Goal: Task Accomplishment & Management: Complete application form

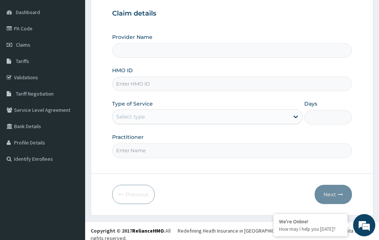
click at [185, 86] on input "HMO ID" at bounding box center [232, 84] width 240 height 14
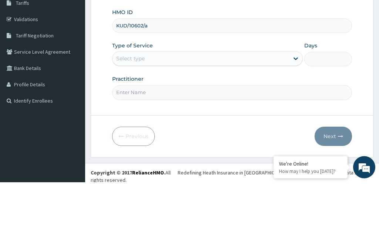
type input "KUD/10602/a"
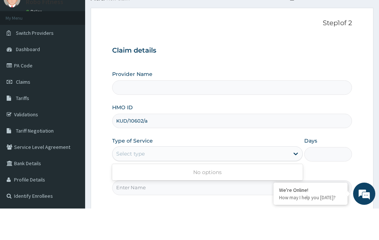
click at [207, 112] on input "Provider Name" at bounding box center [232, 119] width 240 height 14
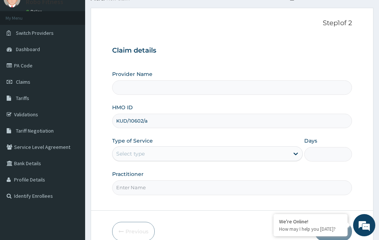
click at [200, 87] on input "Provider Name" at bounding box center [232, 87] width 240 height 14
click at [150, 86] on input "Provider Name" at bounding box center [232, 87] width 240 height 14
click at [167, 86] on input "Provider Name" at bounding box center [232, 87] width 240 height 14
click at [201, 80] on input "Provider Name" at bounding box center [232, 87] width 240 height 14
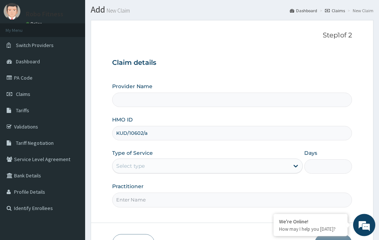
scroll to position [0, 0]
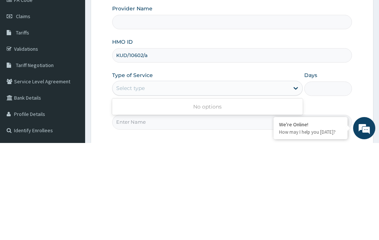
click at [242, 112] on input "Provider Name" at bounding box center [232, 119] width 240 height 14
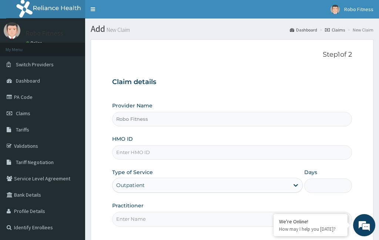
type input "Robo Fitness"
type input "1"
click at [247, 115] on input "Robo Fitness" at bounding box center [232, 119] width 240 height 14
click at [194, 152] on input "HMO ID" at bounding box center [232, 152] width 240 height 14
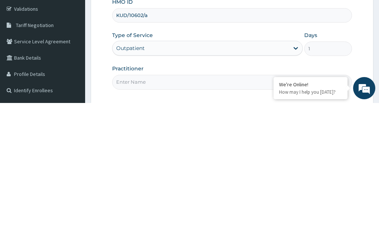
type input "KUD/10602/a"
click at [249, 212] on input "Practitioner" at bounding box center [232, 219] width 240 height 14
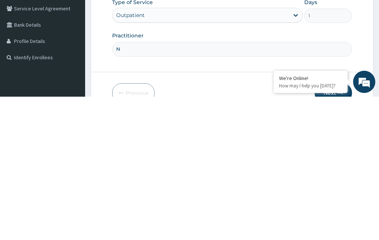
type input "No"
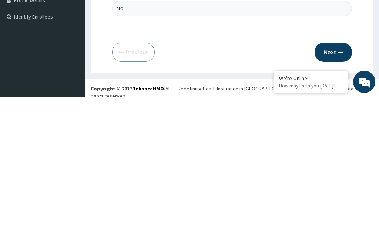
click at [340, 193] on icon "button" at bounding box center [340, 195] width 5 height 5
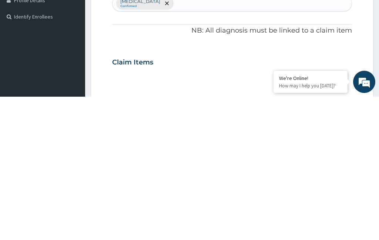
scroll to position [39, 0]
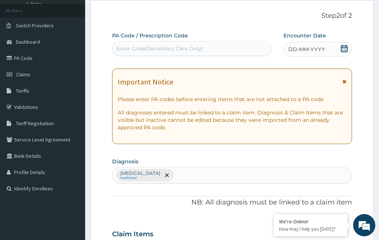
click at [252, 40] on div "PA Code / Prescription Code Enter Code(Secondary Care Only)" at bounding box center [192, 44] width 160 height 24
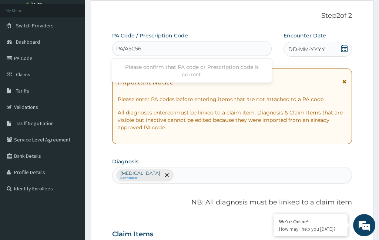
type input "PA/A5C56F"
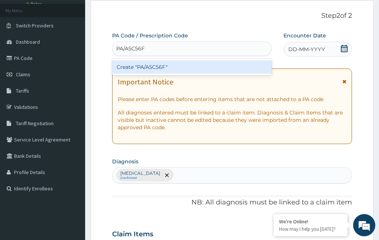
click at [236, 66] on div "Create "PA/A5C56F"" at bounding box center [192, 66] width 160 height 13
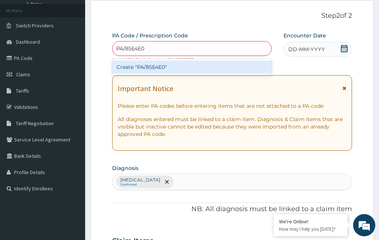
click at [209, 69] on div "Create "PA/85E4E0"" at bounding box center [192, 66] width 160 height 13
type input "PA/85E4E0"
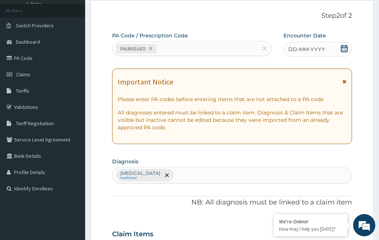
click at [311, 44] on div "DD-MM-YYYY" at bounding box center [318, 49] width 69 height 15
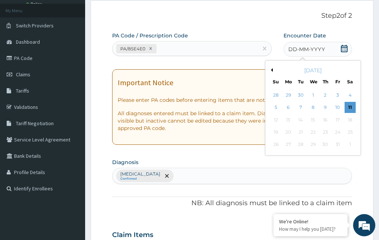
click at [355, 104] on div "11" at bounding box center [350, 107] width 11 height 11
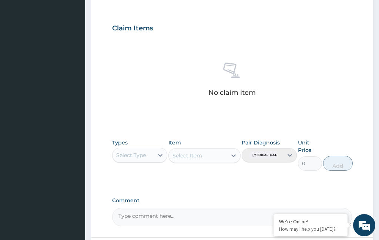
scroll to position [278, 0]
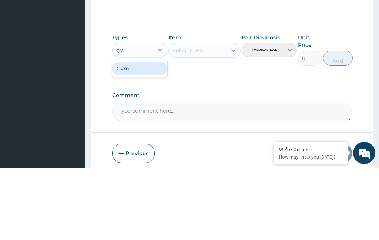
click at [153, 134] on div "Gym" at bounding box center [139, 140] width 55 height 13
type input "gy"
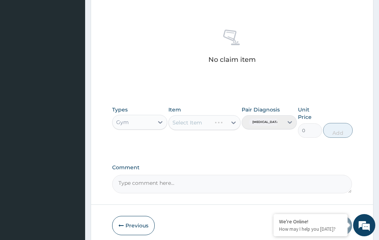
click at [203, 47] on div "No claim item" at bounding box center [232, 47] width 240 height 85
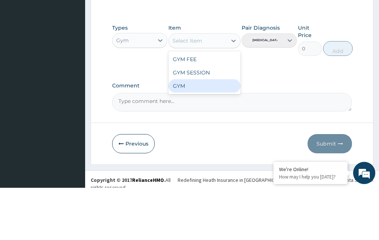
click at [197, 131] on div "GYM" at bounding box center [204, 137] width 72 height 13
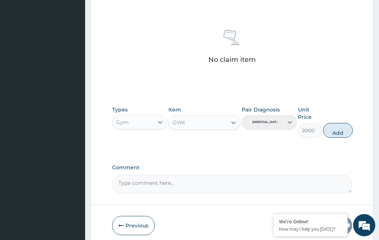
click at [346, 123] on button "Add" at bounding box center [338, 130] width 30 height 15
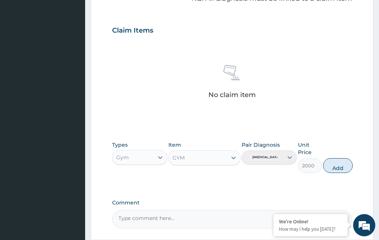
type input "0"
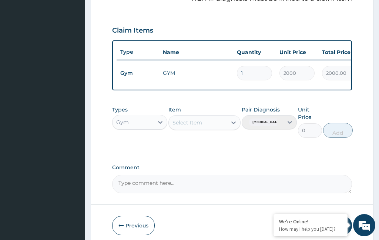
scroll to position [272, 0]
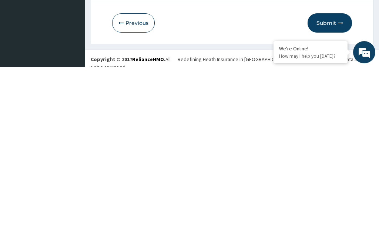
click at [339, 186] on button "Submit" at bounding box center [330, 195] width 44 height 19
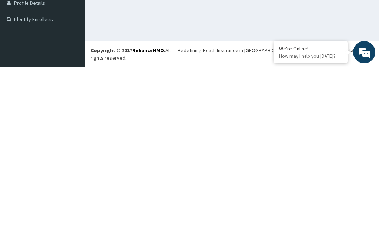
scroll to position [28, 0]
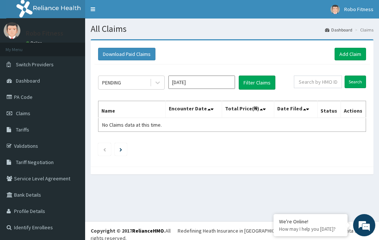
click at [354, 51] on link "Add Claim" at bounding box center [350, 54] width 31 height 13
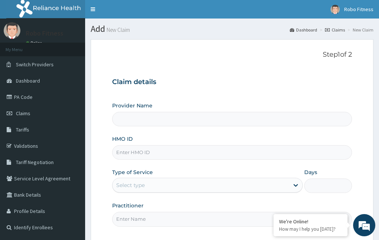
click at [174, 118] on input "Provider Name" at bounding box center [232, 119] width 240 height 14
click at [192, 112] on input "Provider Name" at bounding box center [232, 119] width 240 height 14
click at [179, 115] on input "Provider Name" at bounding box center [232, 119] width 240 height 14
click at [184, 116] on input "Provider Name" at bounding box center [232, 119] width 240 height 14
click at [184, 120] on input "Provider Name" at bounding box center [232, 119] width 240 height 14
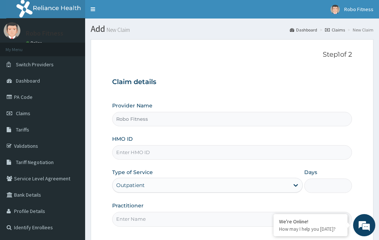
type input "Robo Fitness"
type input "1"
click at [161, 153] on input "HMO ID" at bounding box center [232, 152] width 240 height 14
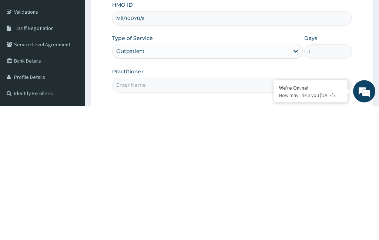
type input "Mll/10070/a"
click at [187, 212] on input "Practitioner" at bounding box center [232, 219] width 240 height 14
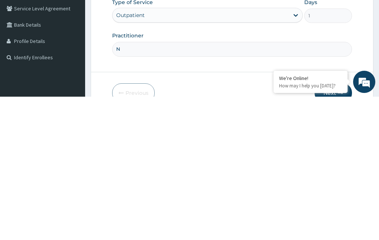
type input "No"
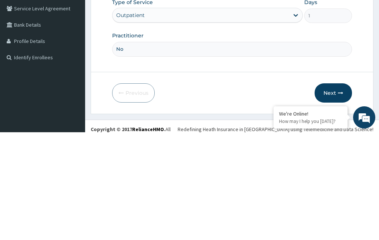
scroll to position [65, 0]
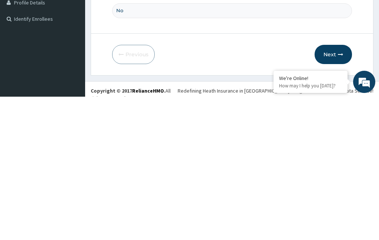
click at [333, 188] on button "Next" at bounding box center [333, 197] width 37 height 19
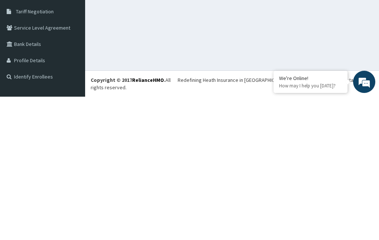
scroll to position [0, 0]
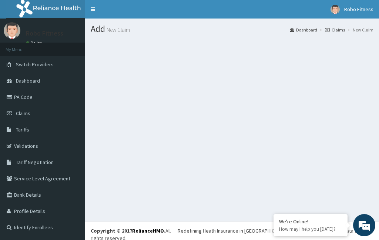
click at [341, 27] on link "Claims" at bounding box center [335, 30] width 20 height 6
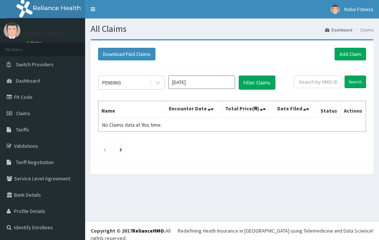
click at [350, 55] on link "Add Claim" at bounding box center [350, 54] width 31 height 13
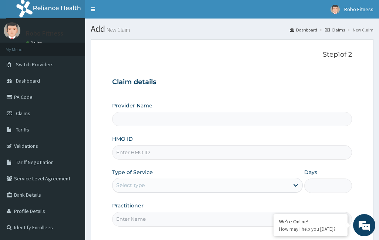
click at [181, 115] on input "Provider Name" at bounding box center [232, 119] width 240 height 14
click at [183, 113] on input "Provider Name" at bounding box center [232, 119] width 240 height 14
click at [180, 116] on input "Provider Name" at bounding box center [232, 119] width 240 height 14
click at [163, 117] on input "Provider Name" at bounding box center [232, 119] width 240 height 14
type input "Robo Fitness"
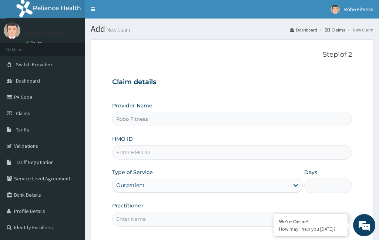
type input "1"
click at [154, 112] on input "Robo Fitness" at bounding box center [232, 119] width 240 height 14
click at [168, 154] on input "HMO ID" at bounding box center [232, 152] width 240 height 14
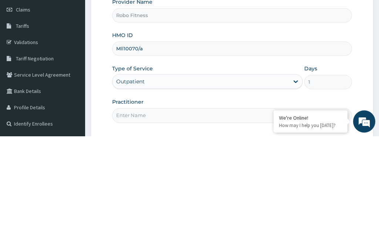
type input "Mll10070/a"
click at [185, 178] on div "Outpatient" at bounding box center [207, 185] width 191 height 15
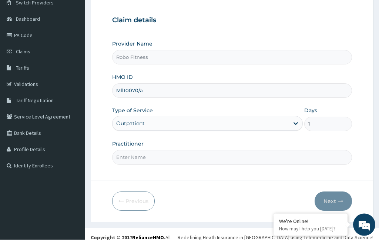
scroll to position [61, 0]
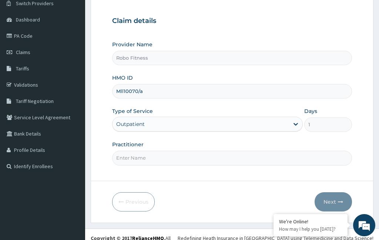
click at [161, 155] on input "Practitioner" at bounding box center [232, 158] width 240 height 14
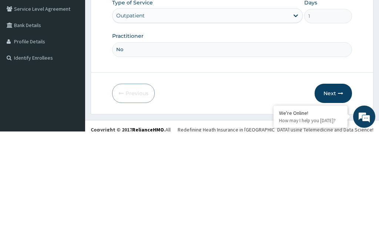
type input "No"
click at [328, 192] on button "Next" at bounding box center [333, 201] width 37 height 19
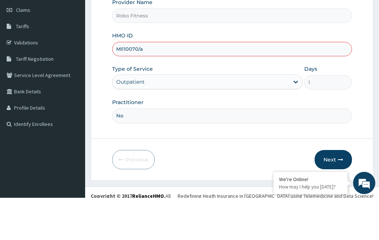
type input "Mll/10070/a"
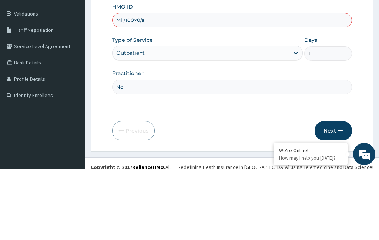
scroll to position [69, 0]
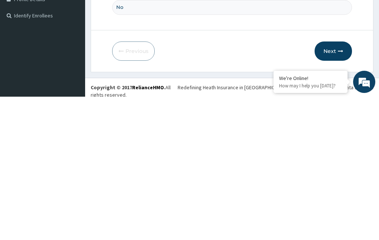
click at [335, 185] on button "Next" at bounding box center [333, 194] width 37 height 19
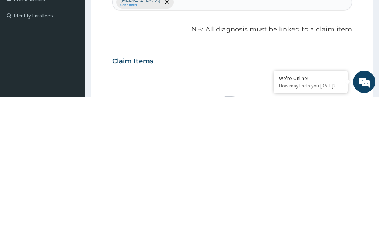
scroll to position [39, 0]
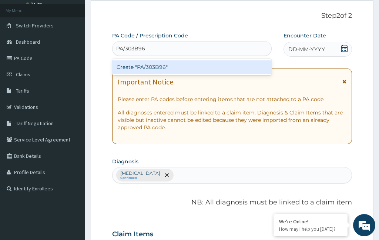
click at [236, 62] on div "Create "PA/303B96"" at bounding box center [192, 66] width 160 height 13
type input "PA/303B96"
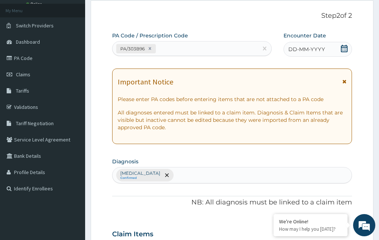
click at [320, 50] on span "DD-MM-YYYY" at bounding box center [306, 49] width 37 height 7
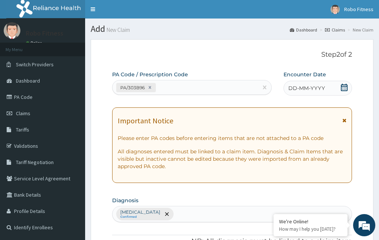
click at [334, 85] on div "DD-MM-YYYY" at bounding box center [318, 88] width 69 height 15
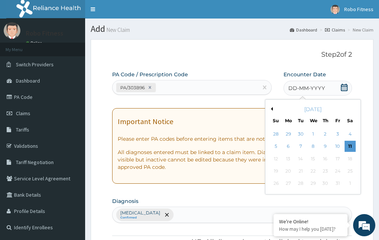
click at [350, 142] on div "11" at bounding box center [350, 146] width 11 height 11
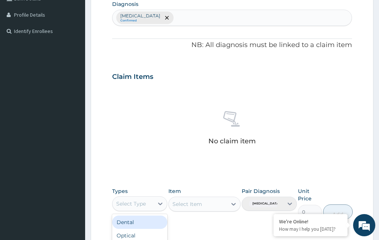
scroll to position [207, 0]
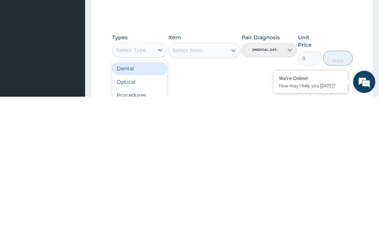
type input "v"
type input "gym"
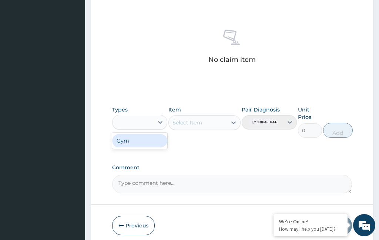
click at [207, 118] on div "Select Item" at bounding box center [204, 122] width 72 height 15
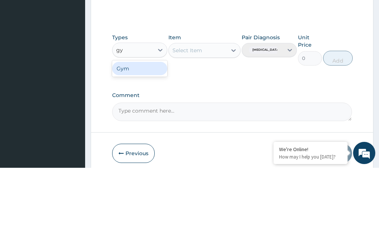
click at [147, 134] on div "Gym" at bounding box center [139, 140] width 55 height 13
type input "gy"
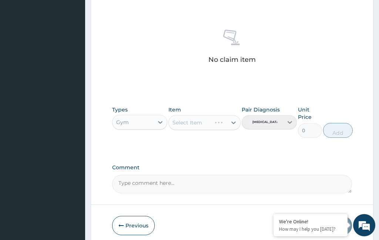
click at [193, 119] on div "Select Item" at bounding box center [204, 122] width 72 height 15
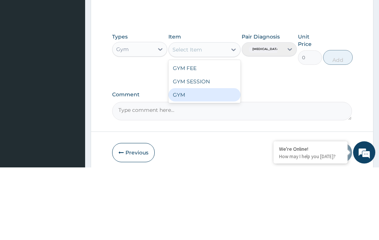
click at [218, 161] on div "GYM" at bounding box center [204, 167] width 72 height 13
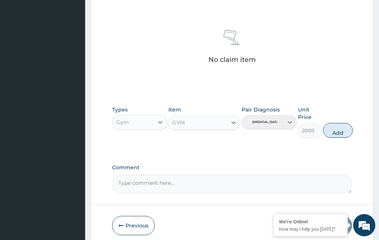
click at [347, 129] on button "Add" at bounding box center [338, 130] width 30 height 15
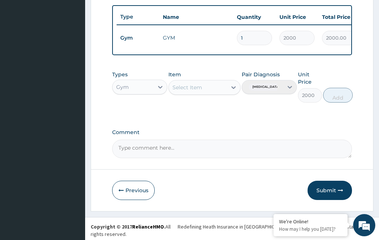
type input "0"
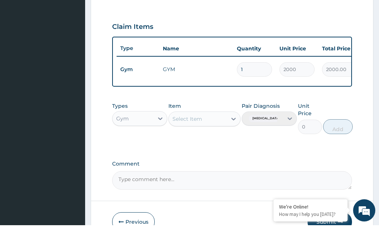
scroll to position [243, 0]
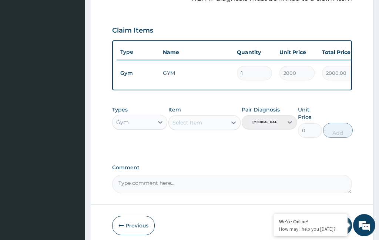
click at [335, 221] on button "Submit" at bounding box center [330, 225] width 44 height 19
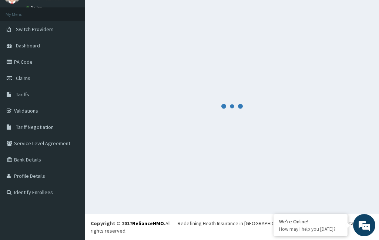
scroll to position [23, 0]
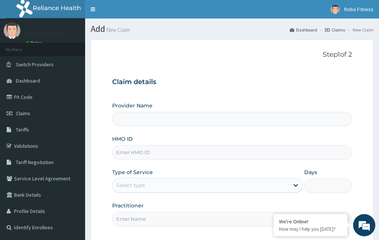
click at [189, 121] on input "Provider Name" at bounding box center [232, 119] width 240 height 14
click at [187, 117] on input "Provider Name" at bounding box center [232, 119] width 240 height 14
click at [190, 112] on input "Provider Name" at bounding box center [232, 119] width 240 height 14
click at [193, 116] on input "Provider Name" at bounding box center [232, 119] width 240 height 14
type input "Robo Fitness"
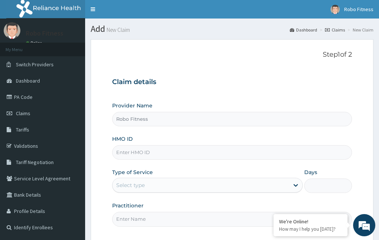
type input "1"
click at [200, 115] on input "Robo Fitness" at bounding box center [232, 119] width 240 height 14
click at [179, 150] on input "HMO ID" at bounding box center [232, 152] width 240 height 14
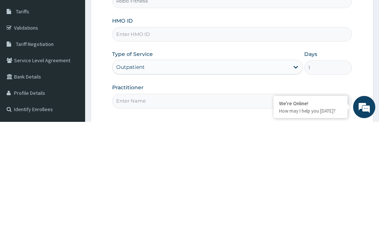
type input "I"
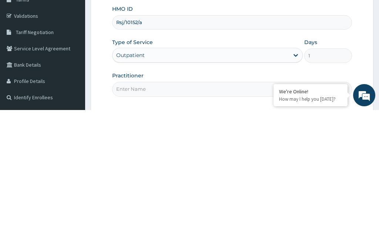
type input "Rsj/10152/a"
click at [161, 212] on input "Practitioner" at bounding box center [232, 219] width 240 height 14
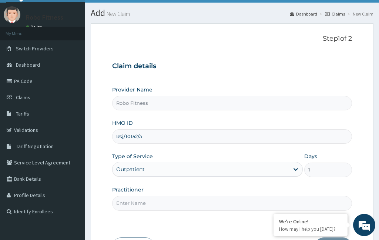
scroll to position [16, 0]
click at [174, 199] on input "Practitioner" at bounding box center [232, 203] width 240 height 14
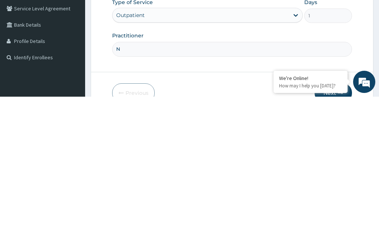
type input "No"
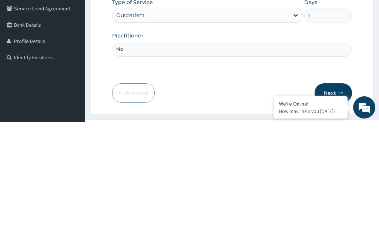
scroll to position [54, 0]
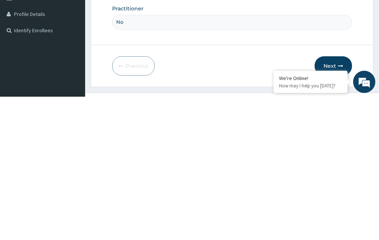
click at [337, 200] on button "Next" at bounding box center [333, 209] width 37 height 19
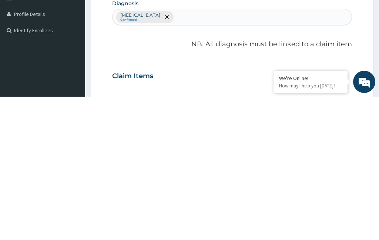
scroll to position [39, 0]
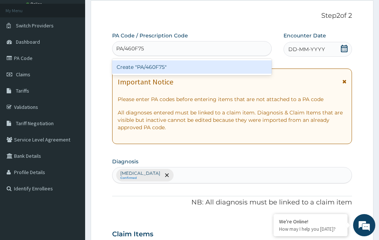
click at [248, 66] on div "Create "PA/460F75"" at bounding box center [192, 66] width 160 height 13
type input "PA/460F75"
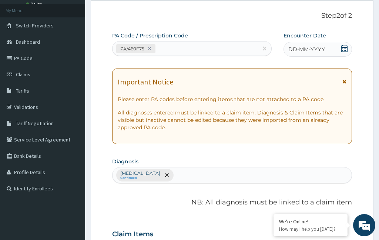
click at [335, 42] on div "DD-MM-YYYY" at bounding box center [318, 49] width 69 height 15
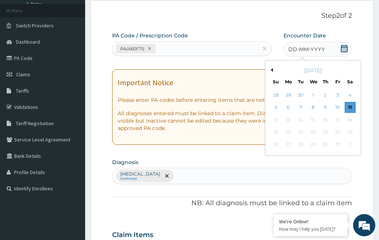
click at [353, 105] on div "11" at bounding box center [350, 107] width 11 height 11
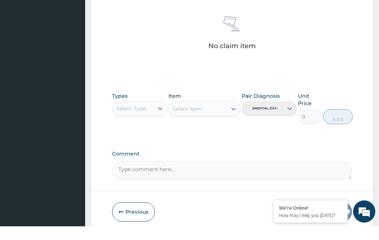
scroll to position [307, 0]
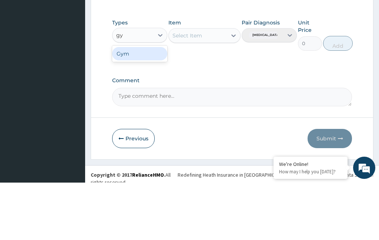
click at [148, 104] on div "Gym" at bounding box center [139, 110] width 55 height 13
type input "gy"
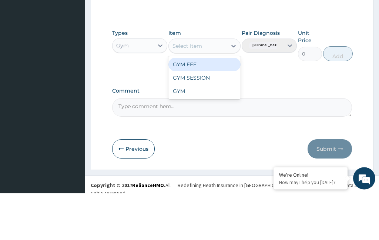
click at [197, 131] on div "GYM" at bounding box center [204, 137] width 72 height 13
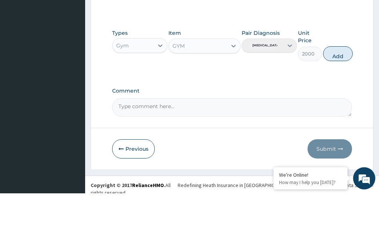
scroll to position [278, 0]
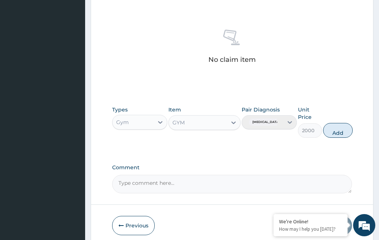
click at [341, 129] on button "Add" at bounding box center [338, 130] width 30 height 15
type input "0"
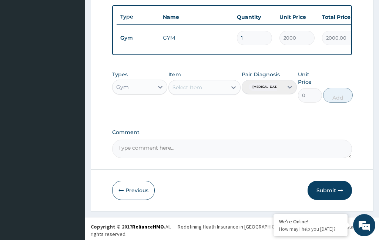
scroll to position [243, 0]
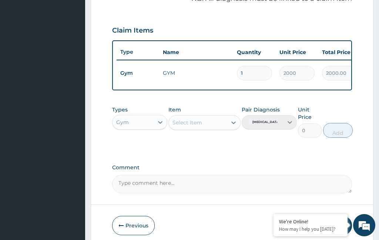
click at [294, 67] on input "2000" at bounding box center [297, 73] width 35 height 14
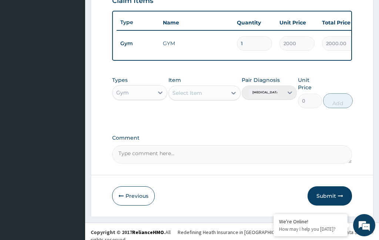
click at [328, 191] on button "Submit" at bounding box center [330, 195] width 44 height 19
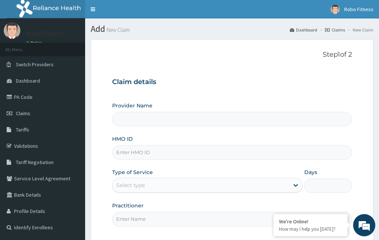
click at [167, 116] on input "Provider Name" at bounding box center [232, 119] width 240 height 14
click at [171, 117] on input "Provider Name" at bounding box center [232, 119] width 240 height 14
click at [163, 115] on input "Provider Name" at bounding box center [232, 119] width 240 height 14
type input "Robo Fitness"
type input "1"
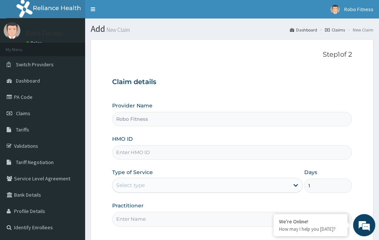
click at [189, 121] on input "Robo Fitness" at bounding box center [232, 119] width 240 height 14
click at [155, 156] on input "HMO ID" at bounding box center [232, 152] width 240 height 14
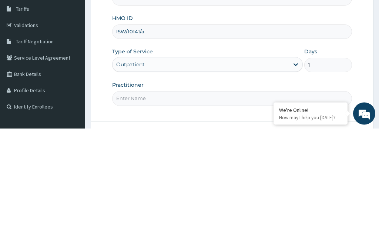
scroll to position [9, 0]
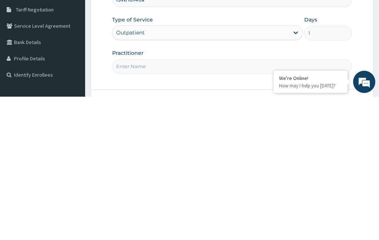
type input "ISW/10141/a"
click at [206, 203] on input "Practitioner" at bounding box center [232, 210] width 240 height 14
type input "No"
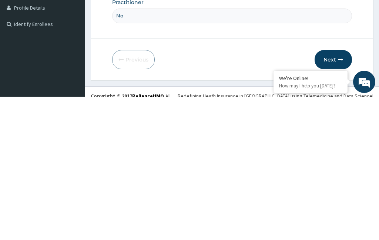
click at [334, 193] on button "Next" at bounding box center [333, 202] width 37 height 19
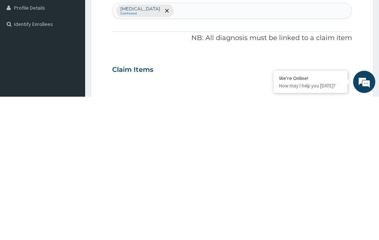
scroll to position [39, 0]
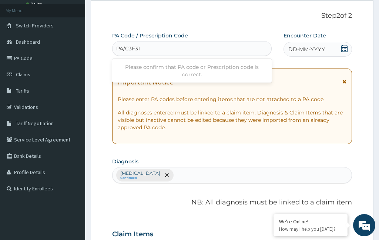
type input "PA/C3F31A"
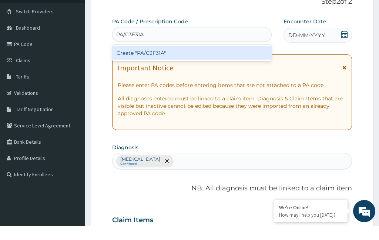
click at [240, 60] on div "Create "PA/C3F31A"" at bounding box center [192, 66] width 160 height 13
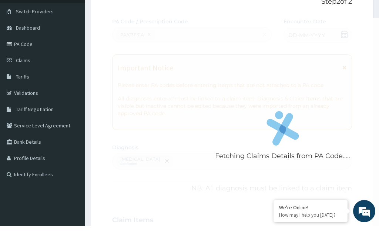
scroll to position [53, 0]
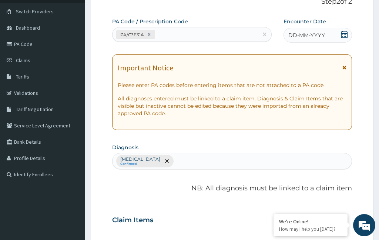
click at [328, 32] on div "DD-MM-YYYY" at bounding box center [318, 35] width 69 height 15
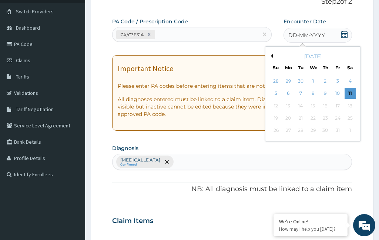
click at [348, 91] on div "11" at bounding box center [350, 93] width 11 height 11
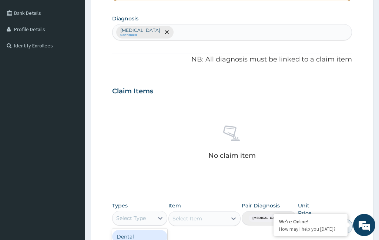
scroll to position [207, 0]
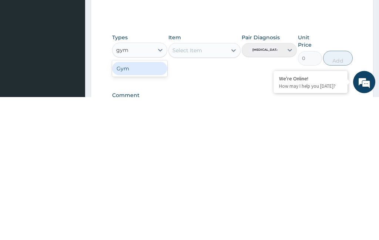
click at [149, 205] on div "Gym" at bounding box center [139, 211] width 55 height 13
type input "gym"
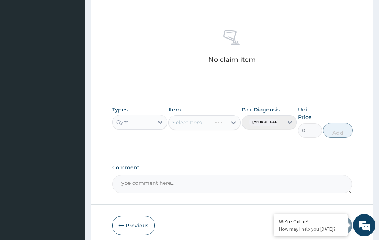
click at [200, 50] on div "No claim item" at bounding box center [232, 47] width 240 height 85
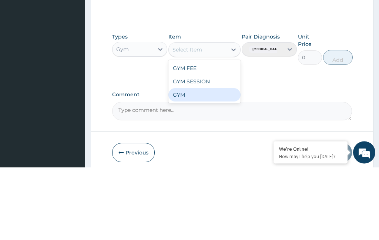
click at [215, 161] on div "GYM" at bounding box center [204, 167] width 72 height 13
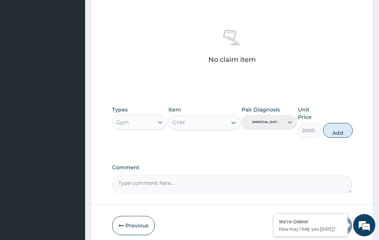
click at [344, 127] on button "Add" at bounding box center [338, 130] width 30 height 15
type input "0"
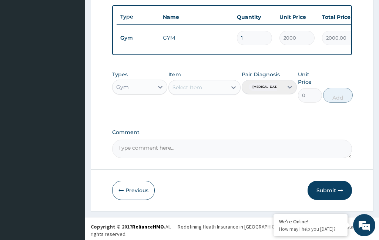
scroll to position [243, 0]
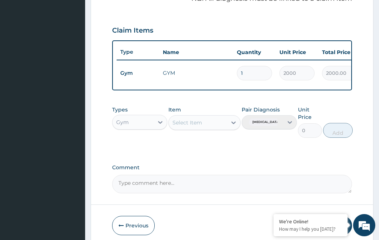
click at [336, 222] on button "Submit" at bounding box center [330, 225] width 44 height 19
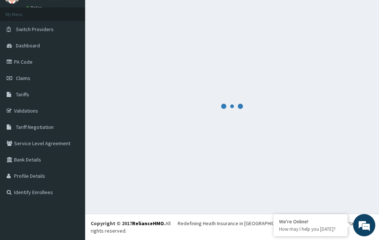
scroll to position [23, 0]
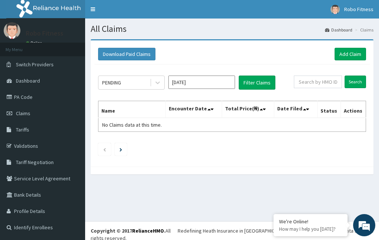
click at [351, 51] on link "Add Claim" at bounding box center [350, 54] width 31 height 13
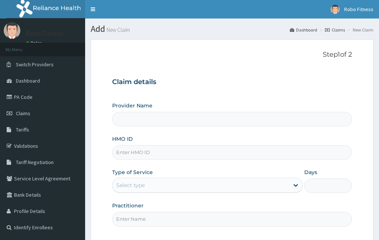
click at [173, 123] on input "Provider Name" at bounding box center [232, 119] width 240 height 14
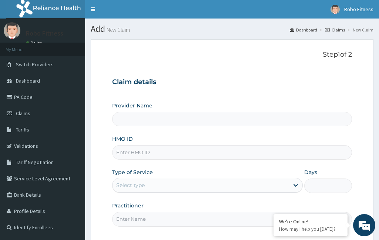
click at [187, 118] on input "Provider Name" at bounding box center [232, 119] width 240 height 14
click at [200, 121] on input "Provider Name" at bounding box center [232, 119] width 240 height 14
click at [203, 117] on input "Provider Name" at bounding box center [232, 119] width 240 height 14
click at [211, 108] on div "Provider Name" at bounding box center [232, 114] width 240 height 24
click at [198, 116] on input "Provider Name" at bounding box center [232, 119] width 240 height 14
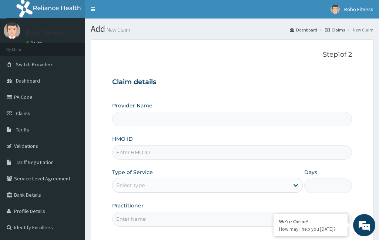
type input "Robo Fitness"
type input "1"
click at [197, 120] on input "Robo Fitness" at bounding box center [232, 119] width 240 height 14
click at [177, 154] on input "HMO ID" at bounding box center [232, 152] width 240 height 14
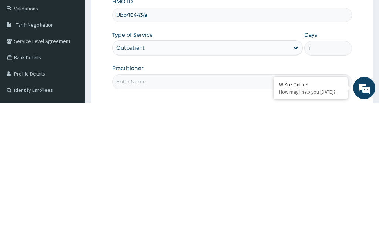
type input "Ubp/10443/a"
click at [187, 212] on input "Practitioner" at bounding box center [232, 219] width 240 height 14
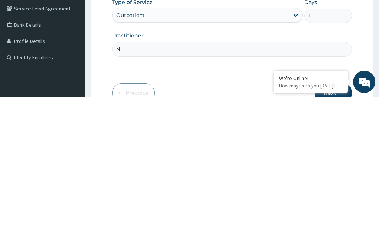
type input "No"
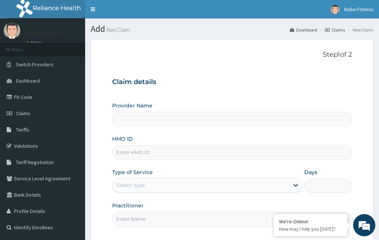
click at [183, 120] on input "Provider Name" at bounding box center [232, 119] width 240 height 14
click at [202, 113] on input "Provider Name" at bounding box center [232, 119] width 240 height 14
type input "Robo Fitness"
type input "1"
click at [177, 148] on input "HMO ID" at bounding box center [232, 152] width 240 height 14
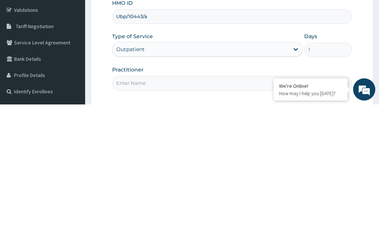
type input "Ubp/10443/a"
click at [213, 212] on input "Practitioner" at bounding box center [232, 219] width 240 height 14
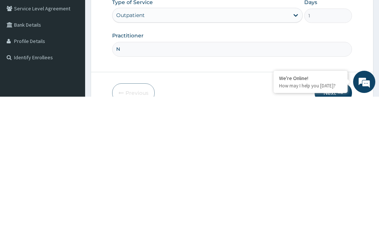
type input "No"
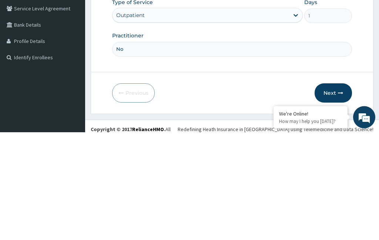
scroll to position [69, 0]
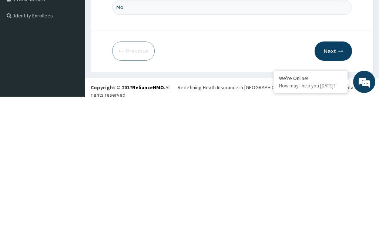
click at [337, 185] on button "Next" at bounding box center [333, 194] width 37 height 19
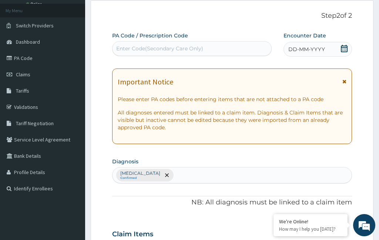
scroll to position [0, 0]
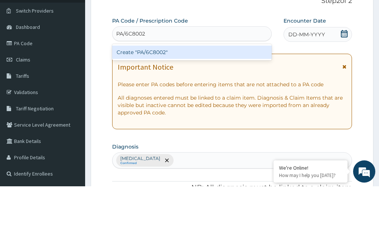
click at [241, 99] on div "Create "PA/6C8002"" at bounding box center [192, 105] width 160 height 13
type input "PA/6C8002"
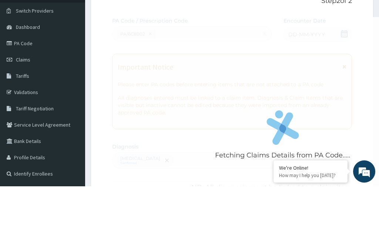
scroll to position [54, 0]
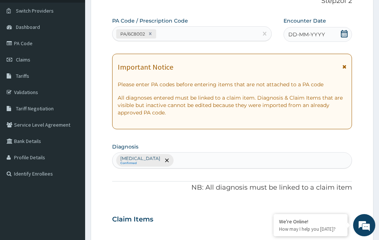
click at [338, 31] on div "DD-MM-YYYY" at bounding box center [318, 34] width 69 height 15
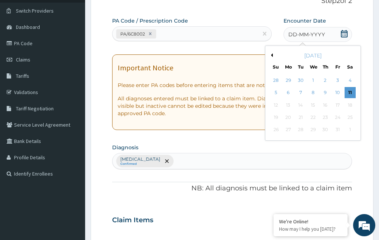
click at [353, 93] on div "11" at bounding box center [350, 92] width 11 height 11
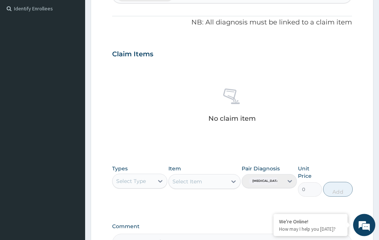
scroll to position [222, 0]
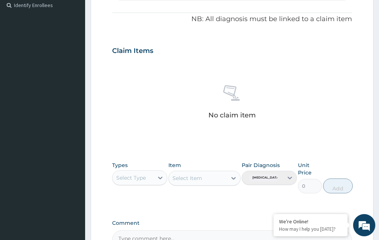
click at [129, 167] on div "Types Select Type" at bounding box center [139, 177] width 55 height 32
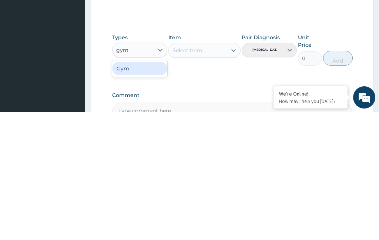
click at [150, 190] on div "Gym" at bounding box center [139, 196] width 55 height 13
type input "gym"
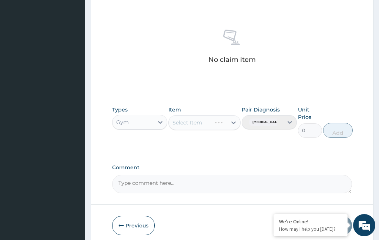
click at [201, 49] on div "No claim item" at bounding box center [232, 47] width 240 height 85
click at [209, 121] on div "Select Item" at bounding box center [204, 122] width 72 height 15
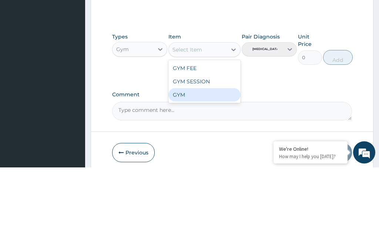
click at [214, 161] on div "GYM" at bounding box center [204, 167] width 72 height 13
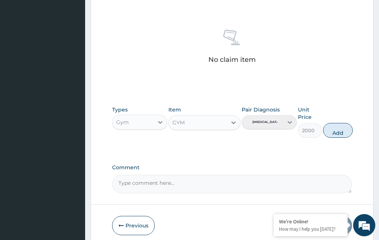
click at [342, 127] on button "Add" at bounding box center [338, 130] width 30 height 15
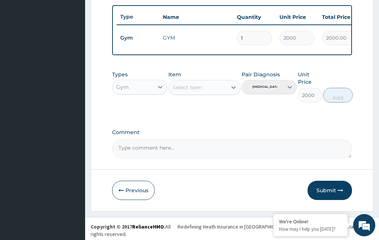
type input "0"
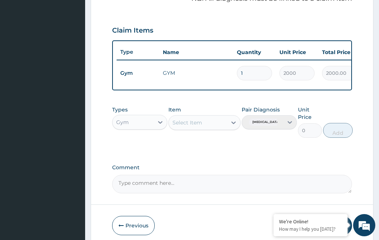
click at [302, 68] on input "2000" at bounding box center [297, 73] width 35 height 14
click at [334, 216] on button "Submit" at bounding box center [330, 225] width 44 height 19
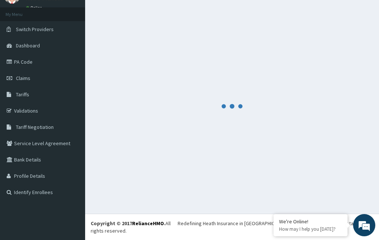
scroll to position [23, 0]
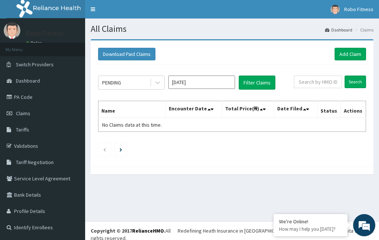
click at [355, 56] on link "Add Claim" at bounding box center [350, 54] width 31 height 13
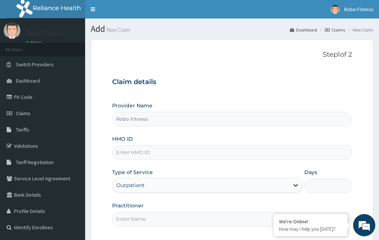
type input "Robo Fitness"
type input "1"
click at [177, 158] on input "HMO ID" at bounding box center [232, 152] width 240 height 14
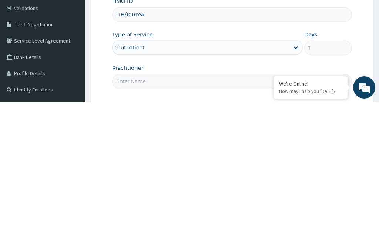
type input "ITH/10017/a"
click at [193, 212] on input "Practitioner" at bounding box center [232, 219] width 240 height 14
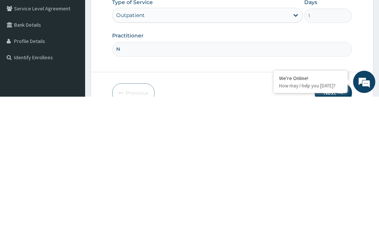
type input "No"
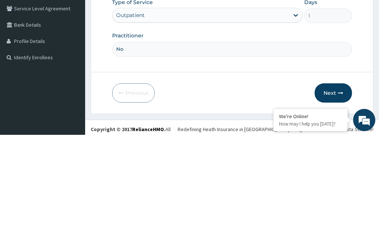
scroll to position [69, 0]
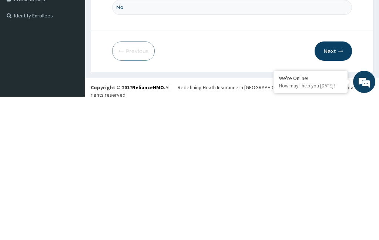
click at [337, 185] on button "Next" at bounding box center [333, 194] width 37 height 19
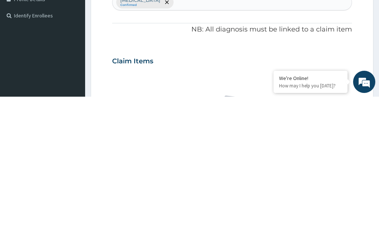
scroll to position [39, 0]
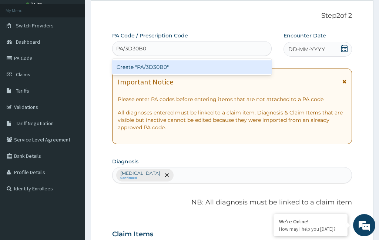
click at [240, 61] on div "Create "PA/3D30B0"" at bounding box center [192, 66] width 160 height 13
type input "PA/3D30B0"
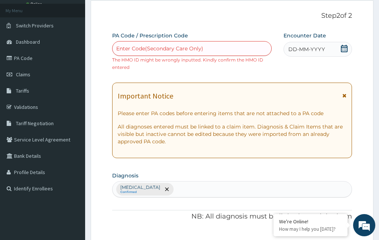
scroll to position [0, 0]
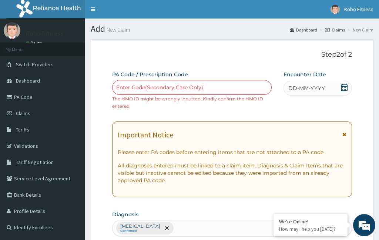
click at [343, 23] on section "Add New Claim Dashboard Claims New Claim" at bounding box center [232, 26] width 294 height 15
click at [337, 28] on link "Claims" at bounding box center [335, 30] width 20 height 6
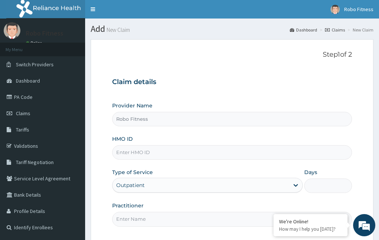
type input "Robo Fitness"
type input "1"
click at [173, 114] on input "Robo Fitness" at bounding box center [232, 119] width 240 height 14
click at [192, 148] on input "HMO ID" at bounding box center [232, 152] width 240 height 14
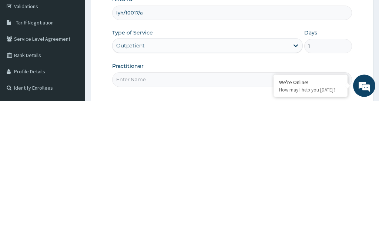
type input "Iyh/10017/a"
click at [197, 212] on input "Practitioner" at bounding box center [232, 219] width 240 height 14
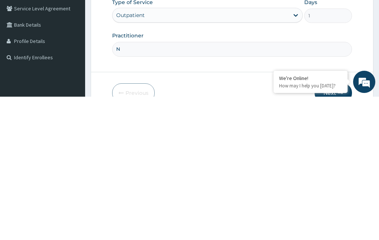
type input "No"
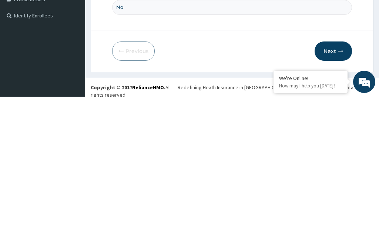
click at [344, 185] on button "Next" at bounding box center [333, 194] width 37 height 19
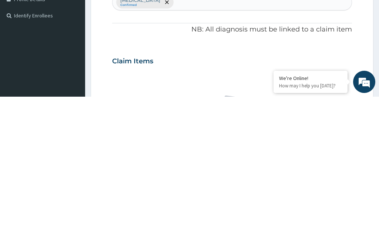
scroll to position [39, 0]
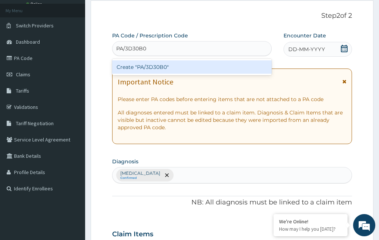
type input "PA/3D30B0"
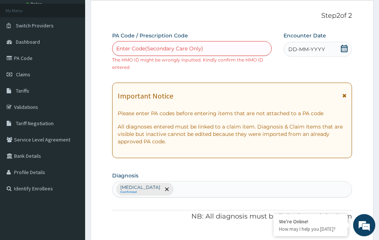
click at [227, 19] on p "Step 2 of 2" at bounding box center [232, 16] width 240 height 8
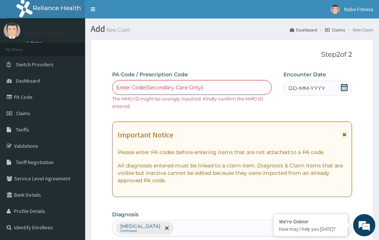
click at [339, 29] on link "Claims" at bounding box center [335, 30] width 20 height 6
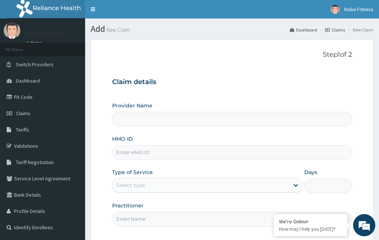
type input "Robo Fitness"
type input "1"
click at [167, 156] on input "HMO ID" at bounding box center [232, 152] width 240 height 14
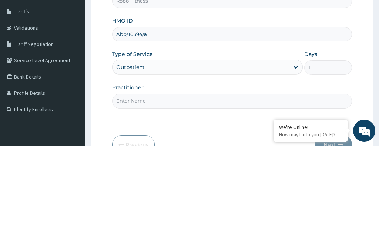
scroll to position [36, 0]
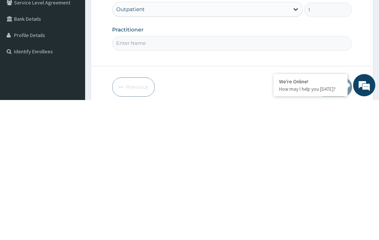
type input "Abp/10394/a"
click at [254, 176] on input "Practitioner" at bounding box center [232, 183] width 240 height 14
type input "No"
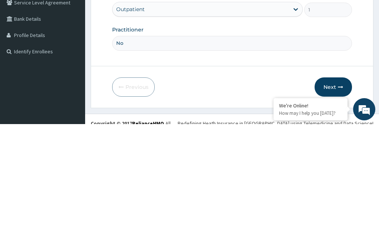
scroll to position [62, 0]
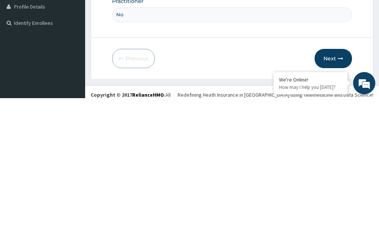
click at [338, 198] on icon "button" at bounding box center [340, 200] width 5 height 5
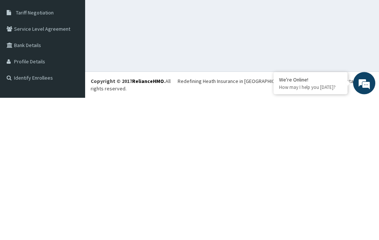
scroll to position [0, 0]
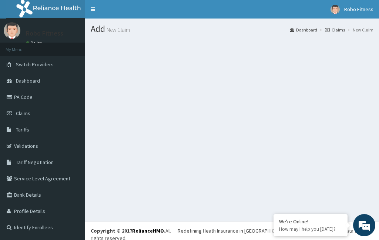
click at [341, 27] on link "Claims" at bounding box center [335, 30] width 20 height 6
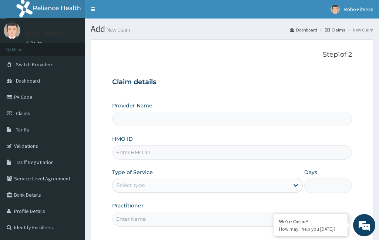
click at [178, 153] on input "HMO ID" at bounding box center [232, 152] width 240 height 14
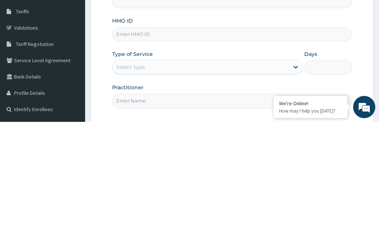
type input "A"
type input "Robo Fitness"
type input "1"
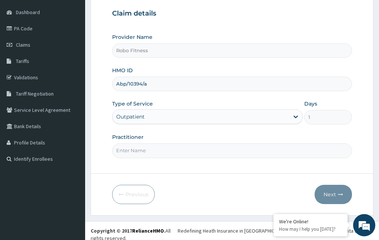
type input "Abp/10394/a"
click at [191, 150] on input "Practitioner" at bounding box center [232, 150] width 240 height 14
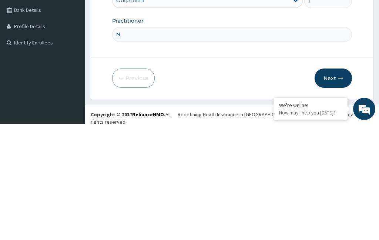
type input "No"
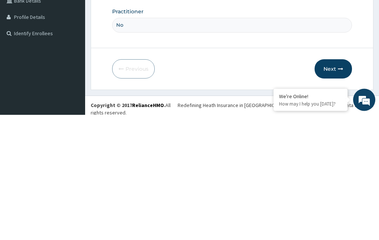
click at [336, 185] on button "Next" at bounding box center [333, 194] width 37 height 19
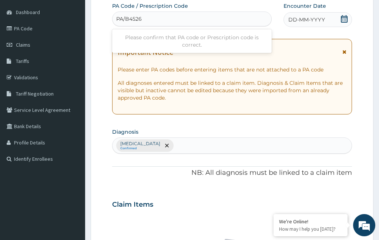
type input "PA/B4526C"
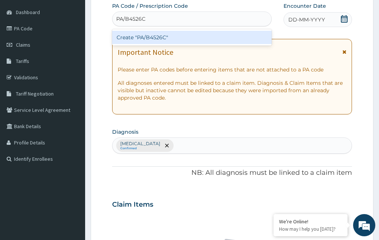
click at [220, 34] on div "Create "PA/B4526C"" at bounding box center [192, 37] width 160 height 13
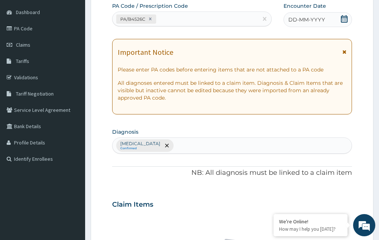
click at [328, 12] on div "DD-MM-YYYY" at bounding box center [318, 19] width 69 height 15
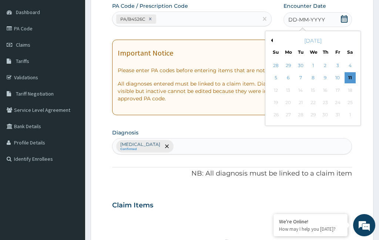
click at [348, 73] on div "11" at bounding box center [350, 78] width 11 height 11
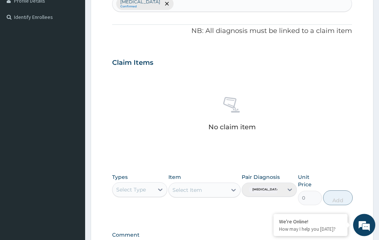
scroll to position [213, 0]
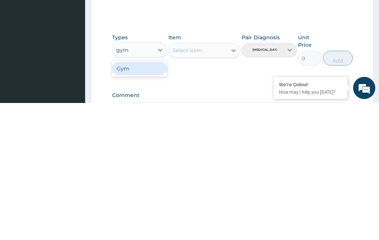
click at [147, 199] on div "Gym" at bounding box center [139, 205] width 55 height 13
type input "gym"
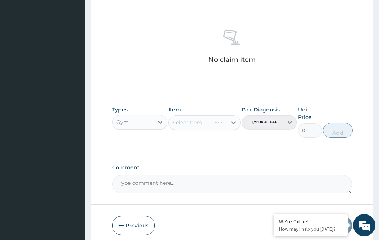
click at [222, 122] on div "Select Item" at bounding box center [204, 122] width 72 height 15
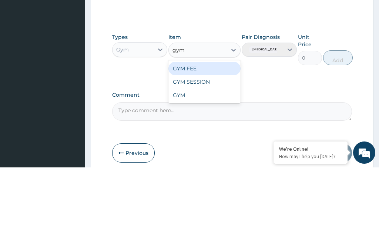
click at [209, 161] on div "GYM" at bounding box center [204, 167] width 72 height 13
type input "gym"
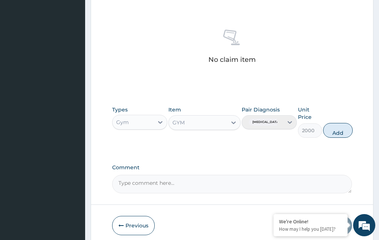
click at [342, 128] on button "Add" at bounding box center [338, 130] width 30 height 15
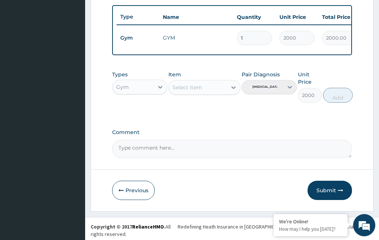
type input "0"
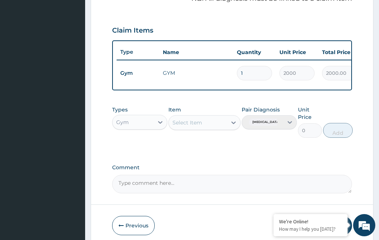
click at [334, 221] on button "Submit" at bounding box center [330, 225] width 44 height 19
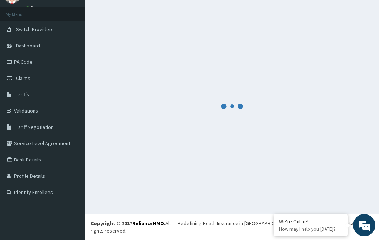
scroll to position [23, 0]
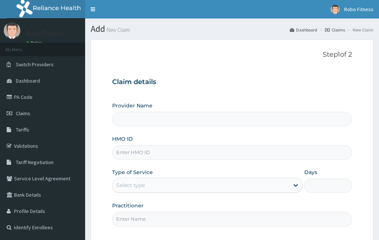
click at [178, 116] on input "Provider Name" at bounding box center [232, 119] width 240 height 14
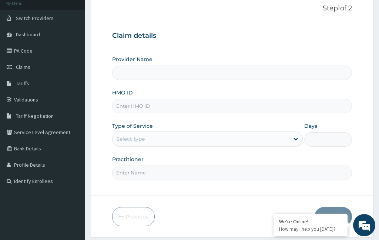
scroll to position [51, 0]
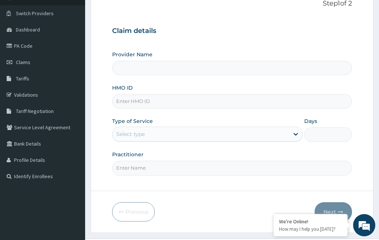
click at [189, 97] on input "HMO ID" at bounding box center [232, 101] width 240 height 14
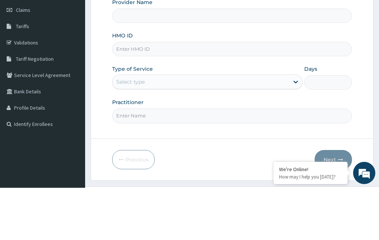
type input "Robo Fitness"
type input "1"
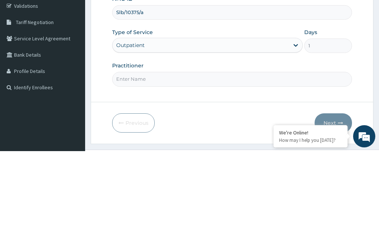
type input "Slb/10375/a"
click at [261, 161] on input "Practitioner" at bounding box center [232, 168] width 240 height 14
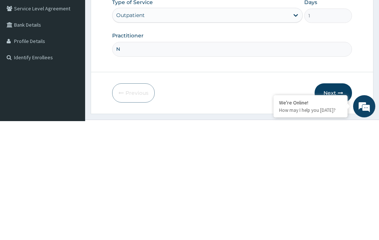
type input "No"
click at [339, 202] on button "Next" at bounding box center [333, 211] width 37 height 19
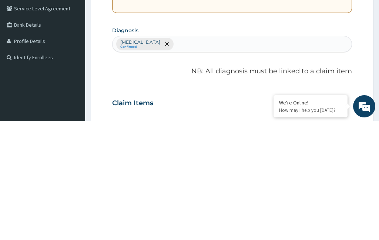
scroll to position [39, 0]
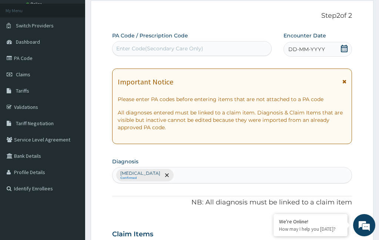
click at [317, 47] on span "DD-MM-YYYY" at bounding box center [306, 49] width 37 height 7
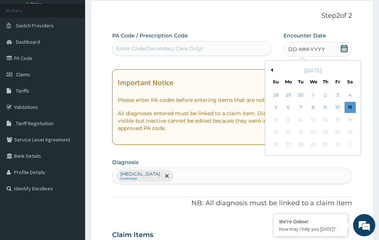
click at [348, 106] on div "11" at bounding box center [350, 107] width 11 height 11
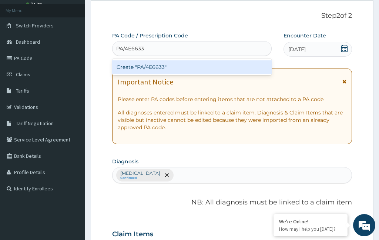
click at [236, 70] on div "Create "PA/4E6633"" at bounding box center [192, 66] width 160 height 13
type input "PA/4E6633"
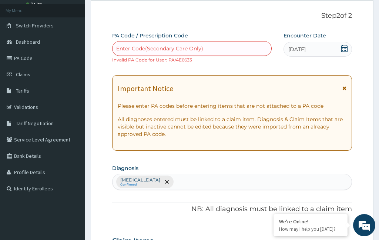
click at [251, 37] on div "PA Code / Prescription Code Enter Code(Secondary Care Only) Invalid PA Code for…" at bounding box center [192, 47] width 160 height 31
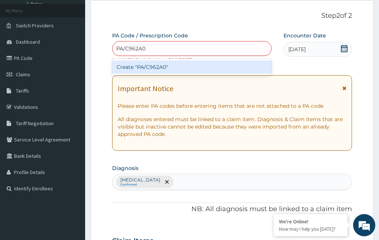
click at [217, 63] on div "Create "PA/C962A0"" at bounding box center [192, 66] width 160 height 13
type input "PA/C962A0"
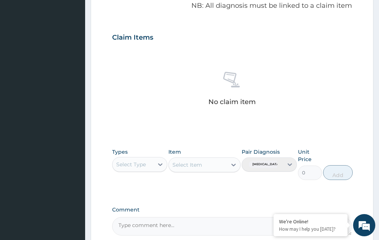
scroll to position [278, 0]
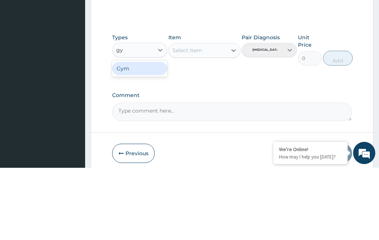
click at [151, 134] on div "Gym" at bounding box center [139, 140] width 55 height 13
type input "gy"
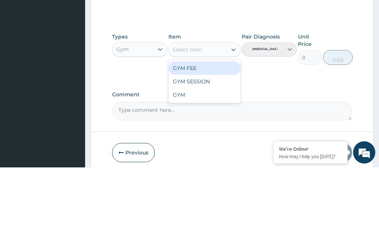
click at [206, 161] on div "GYM" at bounding box center [204, 167] width 72 height 13
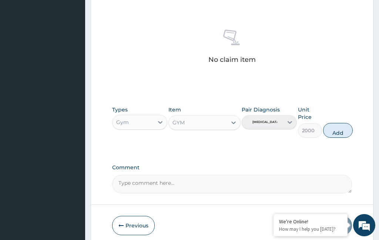
click at [344, 126] on button "Add" at bounding box center [338, 130] width 30 height 15
type input "0"
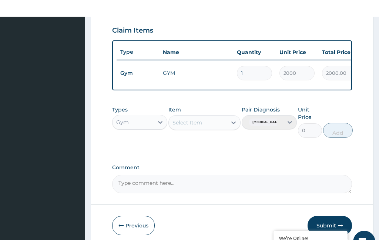
scroll to position [272, 0]
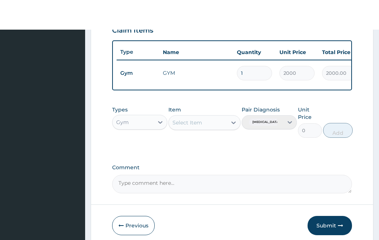
click at [332, 186] on button "Submit" at bounding box center [330, 195] width 44 height 19
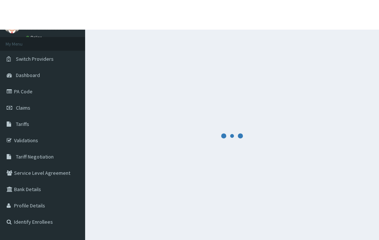
scroll to position [28, 0]
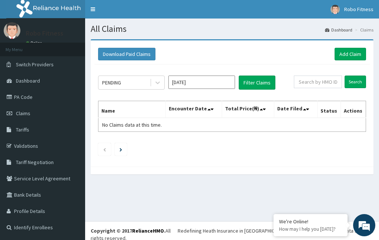
click at [344, 59] on link "Add Claim" at bounding box center [350, 54] width 31 height 13
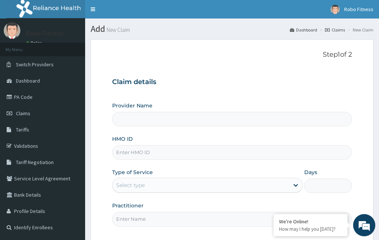
click at [165, 154] on input "HMO ID" at bounding box center [232, 152] width 240 height 14
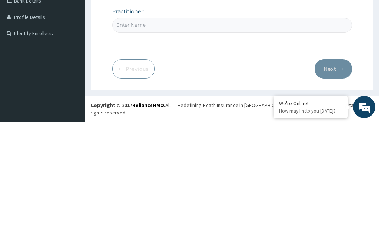
type input "Gbm"
type input "Robo Fitness"
type input "1"
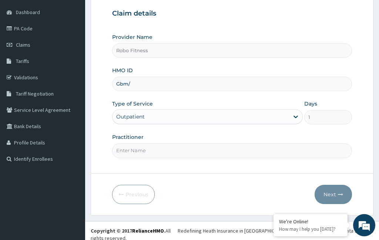
click at [180, 77] on input "Gbm/" at bounding box center [232, 84] width 240 height 14
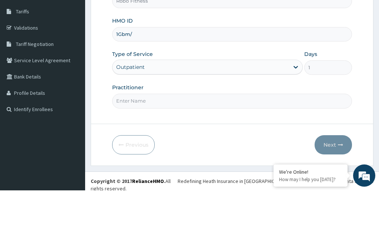
click at [200, 77] on input "1Gbm/" at bounding box center [232, 84] width 240 height 14
type input "1"
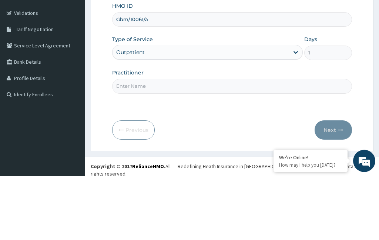
type input "Gbm/10061/a"
click at [205, 143] on input "Practitioner" at bounding box center [232, 150] width 240 height 14
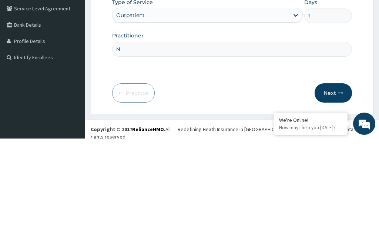
type input "No"
click at [328, 185] on button "Next" at bounding box center [333, 194] width 37 height 19
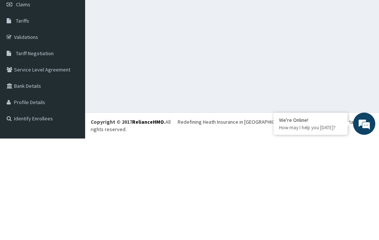
scroll to position [0, 0]
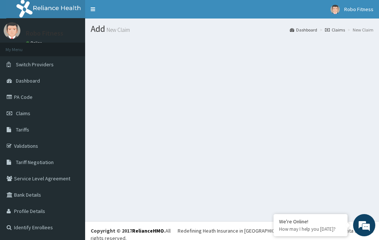
click at [345, 29] on link "Claims" at bounding box center [335, 30] width 20 height 6
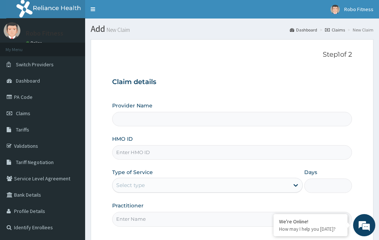
type input "Robo Fitness"
type input "1"
click at [174, 156] on input "HMO ID" at bounding box center [232, 152] width 240 height 14
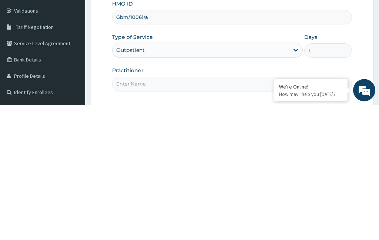
type input "Gbm/10061/a"
click at [215, 212] on input "Practitioner" at bounding box center [232, 219] width 240 height 14
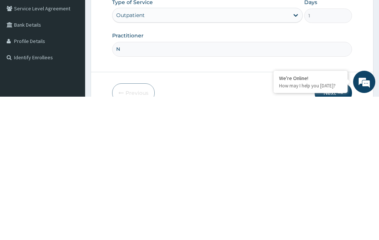
type input "No"
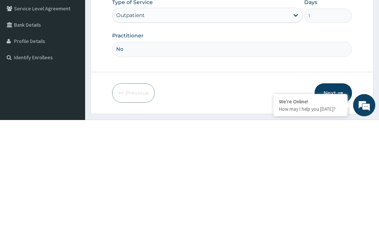
scroll to position [69, 0]
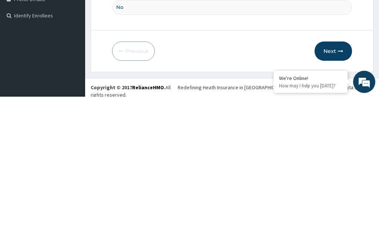
click at [329, 185] on button "Next" at bounding box center [333, 194] width 37 height 19
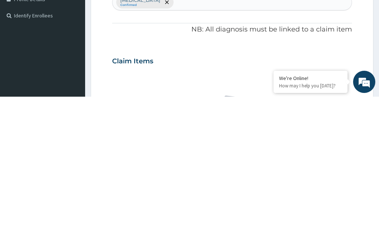
scroll to position [39, 0]
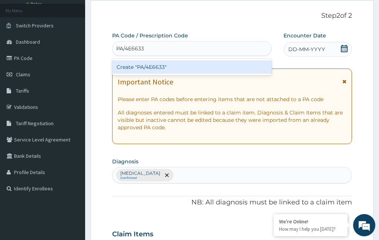
click at [251, 64] on div "Create "PA/4E6633"" at bounding box center [192, 66] width 160 height 13
type input "PA/4E6633"
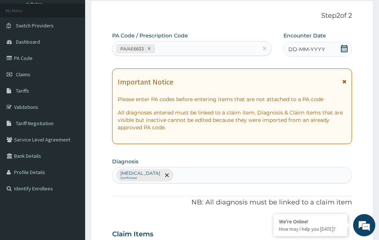
click at [335, 48] on div "DD-MM-YYYY" at bounding box center [318, 49] width 69 height 15
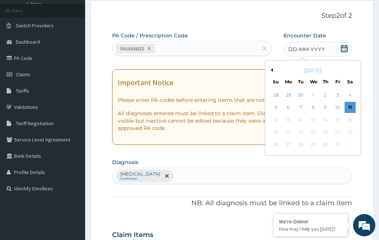
click at [350, 104] on div "11" at bounding box center [350, 107] width 11 height 11
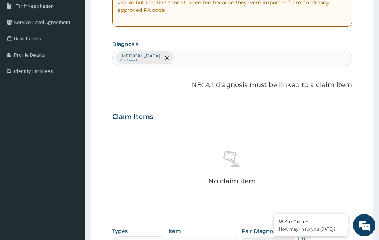
scroll to position [278, 0]
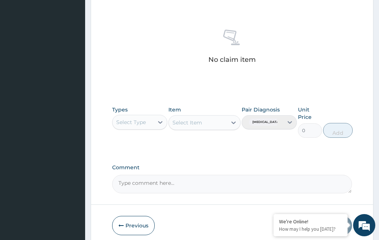
click at [157, 113] on div "Types Select Type" at bounding box center [139, 122] width 55 height 32
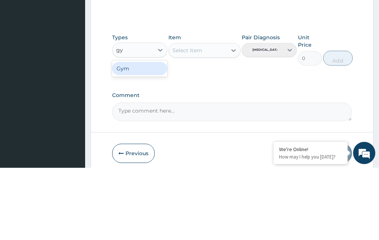
click at [154, 134] on div "Gym" at bounding box center [139, 140] width 55 height 13
type input "gy"
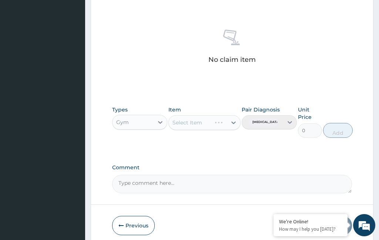
click at [210, 116] on div "Select Item" at bounding box center [204, 122] width 72 height 15
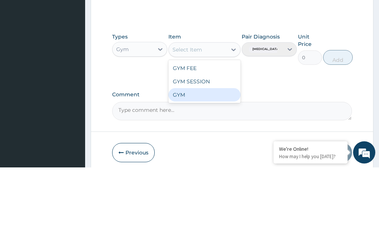
click at [209, 161] on div "GYM" at bounding box center [204, 167] width 72 height 13
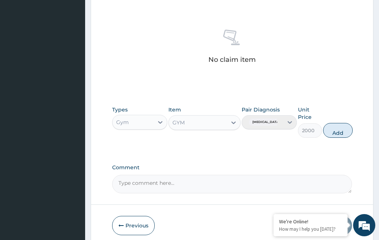
click at [347, 132] on button "Add" at bounding box center [338, 130] width 30 height 15
type input "0"
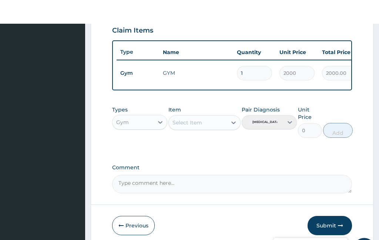
scroll to position [272, 0]
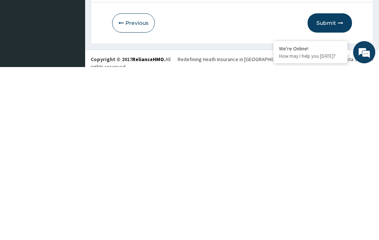
click at [324, 186] on button "Submit" at bounding box center [330, 195] width 44 height 19
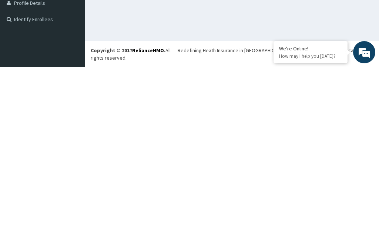
scroll to position [28, 0]
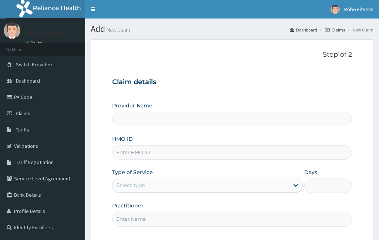
click at [170, 151] on input "HMO ID" at bounding box center [232, 152] width 240 height 14
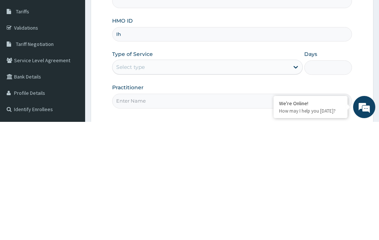
type input "Ihr"
type input "Robo Fitness"
type input "1"
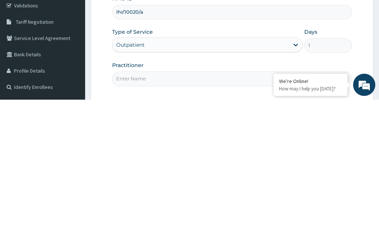
type input "Ihr/10020/a"
click at [228, 212] on input "Practitioner" at bounding box center [232, 219] width 240 height 14
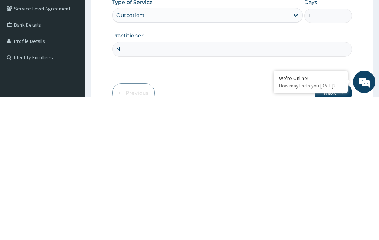
type input "No"
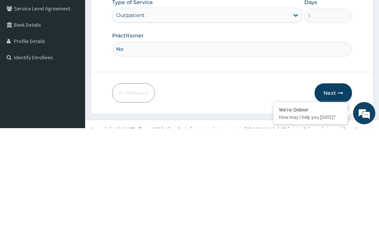
scroll to position [69, 0]
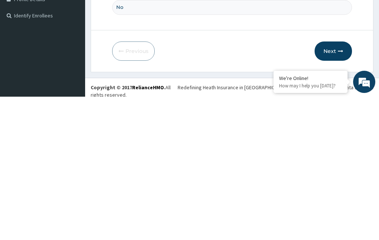
click at [341, 192] on icon "button" at bounding box center [340, 194] width 5 height 5
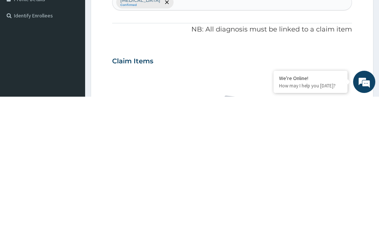
scroll to position [39, 0]
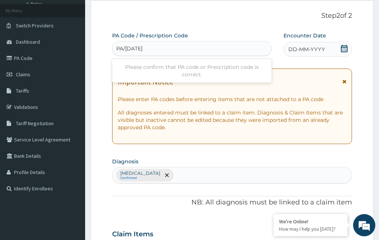
type input "PA/AD782F"
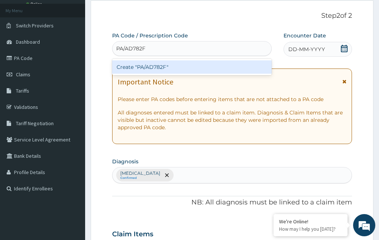
click at [223, 67] on div "Create "PA/AD782F"" at bounding box center [192, 66] width 160 height 13
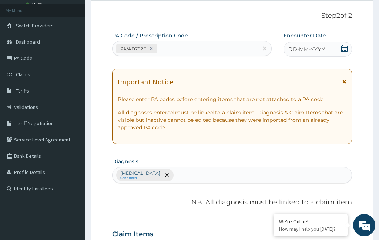
click at [343, 44] on div "DD-MM-YYYY" at bounding box center [318, 49] width 69 height 15
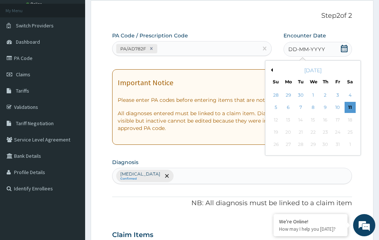
click at [352, 107] on div "11" at bounding box center [350, 107] width 11 height 11
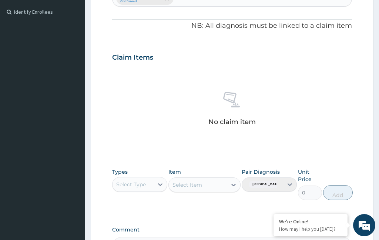
scroll to position [220, 0]
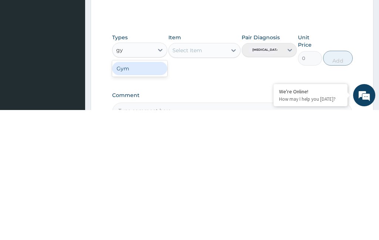
click at [148, 192] on div "Gym" at bounding box center [139, 198] width 55 height 13
type input "gy"
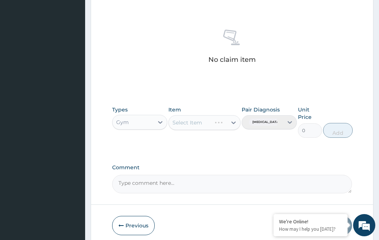
click at [227, 52] on div "No claim item" at bounding box center [232, 47] width 240 height 85
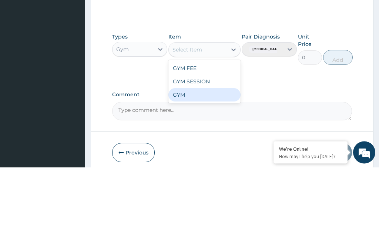
click at [198, 161] on div "GYM" at bounding box center [204, 167] width 72 height 13
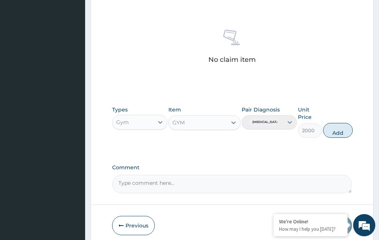
click at [348, 126] on button "Add" at bounding box center [338, 130] width 30 height 15
type input "0"
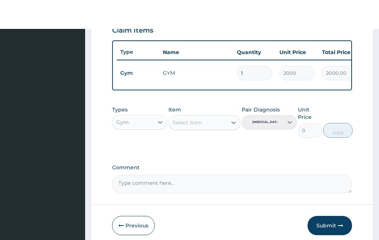
scroll to position [272, 0]
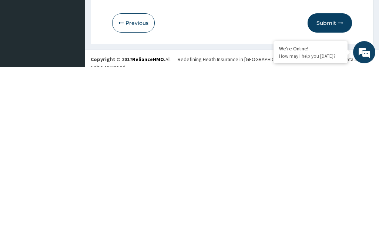
click at [337, 186] on button "Submit" at bounding box center [330, 195] width 44 height 19
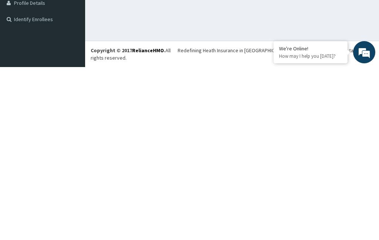
scroll to position [28, 0]
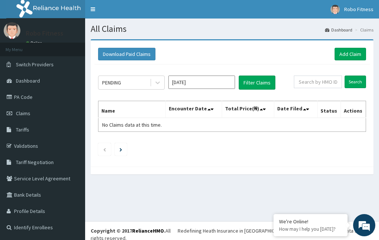
click at [349, 53] on link "Add Claim" at bounding box center [350, 54] width 31 height 13
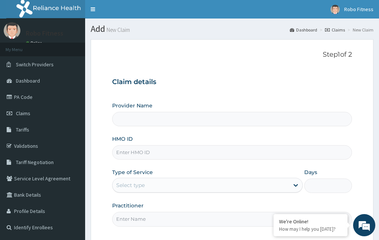
click at [207, 149] on input "HMO ID" at bounding box center [232, 152] width 240 height 14
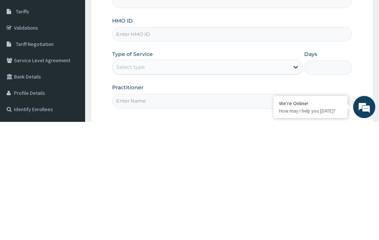
scroll to position [118, 0]
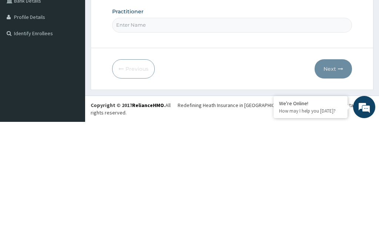
type input "Is"
type input "Robo Fitness"
type input "1"
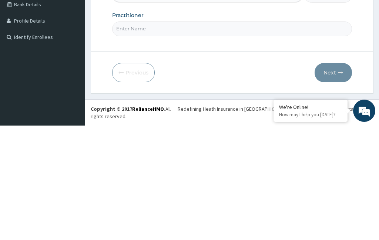
scroll to position [6, 0]
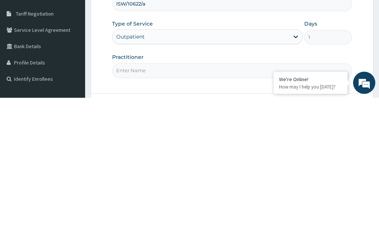
type input "ISW/10622/a"
click at [226, 206] on input "Practitioner" at bounding box center [232, 213] width 240 height 14
type input "No"
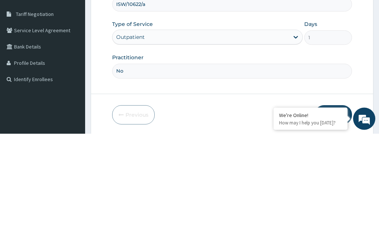
scroll to position [69, 0]
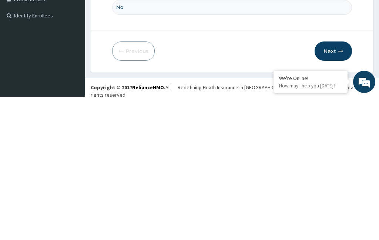
click at [334, 185] on button "Next" at bounding box center [333, 194] width 37 height 19
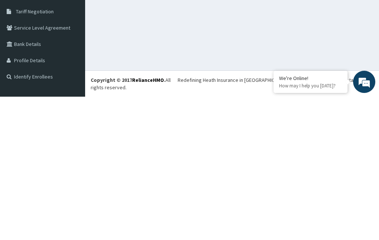
scroll to position [0, 0]
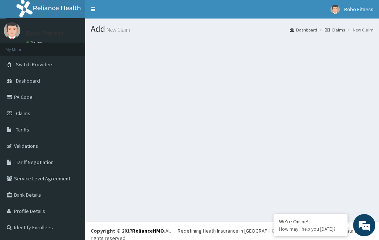
click at [343, 27] on link "Claims" at bounding box center [335, 30] width 20 height 6
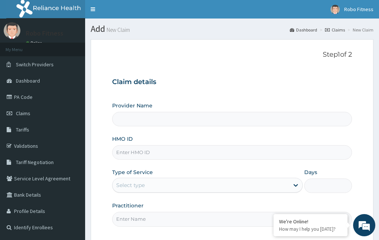
click at [226, 145] on input "HMO ID" at bounding box center [232, 152] width 240 height 14
type input "Robo Fitness"
type input "1"
type input "U"
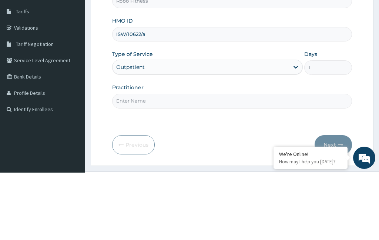
scroll to position [69, 0]
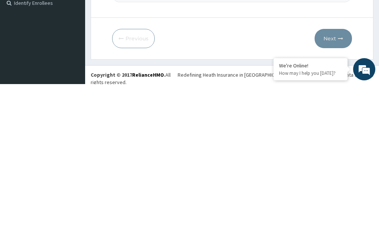
type input "ISW/10622/a"
click at [278, 6] on div "Step 1 of 2 Claim details Provider Name Robo Fitness HMO ID ISW/10622/a Type of…" at bounding box center [232, 72] width 240 height 180
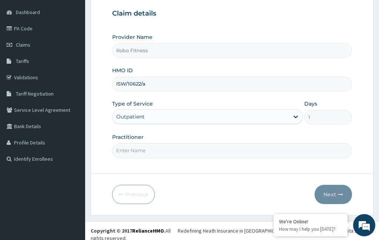
click at [218, 144] on input "Practitioner" at bounding box center [232, 150] width 240 height 14
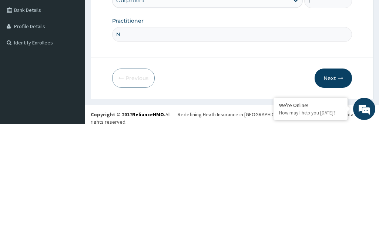
type input "No"
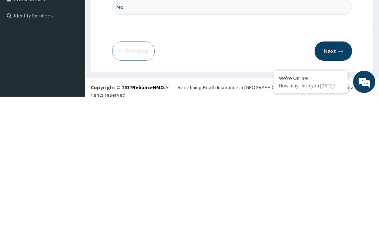
click at [333, 185] on button "Next" at bounding box center [333, 194] width 37 height 19
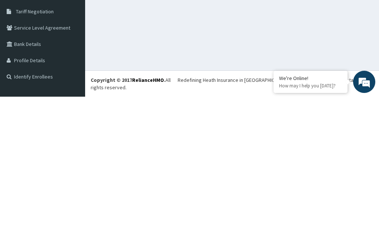
scroll to position [0, 0]
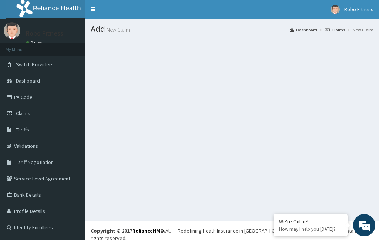
click at [340, 29] on link "Claims" at bounding box center [335, 30] width 20 height 6
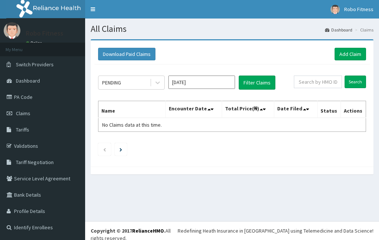
click at [355, 54] on link "Add Claim" at bounding box center [350, 54] width 31 height 13
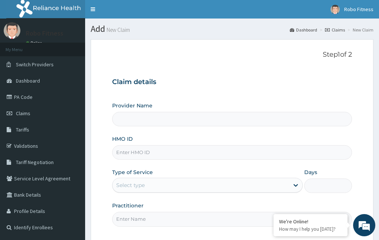
click at [220, 119] on input "Provider Name" at bounding box center [232, 119] width 240 height 14
type input "Robo Fitness"
type input "1"
click at [186, 140] on div "HMO ID" at bounding box center [232, 147] width 240 height 24
click at [190, 150] on input "HMO ID" at bounding box center [232, 152] width 240 height 14
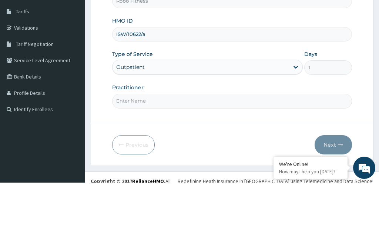
scroll to position [69, 0]
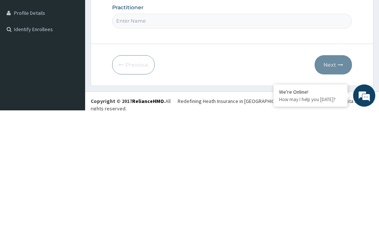
type input "ISW/10622/a"
click at [257, 143] on input "Practitioner" at bounding box center [232, 150] width 240 height 14
type input "No"
click at [337, 185] on button "Next" at bounding box center [333, 194] width 37 height 19
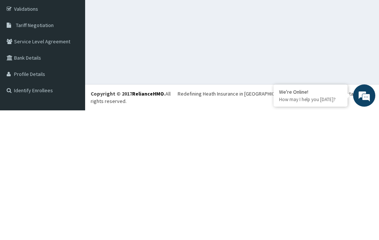
scroll to position [0, 0]
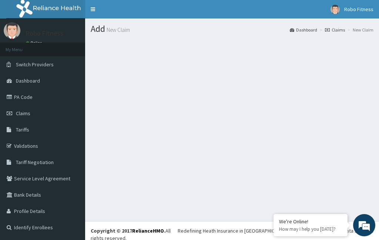
click at [329, 29] on icon at bounding box center [327, 30] width 5 height 4
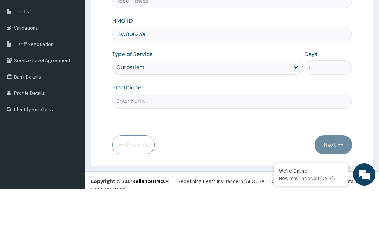
scroll to position [69, 0]
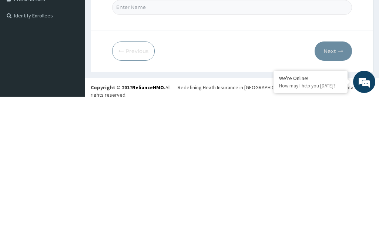
type input "ISW/10622/a"
click at [246, 143] on input "Practitioner" at bounding box center [232, 150] width 240 height 14
type input "No"
click at [344, 185] on button "Next" at bounding box center [333, 194] width 37 height 19
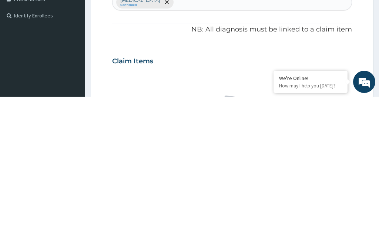
scroll to position [39, 0]
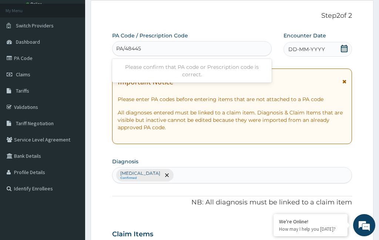
type input "PA/48445E"
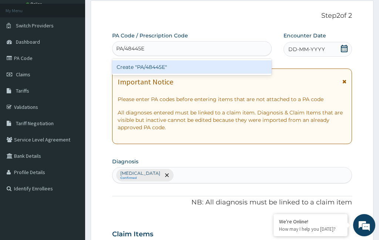
click at [194, 67] on div "Create "PA/48445E"" at bounding box center [192, 66] width 160 height 13
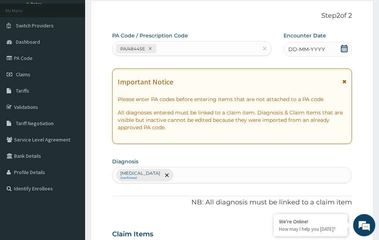
click at [314, 46] on span "DD-MM-YYYY" at bounding box center [306, 49] width 37 height 7
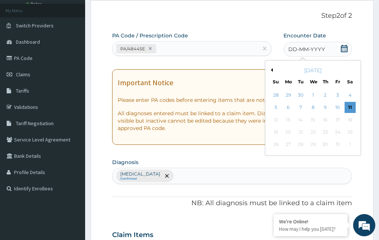
click at [345, 105] on div "11" at bounding box center [350, 107] width 11 height 11
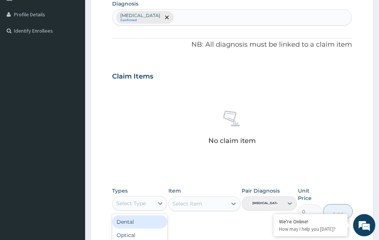
scroll to position [207, 0]
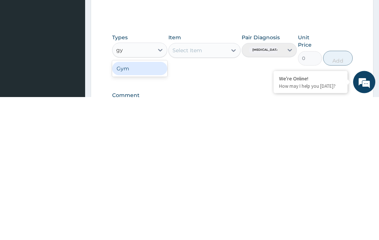
click at [147, 205] on div "Gym" at bounding box center [139, 211] width 55 height 13
type input "gy"
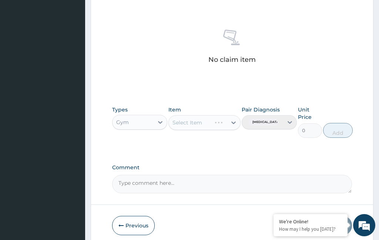
click at [208, 121] on div "Select Item" at bounding box center [190, 123] width 42 height 12
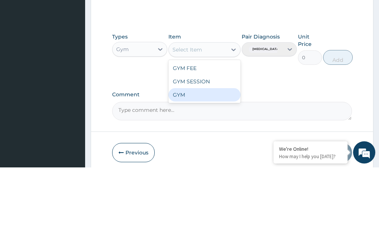
click at [198, 161] on div "GYM" at bounding box center [204, 167] width 72 height 13
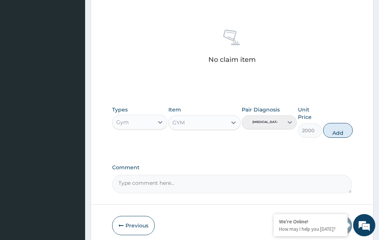
click at [347, 127] on button "Add" at bounding box center [338, 130] width 30 height 15
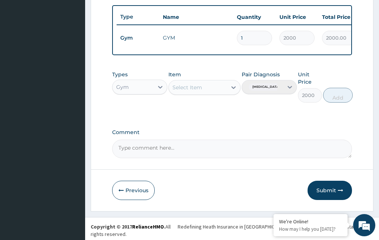
type input "0"
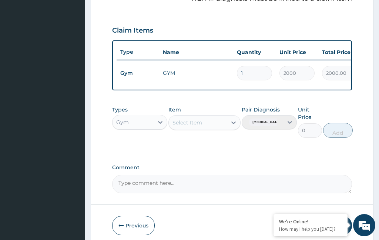
click at [333, 220] on button "Submit" at bounding box center [330, 225] width 44 height 19
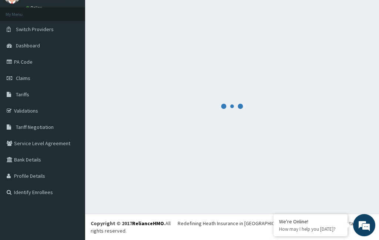
scroll to position [23, 0]
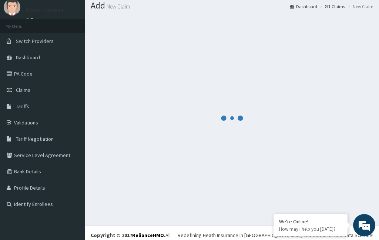
click at [329, 195] on div at bounding box center [232, 118] width 283 height 204
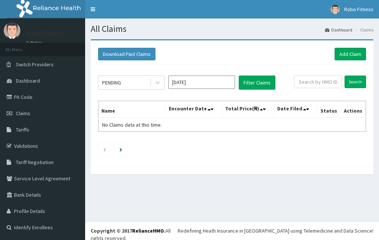
click at [353, 56] on link "Add Claim" at bounding box center [350, 54] width 31 height 13
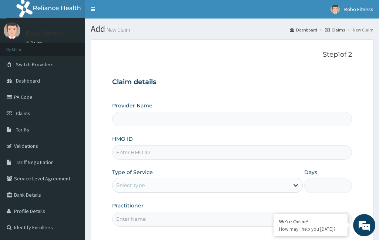
type input "Robo Fitness"
type input "1"
click at [194, 150] on input "HMO ID" at bounding box center [232, 152] width 240 height 14
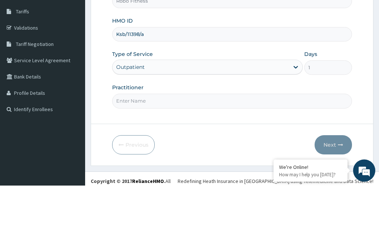
scroll to position [67, 0]
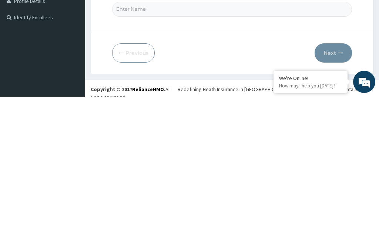
type input "Ksb/11398/a"
click at [277, 145] on input "Practitioner" at bounding box center [232, 152] width 240 height 14
type input "A"
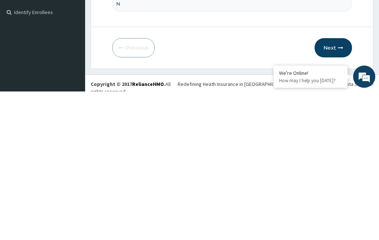
type input "No"
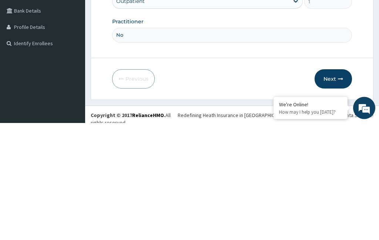
click at [336, 187] on button "Next" at bounding box center [333, 196] width 37 height 19
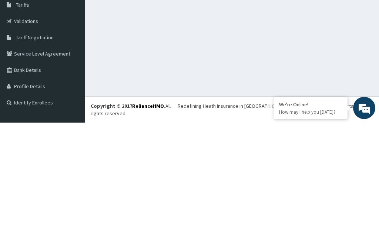
scroll to position [0, 0]
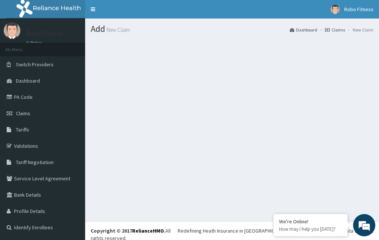
click at [341, 29] on link "Claims" at bounding box center [335, 30] width 20 height 6
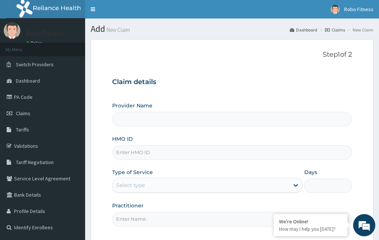
click at [197, 146] on input "HMO ID" at bounding box center [232, 152] width 240 height 14
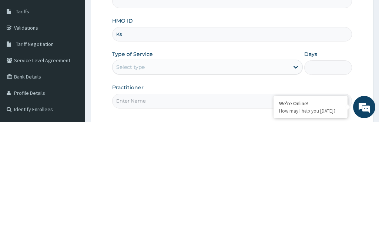
type input "Ksb"
type input "Robo Fitness"
type input "1"
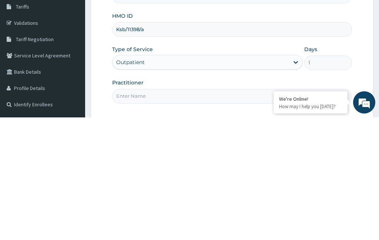
type input "Ksb/11398/a"
click at [191, 212] on input "Practitioner" at bounding box center [232, 219] width 240 height 14
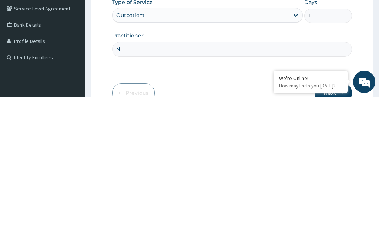
type input "No"
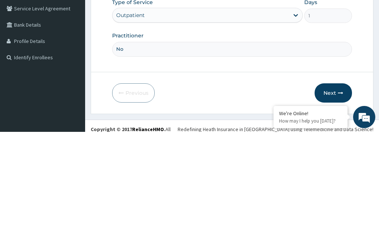
scroll to position [69, 0]
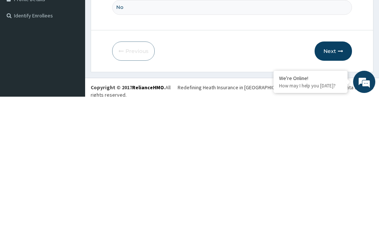
click at [339, 192] on icon "button" at bounding box center [340, 194] width 5 height 5
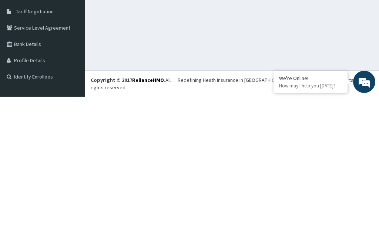
scroll to position [0, 0]
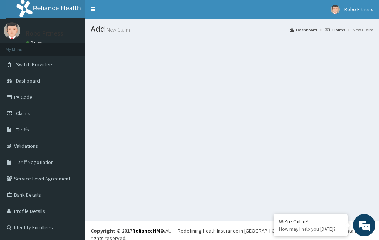
click at [336, 24] on ol "Dashboard Claims New Claim" at bounding box center [331, 29] width 87 height 11
click at [339, 27] on link "Claims" at bounding box center [335, 30] width 20 height 6
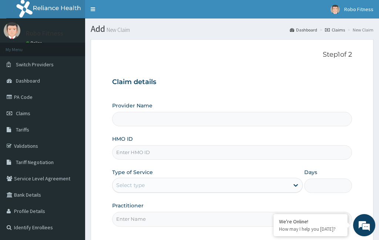
type input "Robo Fitness"
type input "1"
click at [172, 152] on input "HMO ID" at bounding box center [232, 152] width 240 height 14
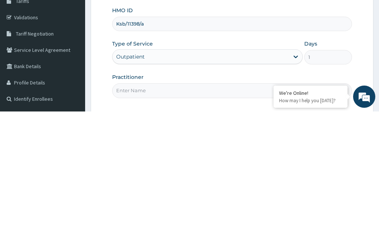
type input "Ksb/11398/a"
click at [201, 212] on input "Practitioner" at bounding box center [232, 219] width 240 height 14
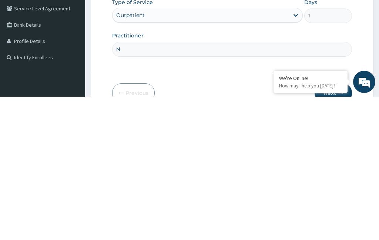
type input "No"
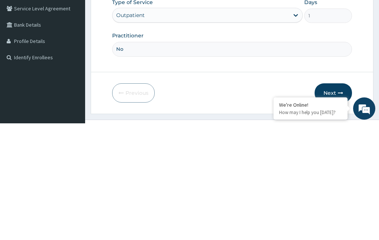
scroll to position [64, 0]
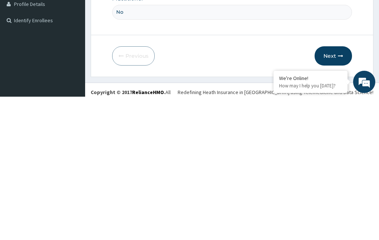
click at [335, 190] on button "Next" at bounding box center [333, 199] width 37 height 19
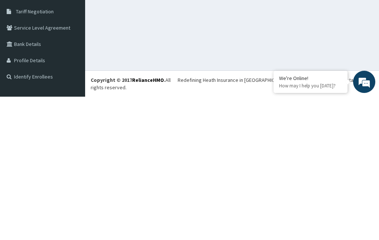
scroll to position [0, 0]
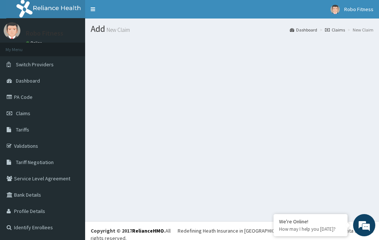
click at [341, 27] on link "Claims" at bounding box center [335, 30] width 20 height 6
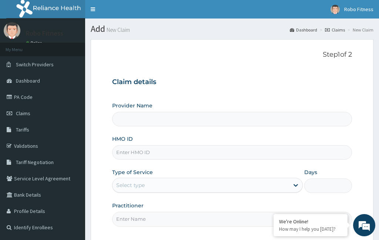
click at [182, 153] on input "HMO ID" at bounding box center [232, 152] width 240 height 14
type input "Robo Fitness"
type input "1"
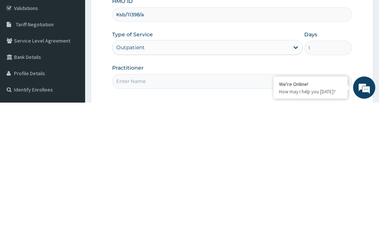
type input "Ksb/11398/a"
click at [173, 212] on input "Practitioner" at bounding box center [232, 219] width 240 height 14
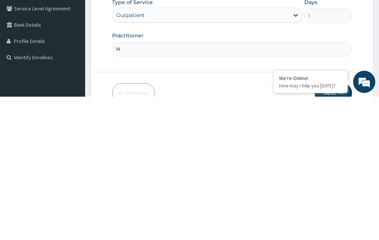
type input "No"
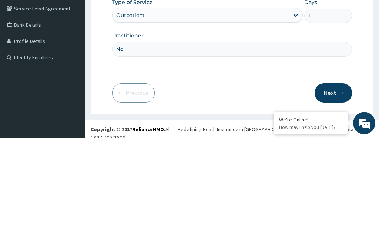
scroll to position [68, 0]
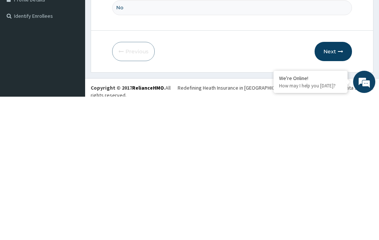
click at [330, 185] on button "Next" at bounding box center [333, 194] width 37 height 19
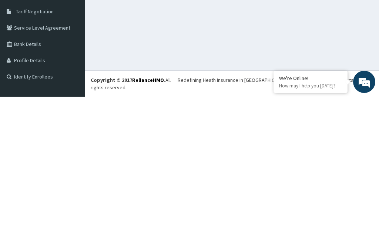
scroll to position [0, 0]
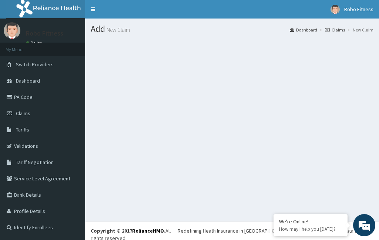
click at [327, 32] on link "Claims" at bounding box center [335, 30] width 20 height 6
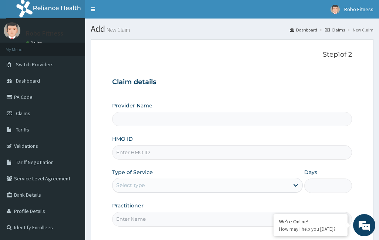
click at [182, 153] on input "HMO ID" at bounding box center [232, 152] width 240 height 14
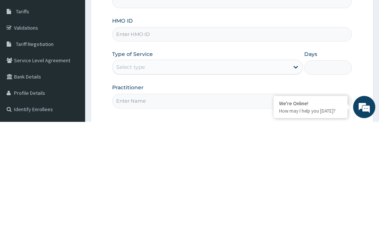
type input "Robo Fitness"
type input "K"
type input "1"
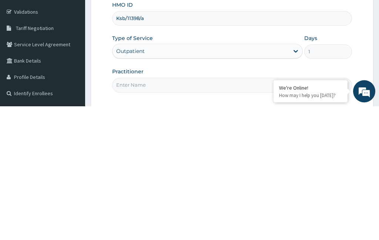
type input "Ksb/11398/a"
click at [187, 212] on input "Practitioner" at bounding box center [232, 219] width 240 height 14
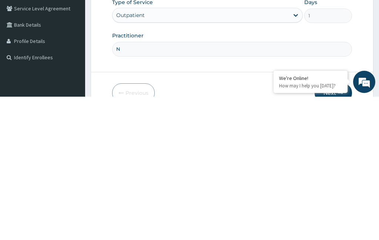
type input "No"
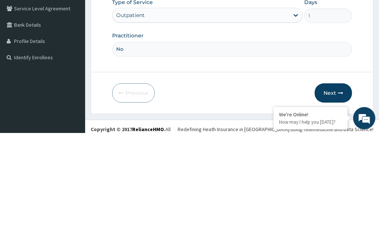
scroll to position [69, 0]
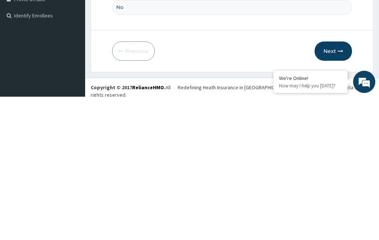
click at [335, 185] on button "Next" at bounding box center [333, 194] width 37 height 19
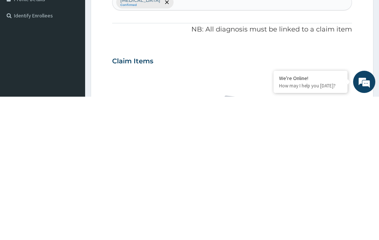
scroll to position [39, 0]
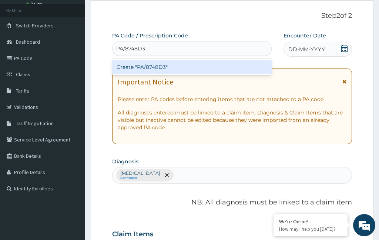
click at [211, 67] on div "Create "PA/8748D3"" at bounding box center [192, 66] width 160 height 13
type input "PA/8748D3"
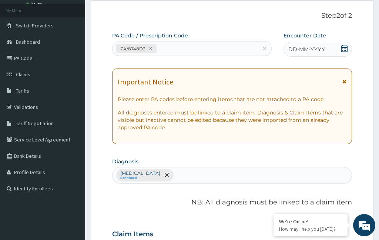
click at [333, 47] on div "DD-MM-YYYY" at bounding box center [318, 49] width 69 height 15
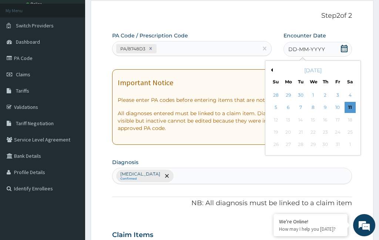
click at [347, 105] on div "11" at bounding box center [350, 107] width 11 height 11
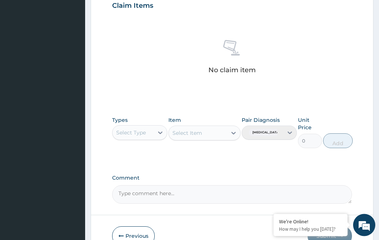
scroll to position [278, 0]
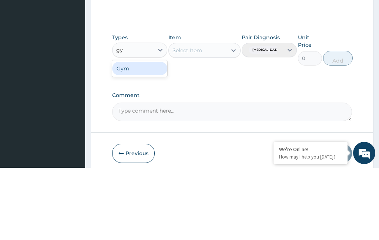
click at [148, 134] on div "Gym" at bounding box center [139, 140] width 55 height 13
type input "gy"
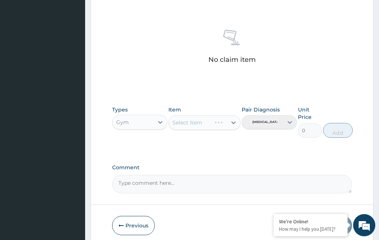
click at [217, 127] on div "Select Item" at bounding box center [204, 122] width 72 height 15
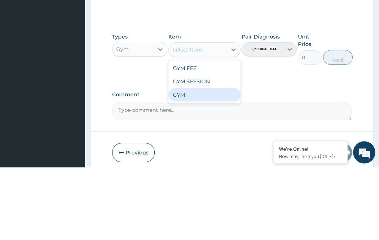
click at [202, 161] on div "GYM" at bounding box center [204, 167] width 72 height 13
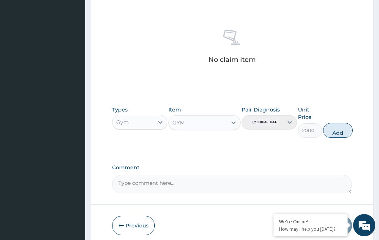
click at [345, 123] on button "Add" at bounding box center [338, 130] width 30 height 15
type input "0"
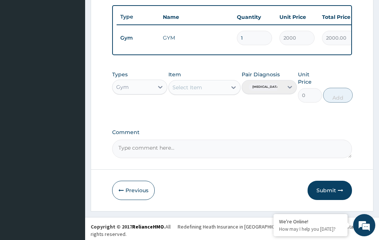
scroll to position [243, 0]
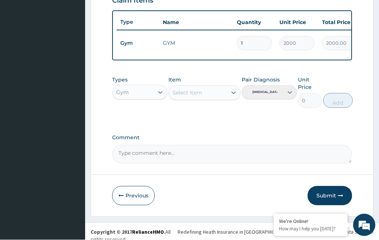
click at [328, 193] on button "Submit" at bounding box center [330, 195] width 44 height 19
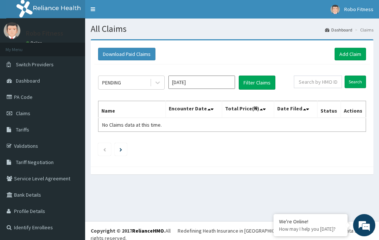
click at [348, 51] on link "Add Claim" at bounding box center [350, 54] width 31 height 13
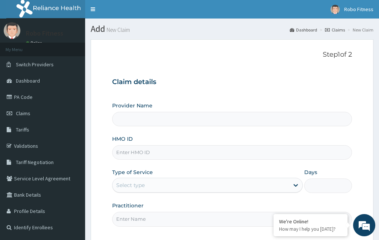
click at [167, 151] on input "HMO ID" at bounding box center [232, 152] width 240 height 14
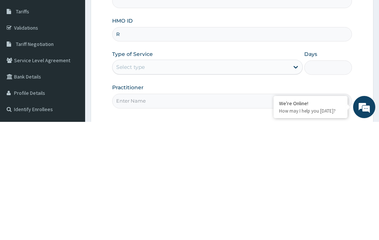
type input "Rs"
type input "Robo Fitness"
type input "1"
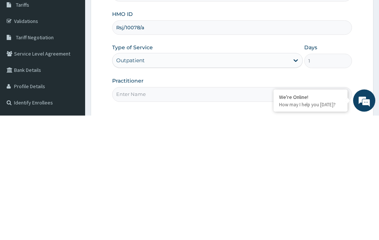
type input "Rsj/10078/a"
click at [174, 212] on input "Practitioner" at bounding box center [232, 219] width 240 height 14
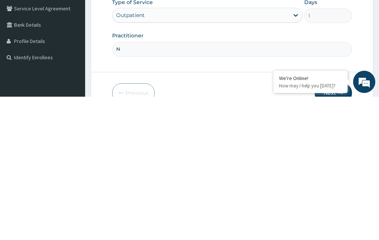
type input "No"
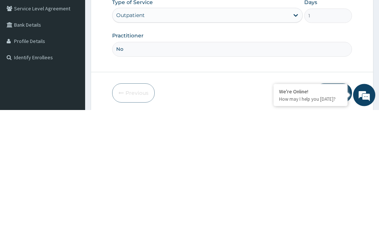
scroll to position [69, 0]
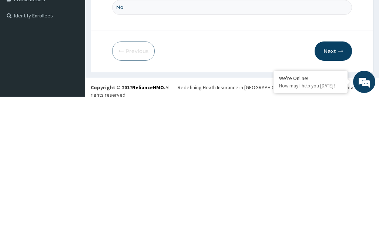
click at [335, 185] on button "Next" at bounding box center [333, 194] width 37 height 19
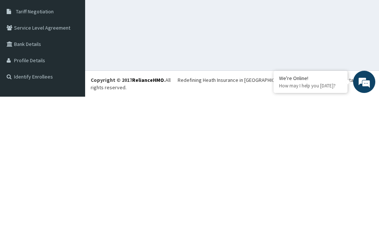
scroll to position [0, 0]
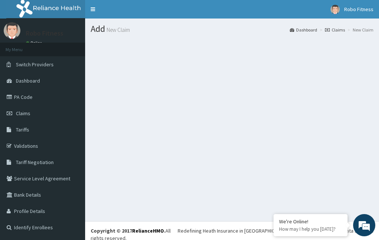
click at [338, 29] on link "Claims" at bounding box center [335, 30] width 20 height 6
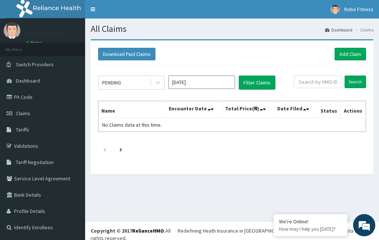
click at [351, 52] on link "Add Claim" at bounding box center [350, 54] width 31 height 13
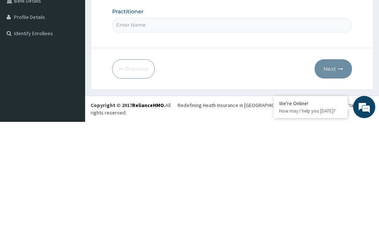
type input "Robo Fitness"
type input "1"
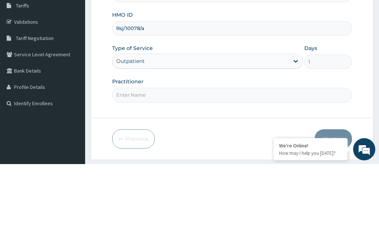
scroll to position [69, 0]
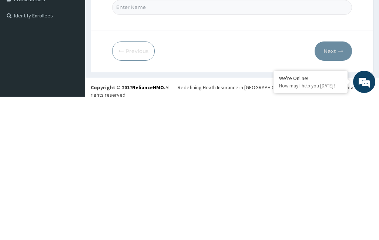
type input "Rsj/10078/a"
click at [279, 143] on input "Practitioner" at bounding box center [232, 150] width 240 height 14
type input "No"
click at [331, 185] on button "Next" at bounding box center [333, 194] width 37 height 19
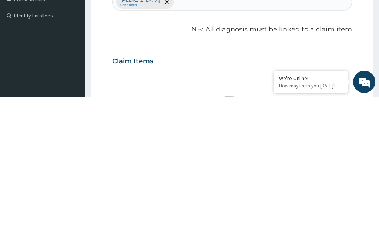
scroll to position [39, 0]
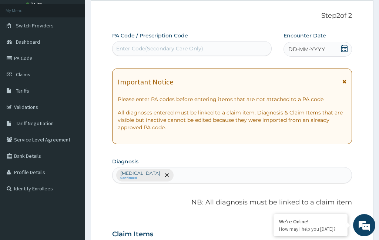
click at [241, 40] on div "PA Code / Prescription Code Enter Code(Secondary Care Only)" at bounding box center [192, 44] width 160 height 24
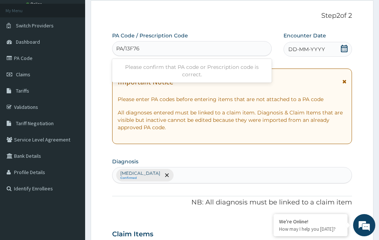
type input "PA/13F76E"
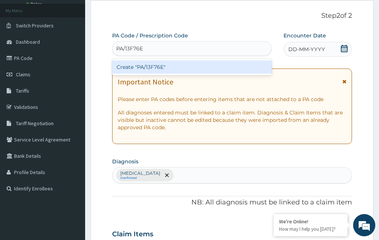
click at [186, 64] on div "Create "PA/13F76E"" at bounding box center [192, 66] width 160 height 13
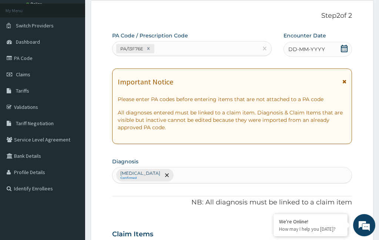
click at [344, 46] on icon at bounding box center [344, 48] width 7 height 7
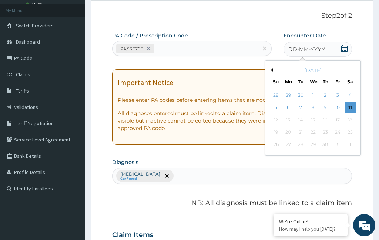
click at [355, 104] on div "11" at bounding box center [350, 107] width 11 height 11
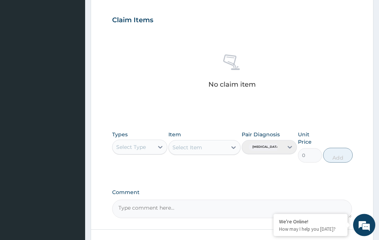
scroll to position [278, 0]
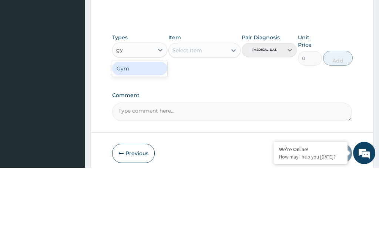
click at [163, 134] on div "Gym" at bounding box center [139, 140] width 55 height 13
type input "gy"
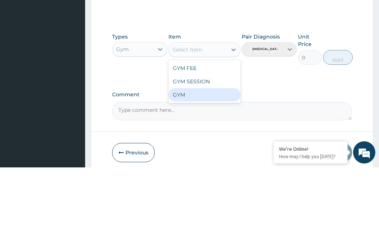
click at [209, 161] on div "GYM" at bounding box center [204, 167] width 72 height 13
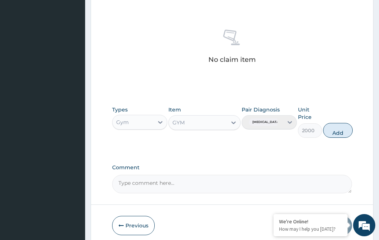
click at [347, 128] on button "Add" at bounding box center [338, 130] width 30 height 15
type input "0"
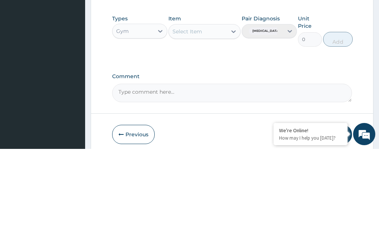
scroll to position [272, 0]
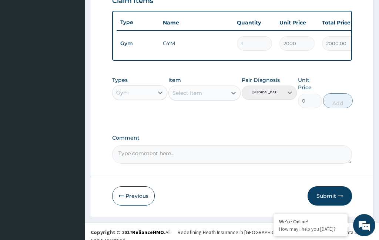
click at [327, 193] on button "Submit" at bounding box center [330, 195] width 44 height 19
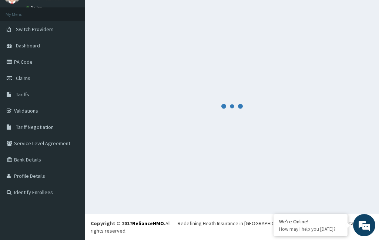
scroll to position [28, 0]
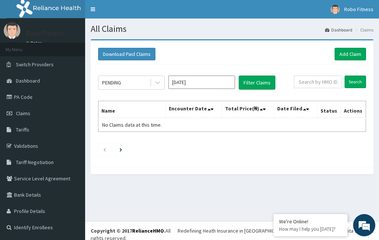
click at [351, 54] on link "Add Claim" at bounding box center [350, 54] width 31 height 13
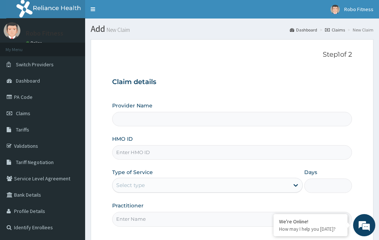
type input "Robo Fitness"
type input "1"
click at [195, 123] on input "Robo Fitness" at bounding box center [232, 119] width 240 height 14
click at [180, 149] on input "HMO ID" at bounding box center [232, 152] width 240 height 14
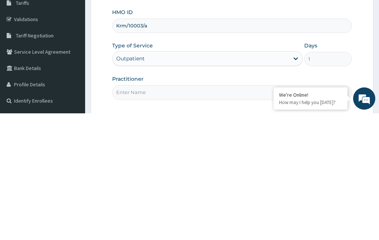
type input "Krm/10003/a"
click at [210, 212] on input "Practitioner" at bounding box center [232, 219] width 240 height 14
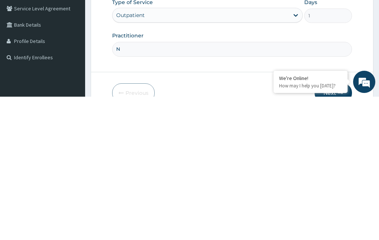
type input "No"
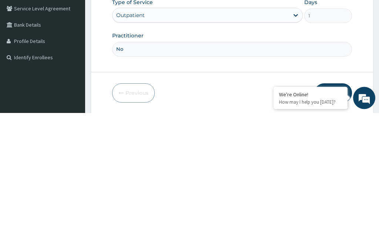
scroll to position [69, 0]
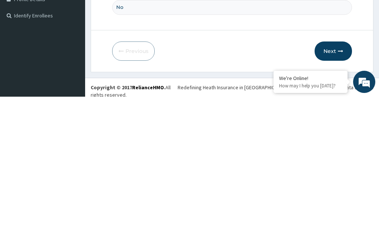
click at [330, 185] on button "Next" at bounding box center [333, 194] width 37 height 19
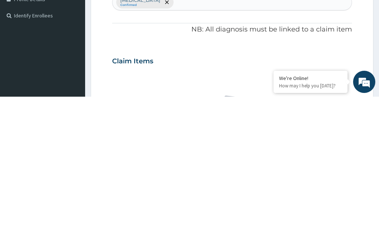
scroll to position [39, 0]
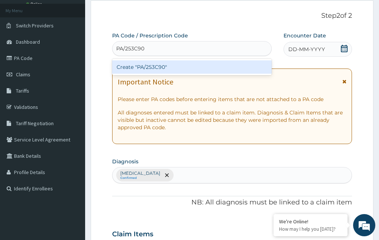
click at [236, 61] on div "Create "PA/253C90"" at bounding box center [192, 66] width 160 height 13
type input "PA/253C90"
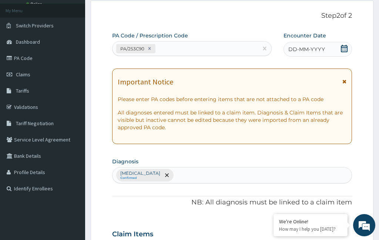
click at [346, 42] on div "DD-MM-YYYY" at bounding box center [318, 49] width 69 height 15
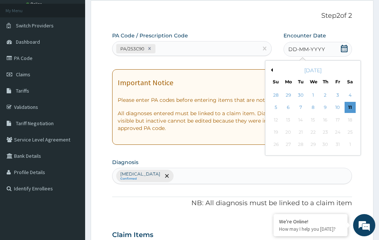
click at [355, 104] on div "11" at bounding box center [350, 107] width 11 height 11
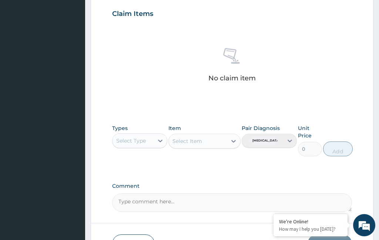
scroll to position [278, 0]
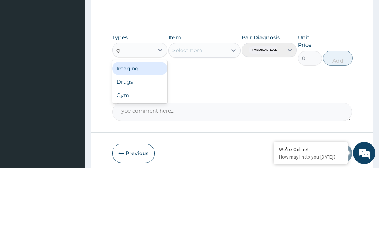
click at [147, 161] on div "Gym" at bounding box center [139, 167] width 55 height 13
type input "g"
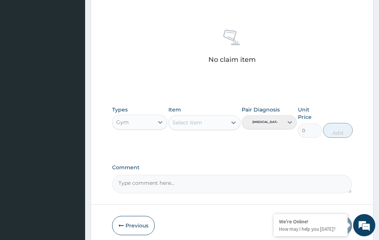
click at [207, 117] on div "Select Item" at bounding box center [198, 123] width 58 height 12
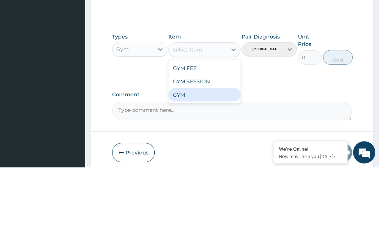
click at [210, 161] on div "GYM" at bounding box center [204, 167] width 72 height 13
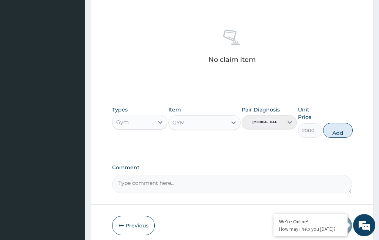
click at [349, 125] on button "Add" at bounding box center [338, 130] width 30 height 15
type input "0"
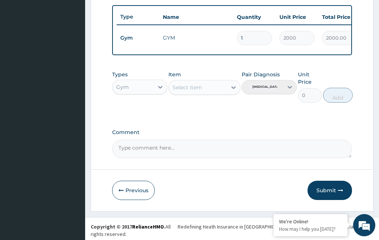
scroll to position [243, 0]
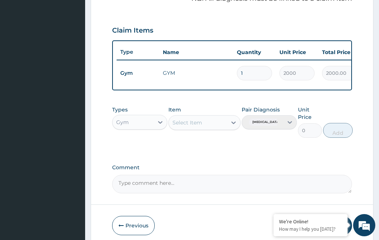
click at [328, 217] on button "Submit" at bounding box center [330, 225] width 44 height 19
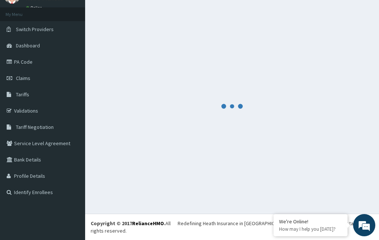
scroll to position [23, 0]
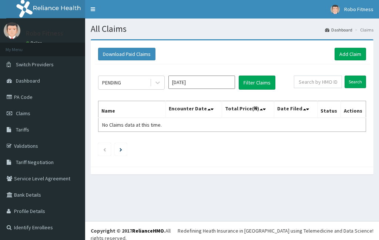
click at [349, 54] on link "Add Claim" at bounding box center [350, 54] width 31 height 13
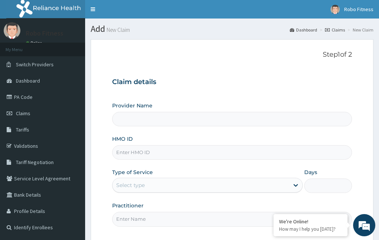
click at [187, 156] on input "HMO ID" at bounding box center [232, 152] width 240 height 14
type input "Robo Fitness"
type input "1"
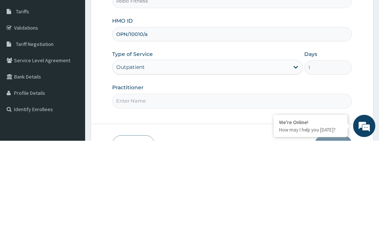
scroll to position [20, 0]
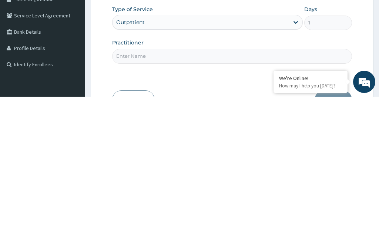
type input "OPN/10010/a"
click at [256, 192] on input "Practitioner" at bounding box center [232, 199] width 240 height 14
type input "No"
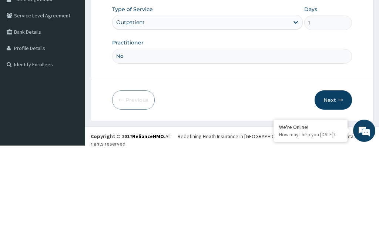
click at [333, 185] on button "Next" at bounding box center [333, 194] width 37 height 19
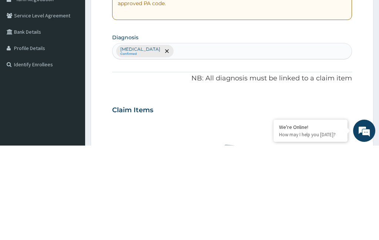
scroll to position [39, 0]
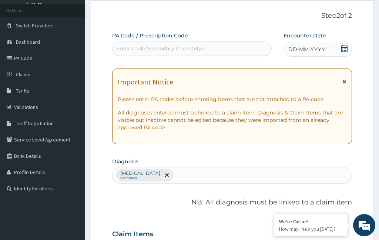
click at [339, 46] on div "DD-MM-YYYY" at bounding box center [318, 49] width 69 height 15
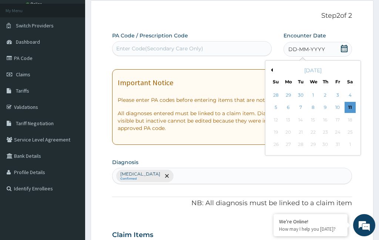
click at [349, 108] on div "11" at bounding box center [350, 107] width 11 height 11
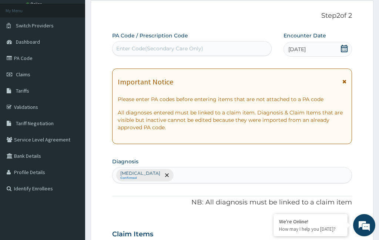
scroll to position [0, 0]
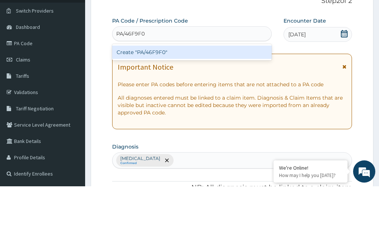
click at [217, 99] on div "Create "PA/46F9F0"" at bounding box center [192, 105] width 160 height 13
type input "PA/46F9F0"
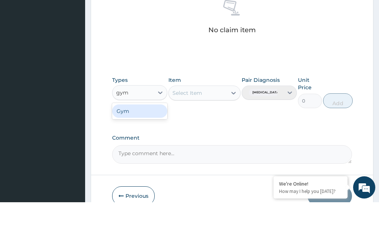
scroll to position [269, 0]
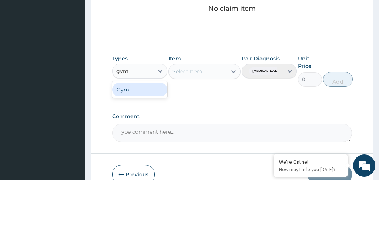
click at [150, 143] on div "Gym" at bounding box center [139, 149] width 55 height 13
type input "gym"
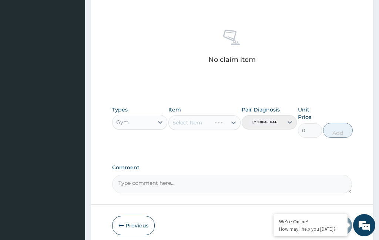
click at [211, 121] on div "Select Item" at bounding box center [190, 123] width 42 height 12
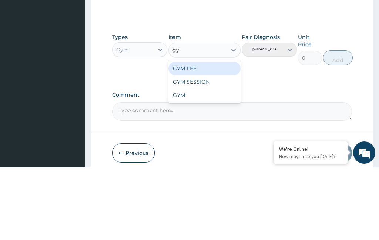
click at [203, 161] on div "GYM" at bounding box center [204, 167] width 72 height 13
type input "gy"
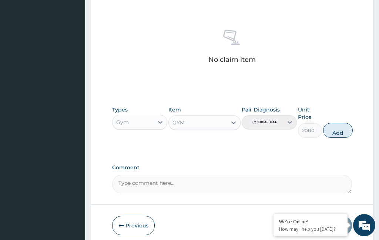
click at [343, 130] on button "Add" at bounding box center [338, 130] width 30 height 15
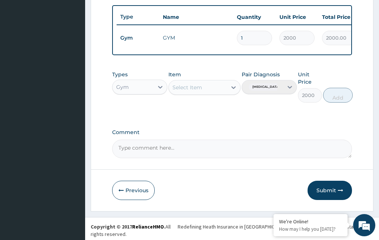
type input "0"
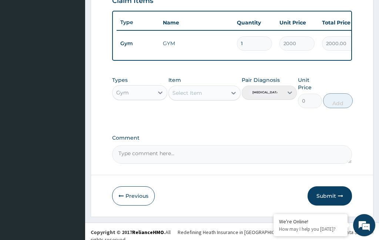
click at [334, 187] on button "Submit" at bounding box center [330, 195] width 44 height 19
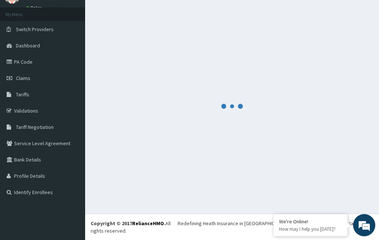
scroll to position [28, 0]
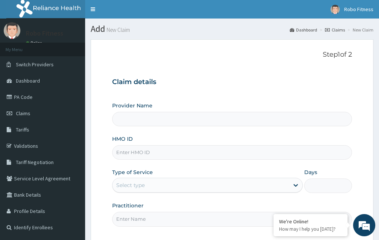
click at [160, 154] on input "HMO ID" at bounding box center [232, 152] width 240 height 14
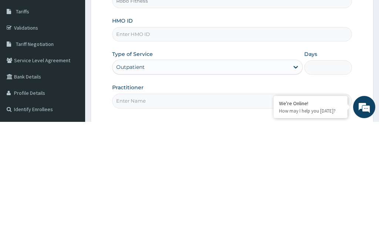
type input "Robo Fitness"
type input "1"
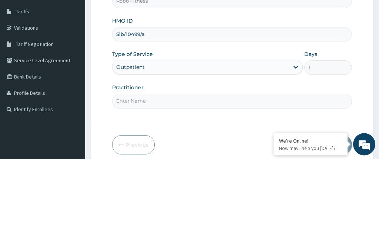
scroll to position [40, 0]
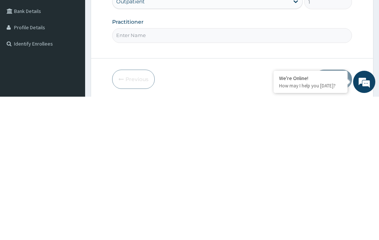
type input "Slb/10499/a"
click at [221, 171] on input "Practitioner" at bounding box center [232, 178] width 240 height 14
type input "No"
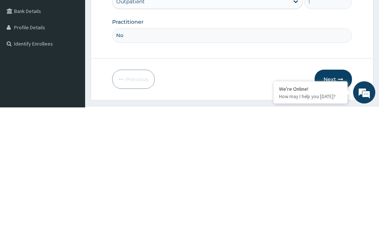
scroll to position [69, 0]
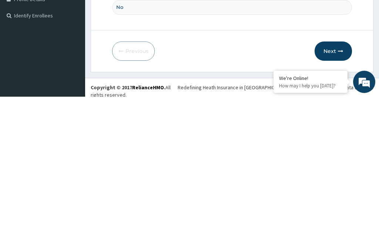
click at [333, 185] on button "Next" at bounding box center [333, 194] width 37 height 19
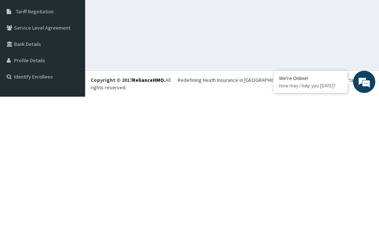
scroll to position [0, 0]
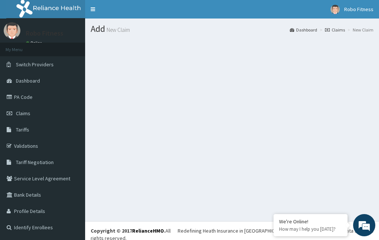
click at [333, 27] on link "Claims" at bounding box center [335, 30] width 20 height 6
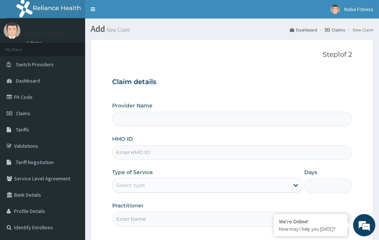
click at [204, 142] on div "HMO ID" at bounding box center [232, 147] width 240 height 24
type input "Robo Fitness"
type input "1"
click at [167, 154] on input "HMO ID" at bounding box center [232, 152] width 240 height 14
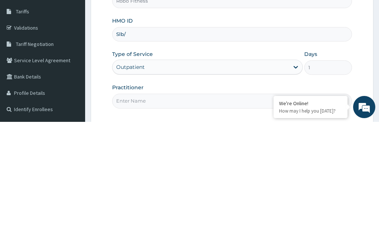
scroll to position [69, 0]
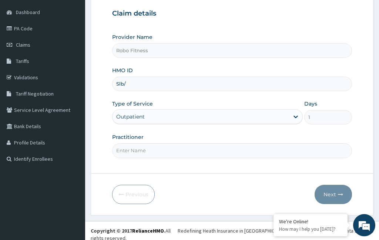
click at [161, 79] on input "Slb/" at bounding box center [232, 84] width 240 height 14
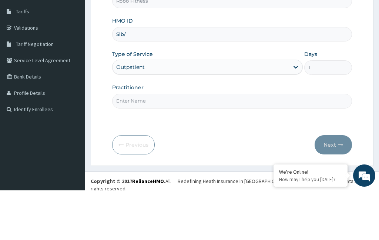
click at [176, 77] on input "Slb/" at bounding box center [232, 84] width 240 height 14
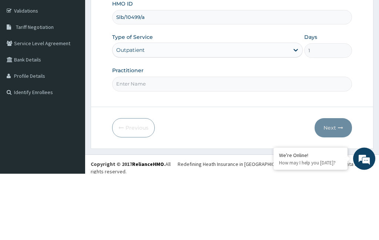
type input "Slb/10499/a"
click at [195, 143] on input "Practitioner" at bounding box center [232, 150] width 240 height 14
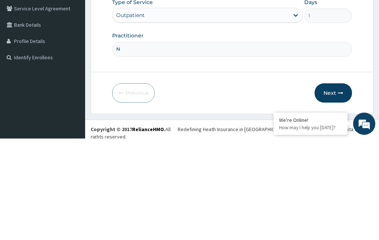
type input "No"
click at [338, 185] on button "Next" at bounding box center [333, 194] width 37 height 19
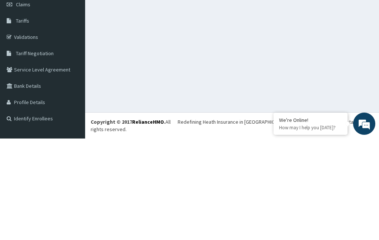
scroll to position [0, 0]
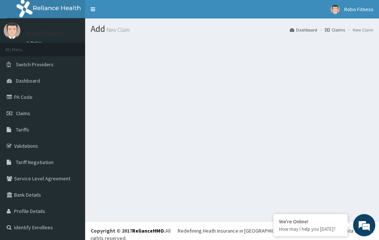
click at [342, 24] on section "Add New Claim Dashboard Claims New Claim" at bounding box center [232, 26] width 294 height 15
click at [334, 24] on ol "Dashboard Claims New Claim" at bounding box center [331, 29] width 87 height 11
click at [341, 27] on link "Claims" at bounding box center [335, 30] width 20 height 6
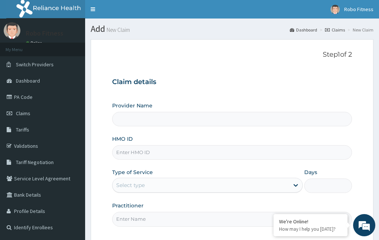
click at [201, 155] on input "HMO ID" at bounding box center [232, 152] width 240 height 14
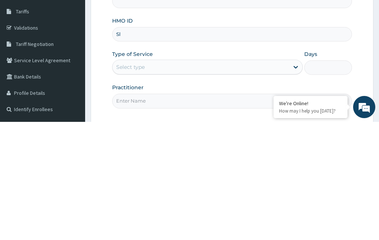
type input "Slb"
type input "Robo Fitness"
type input "1"
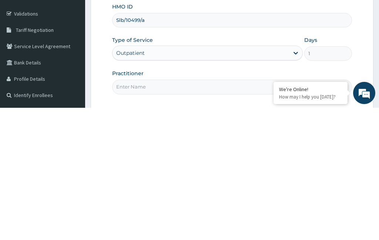
type input "Slb/10499/a"
click at [213, 212] on input "Practitioner" at bounding box center [232, 219] width 240 height 14
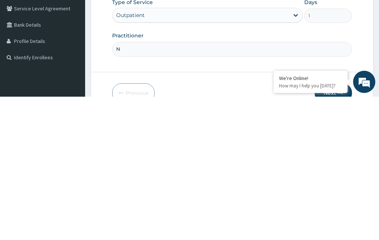
type input "No"
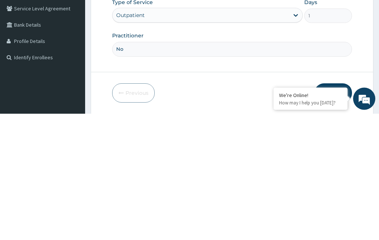
scroll to position [69, 0]
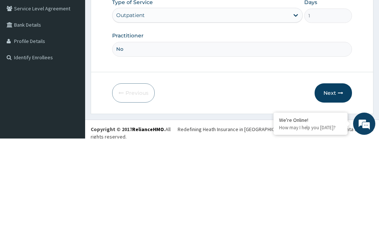
click at [333, 185] on button "Next" at bounding box center [333, 194] width 37 height 19
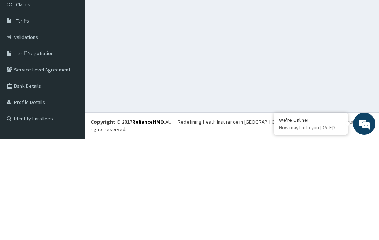
scroll to position [0, 0]
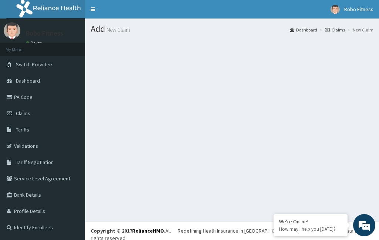
click at [340, 27] on link "Claims" at bounding box center [335, 30] width 20 height 6
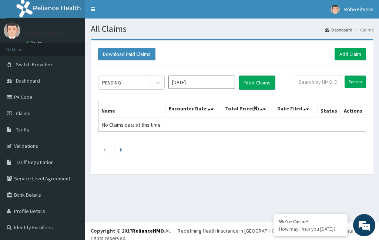
click at [344, 51] on link "Add Claim" at bounding box center [350, 54] width 31 height 13
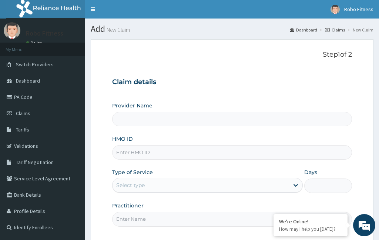
click at [164, 148] on input "HMO ID" at bounding box center [232, 152] width 240 height 14
type input "Robo Fitness"
type input "1"
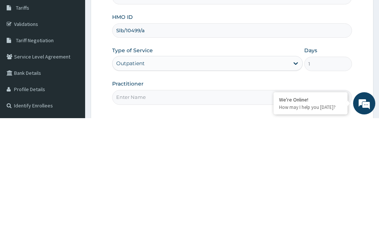
type input "Slb/10499/a"
click at [185, 212] on input "Practitioner" at bounding box center [232, 219] width 240 height 14
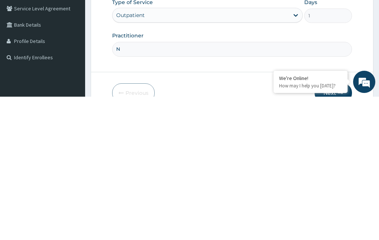
type input "No"
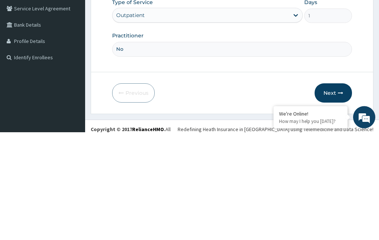
scroll to position [69, 0]
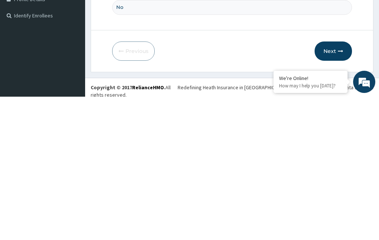
click at [336, 185] on button "Next" at bounding box center [333, 194] width 37 height 19
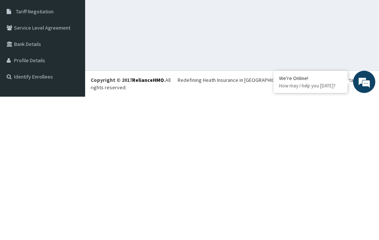
scroll to position [0, 0]
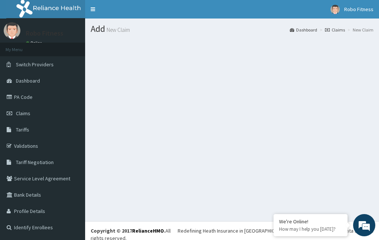
click at [341, 29] on link "Claims" at bounding box center [335, 30] width 20 height 6
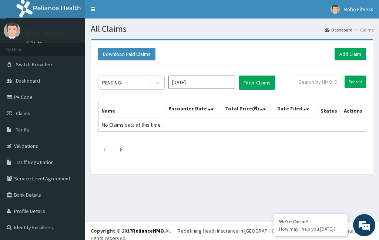
click at [348, 52] on link "Add Claim" at bounding box center [350, 54] width 31 height 13
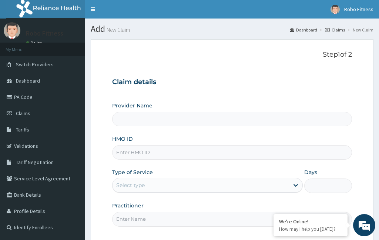
type input "Robo Fitness"
type input "1"
click at [190, 150] on input "HMO ID" at bounding box center [232, 152] width 240 height 14
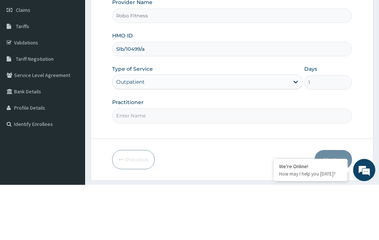
scroll to position [56, 0]
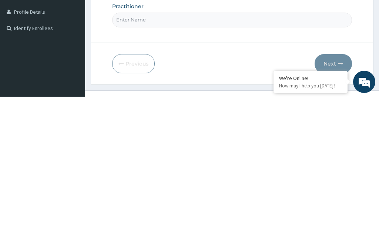
type input "Slb/10499/a"
click at [270, 156] on input "Practitioner" at bounding box center [232, 163] width 240 height 14
type input "No"
click at [329, 197] on button "Next" at bounding box center [333, 206] width 37 height 19
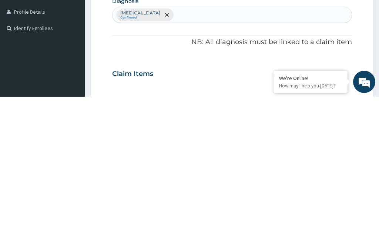
scroll to position [39, 0]
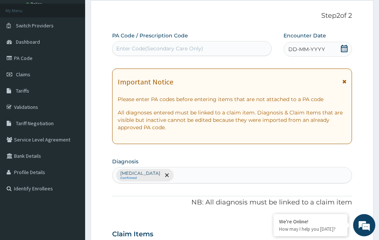
click at [327, 50] on div "DD-MM-YYYY" at bounding box center [318, 49] width 69 height 15
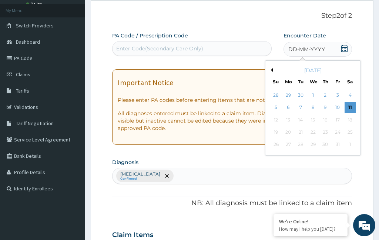
click at [347, 108] on div "11" at bounding box center [350, 107] width 11 height 11
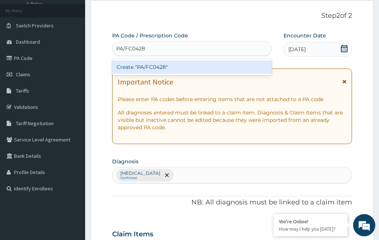
click at [227, 65] on div "Create "PA/FC0428"" at bounding box center [192, 66] width 160 height 13
type input "PA/FC0428"
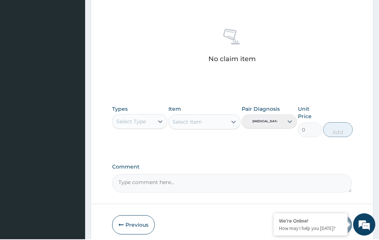
scroll to position [307, 0]
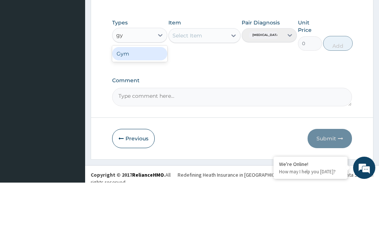
click at [150, 104] on div "Gym" at bounding box center [139, 110] width 55 height 13
type input "gy"
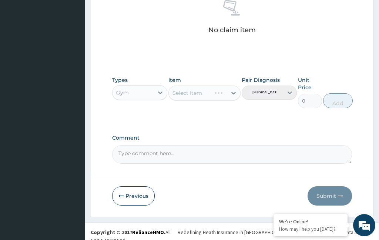
click at [227, 92] on div at bounding box center [233, 92] width 13 height 13
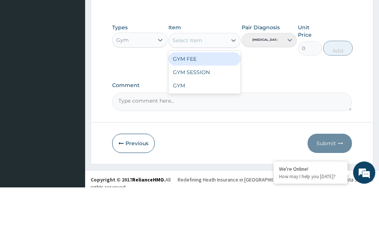
click at [202, 131] on div "GYM" at bounding box center [204, 137] width 72 height 13
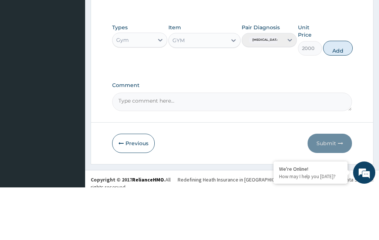
scroll to position [278, 0]
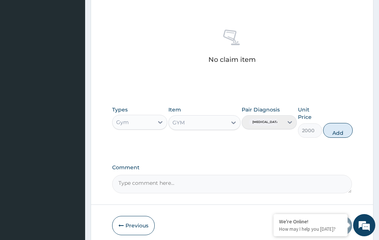
click at [343, 128] on button "Add" at bounding box center [338, 130] width 30 height 15
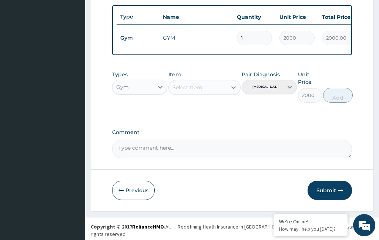
type input "0"
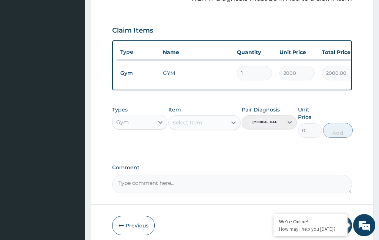
click at [320, 223] on button "Submit" at bounding box center [330, 225] width 44 height 19
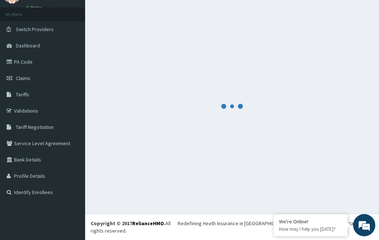
scroll to position [23, 0]
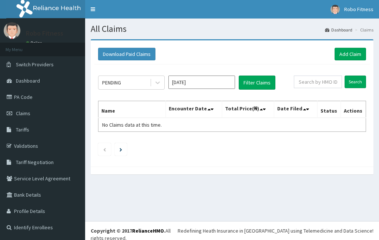
click at [345, 51] on link "Add Claim" at bounding box center [350, 54] width 31 height 13
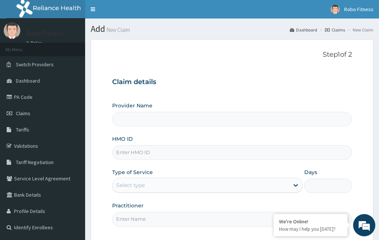
click at [166, 150] on input "HMO ID" at bounding box center [232, 152] width 240 height 14
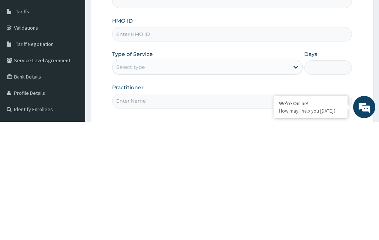
type input "Robo Fitness"
type input "1"
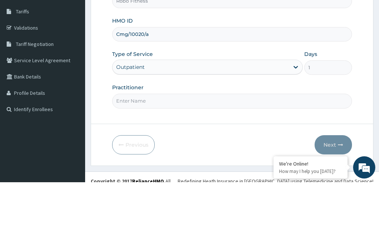
scroll to position [69, 0]
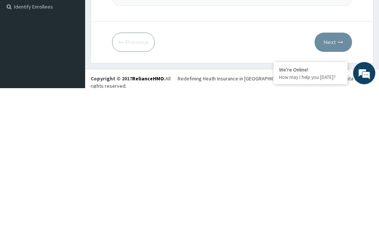
type input "Cmg/10020/a"
click at [250, 143] on input "Practitioner" at bounding box center [232, 150] width 240 height 14
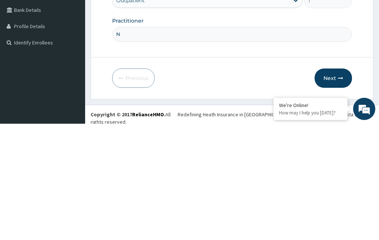
type input "No"
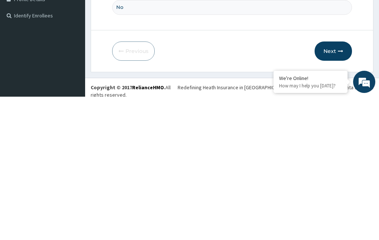
click at [333, 185] on button "Next" at bounding box center [333, 194] width 37 height 19
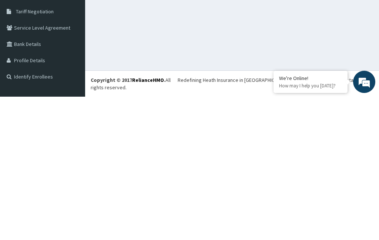
scroll to position [0, 0]
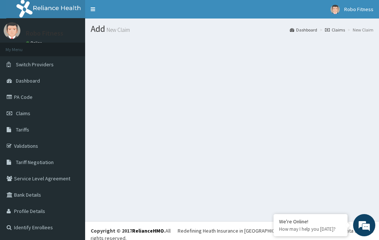
click at [337, 28] on link "Claims" at bounding box center [335, 30] width 20 height 6
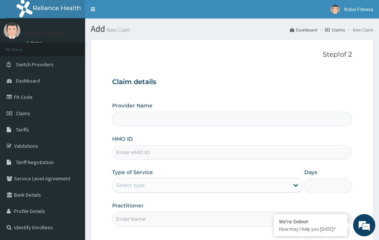
click at [167, 150] on input "HMO ID" at bounding box center [232, 152] width 240 height 14
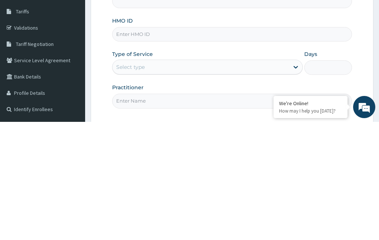
type input "Robo Fitness"
type input "1"
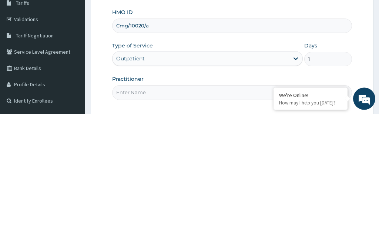
type input "Cmg/10020/a"
click at [178, 212] on input "Practitioner" at bounding box center [232, 219] width 240 height 14
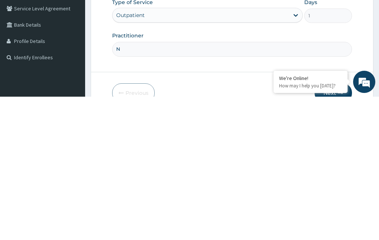
type input "No"
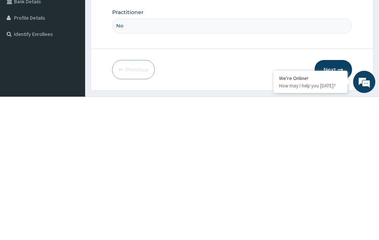
click at [341, 203] on button "Next" at bounding box center [333, 212] width 37 height 19
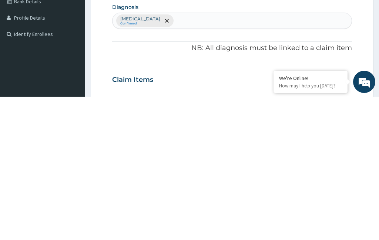
scroll to position [39, 0]
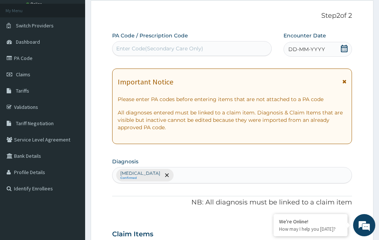
click at [335, 46] on div "DD-MM-YYYY" at bounding box center [318, 49] width 69 height 15
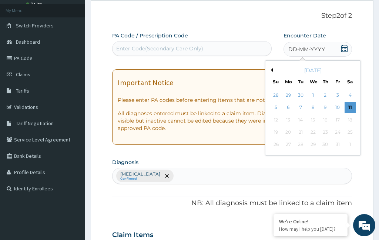
click at [353, 106] on div "11" at bounding box center [350, 107] width 11 height 11
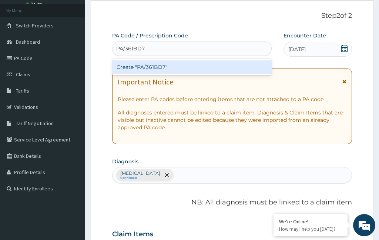
click at [206, 68] on div "Create "PA/361BD7"" at bounding box center [192, 66] width 160 height 13
type input "PA/361BD7"
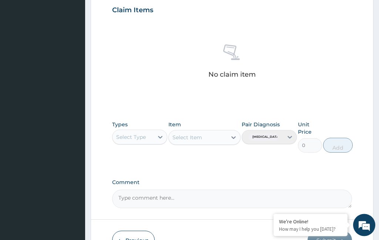
scroll to position [278, 0]
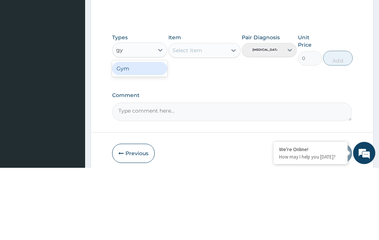
click at [145, 134] on div "Gym" at bounding box center [139, 140] width 55 height 13
type input "gy"
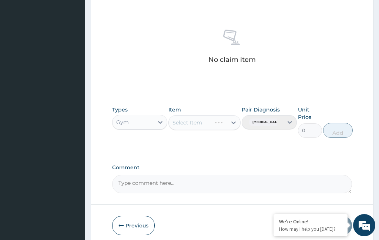
click at [216, 117] on div "Select Item" at bounding box center [204, 122] width 72 height 15
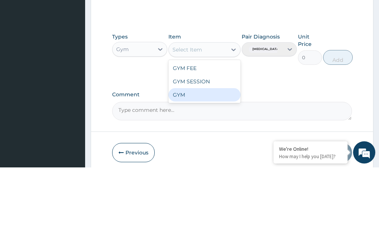
click at [202, 161] on div "GYM" at bounding box center [204, 167] width 72 height 13
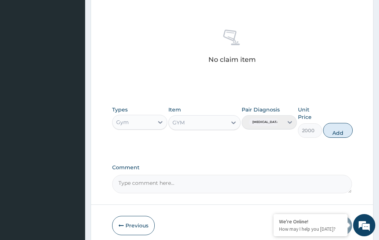
click at [345, 123] on button "Add" at bounding box center [338, 130] width 30 height 15
type input "0"
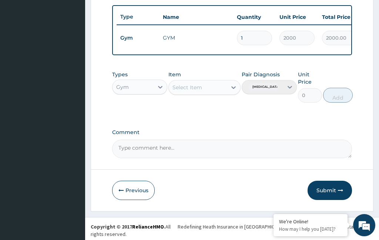
scroll to position [243, 0]
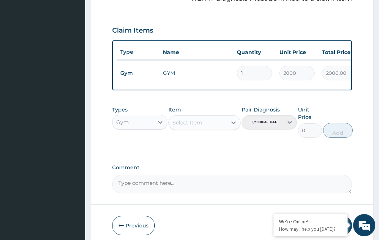
click at [324, 224] on button "Submit" at bounding box center [330, 225] width 44 height 19
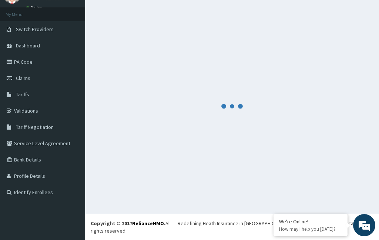
scroll to position [23, 0]
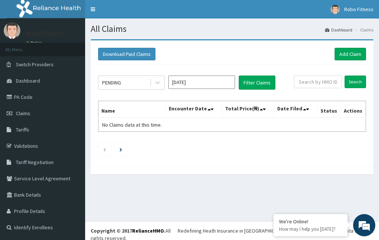
click at [354, 51] on link "Add Claim" at bounding box center [350, 54] width 31 height 13
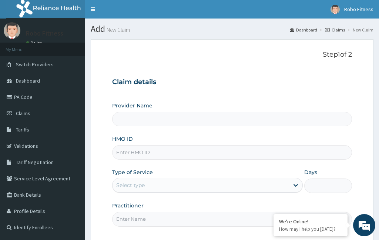
click at [190, 148] on input "HMO ID" at bounding box center [232, 152] width 240 height 14
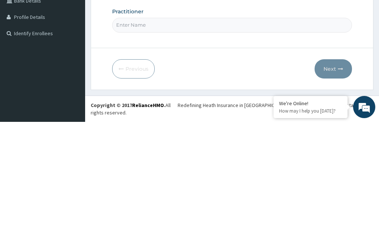
type input "Robo Fitness"
type input "1"
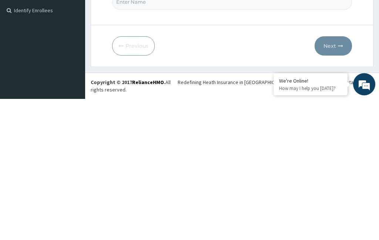
type input "Sfl/10276/a"
click at [200, 136] on input "Practitioner" at bounding box center [232, 143] width 240 height 14
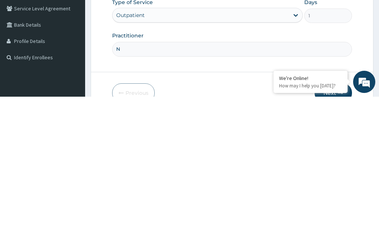
type input "No"
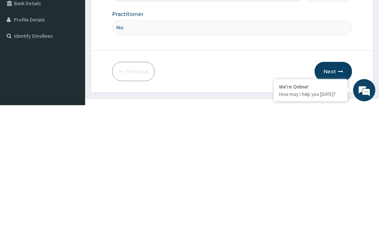
scroll to position [67, 0]
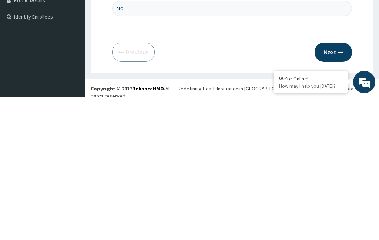
click at [329, 186] on button "Next" at bounding box center [333, 195] width 37 height 19
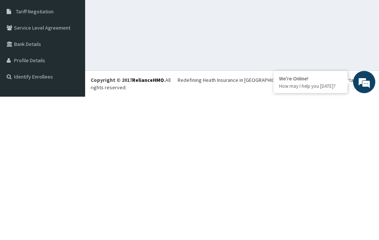
scroll to position [0, 0]
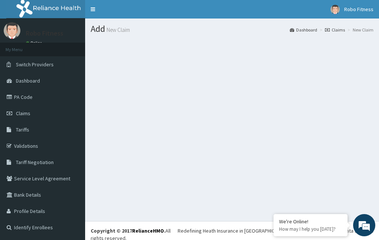
click at [346, 26] on ol "Dashboard Claims New Claim" at bounding box center [331, 29] width 87 height 11
click at [336, 27] on link "Claims" at bounding box center [335, 30] width 20 height 6
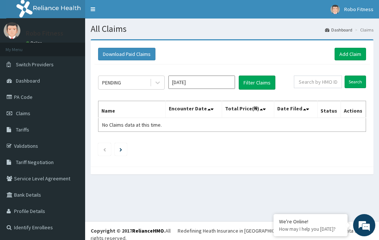
click at [346, 54] on link "Add Claim" at bounding box center [350, 54] width 31 height 13
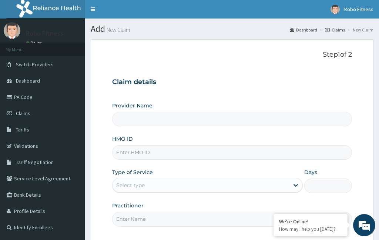
click at [176, 152] on input "HMO ID" at bounding box center [232, 152] width 240 height 14
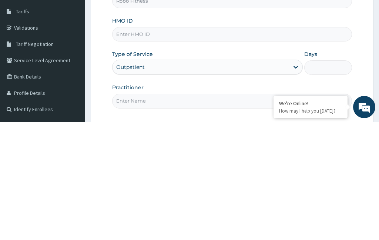
type input "Robo Fitness"
type input "1"
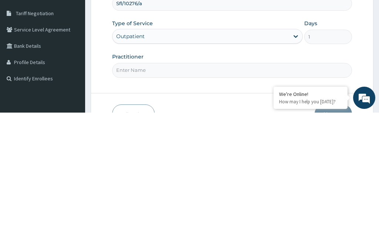
scroll to position [22, 0]
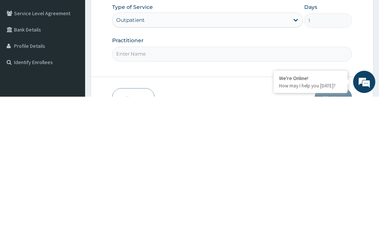
type input "Sfl/10276/a"
click at [211, 190] on input "Practitioner" at bounding box center [232, 197] width 240 height 14
type input "No"
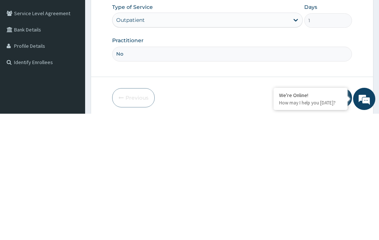
scroll to position [69, 0]
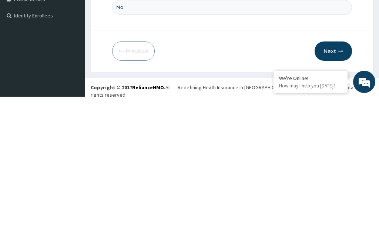
click at [327, 185] on button "Next" at bounding box center [333, 194] width 37 height 19
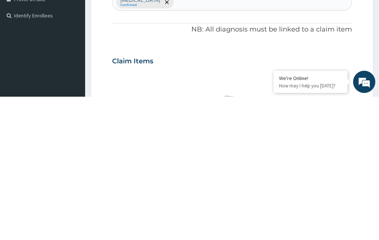
scroll to position [39, 0]
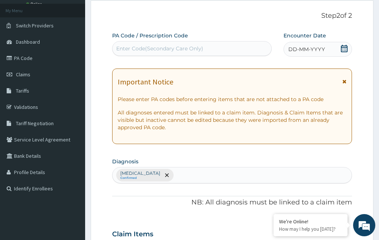
click at [337, 48] on div "DD-MM-YYYY" at bounding box center [318, 49] width 69 height 15
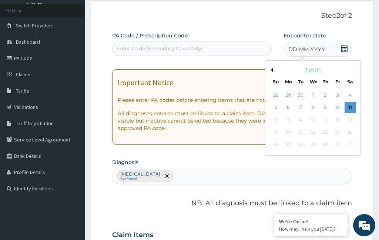
click at [353, 106] on div "11" at bounding box center [350, 107] width 11 height 11
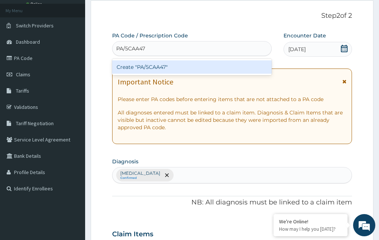
click at [211, 66] on div "Create "PA/5CAA47"" at bounding box center [192, 66] width 160 height 13
type input "PA/5CAA47"
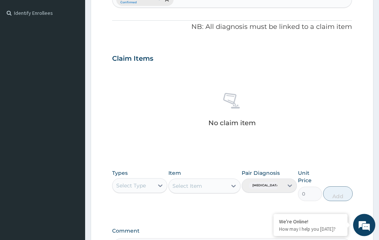
scroll to position [278, 0]
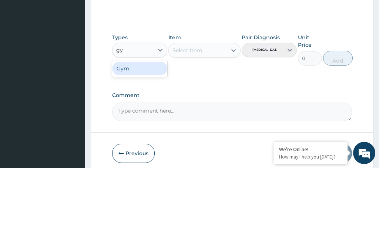
click at [149, 134] on div "Gym" at bounding box center [139, 140] width 55 height 13
type input "gy"
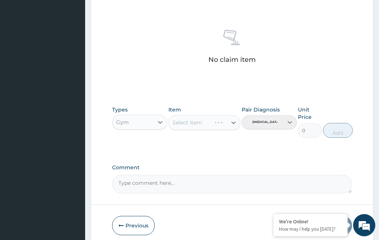
click at [216, 49] on div "No claim item" at bounding box center [232, 47] width 240 height 85
click at [208, 117] on div "Select Item" at bounding box center [190, 123] width 42 height 12
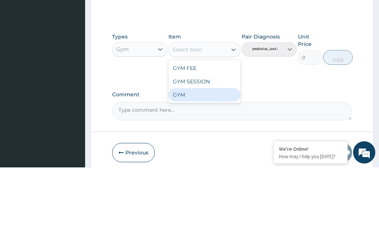
click at [191, 161] on div "GYM" at bounding box center [204, 167] width 72 height 13
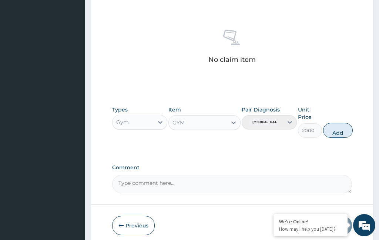
click at [340, 129] on button "Add" at bounding box center [338, 130] width 30 height 15
type input "0"
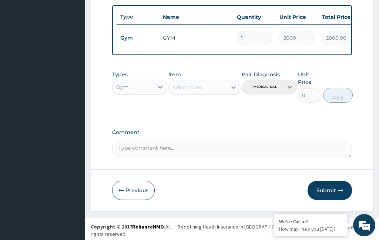
scroll to position [243, 0]
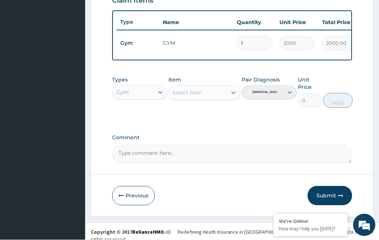
click at [327, 193] on button "Submit" at bounding box center [330, 195] width 44 height 19
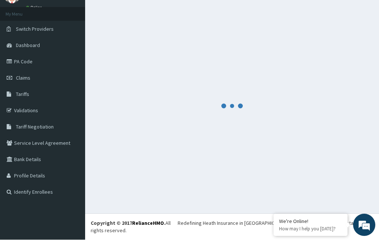
scroll to position [28, 0]
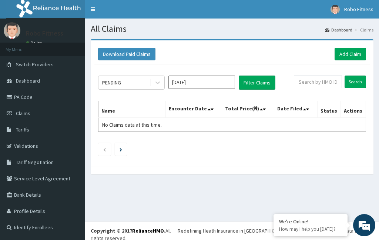
click at [353, 59] on link "Add Claim" at bounding box center [350, 54] width 31 height 13
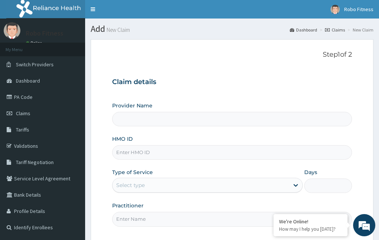
click at [140, 155] on input "HMO ID" at bounding box center [232, 152] width 240 height 14
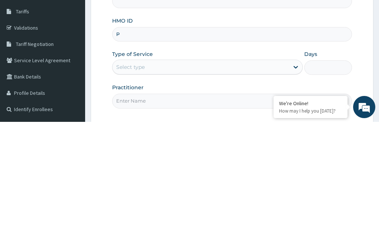
type input "Pi"
type input "Robo Fitness"
type input "1"
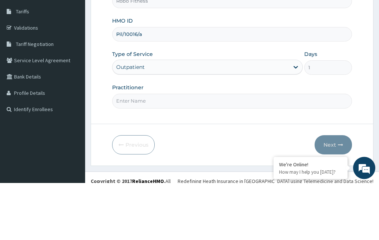
scroll to position [69, 0]
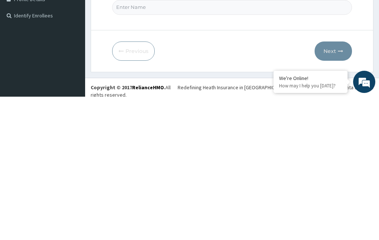
type input "Pil/10016/a"
click at [224, 143] on input "Practitioner" at bounding box center [232, 150] width 240 height 14
type input "No"
click at [330, 185] on button "Next" at bounding box center [333, 194] width 37 height 19
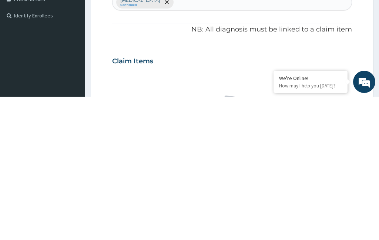
scroll to position [39, 0]
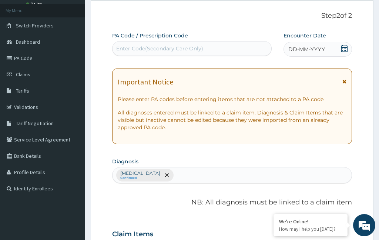
click at [337, 47] on div "DD-MM-YYYY" at bounding box center [318, 49] width 69 height 15
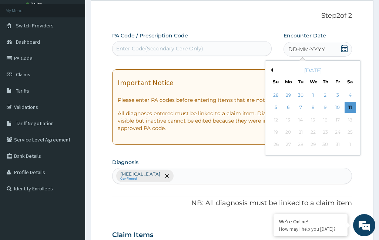
click at [350, 105] on div "11" at bounding box center [350, 107] width 11 height 11
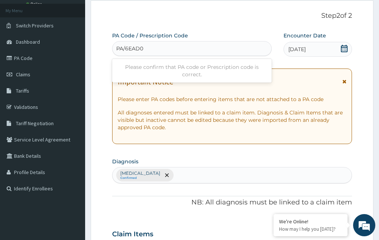
type input "PA/6EAD0E"
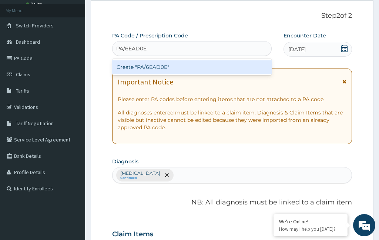
click at [214, 60] on div "Create "PA/6EAD0E"" at bounding box center [192, 66] width 160 height 13
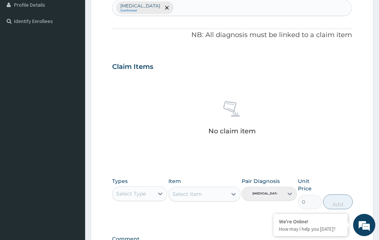
scroll to position [278, 0]
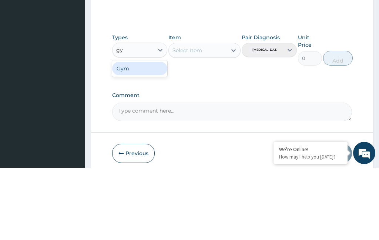
click at [137, 134] on div "Gym" at bounding box center [139, 140] width 55 height 13
type input "gy"
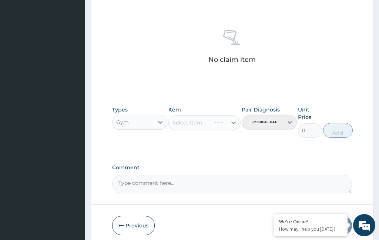
click at [217, 118] on div "Select Item" at bounding box center [204, 122] width 72 height 15
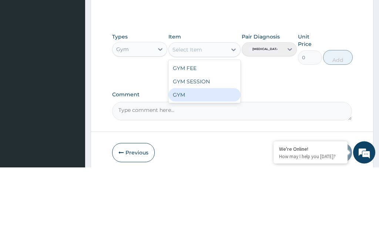
click at [214, 161] on div "GYM" at bounding box center [204, 167] width 72 height 13
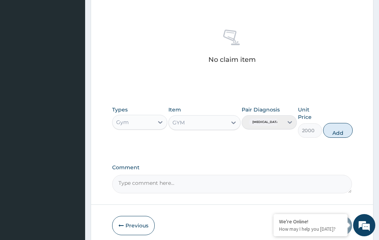
click at [343, 127] on button "Add" at bounding box center [338, 130] width 30 height 15
type input "0"
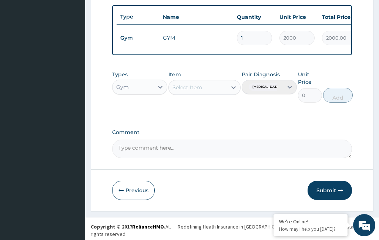
scroll to position [243, 0]
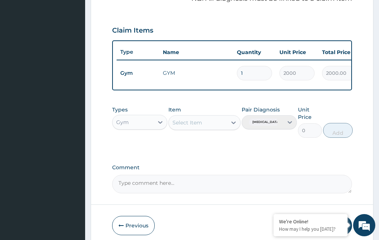
click at [334, 217] on button "Submit" at bounding box center [330, 225] width 44 height 19
click at [333, 224] on button "Submit" at bounding box center [330, 225] width 44 height 19
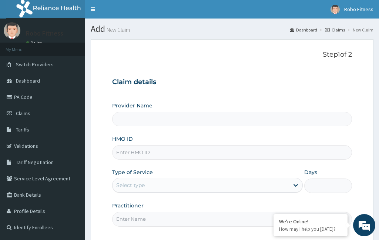
click at [200, 153] on input "HMO ID" at bounding box center [232, 152] width 240 height 14
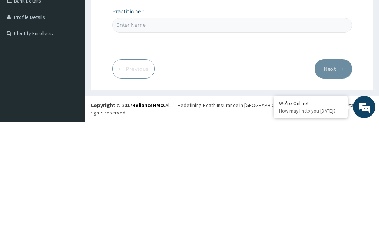
type input "D"
type input "Robo Fitness"
type input "1"
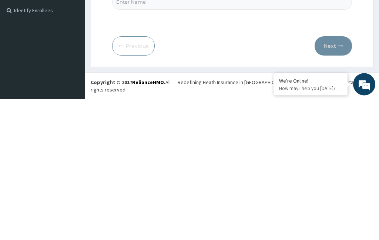
type input "DPC/10020/a"
click at [183, 136] on input "Practitioner" at bounding box center [232, 143] width 240 height 14
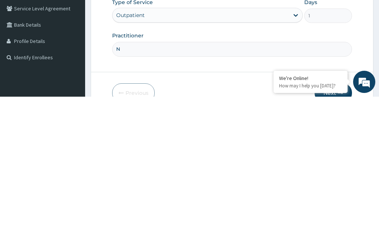
type input "No"
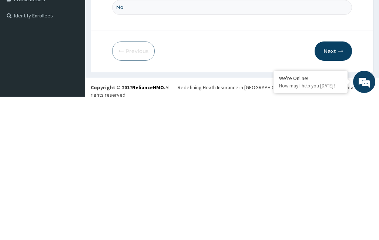
click at [327, 185] on button "Next" at bounding box center [333, 194] width 37 height 19
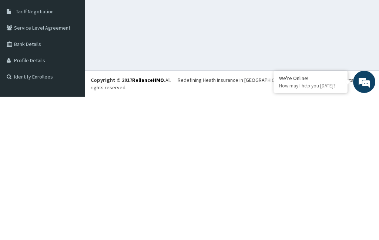
scroll to position [0, 0]
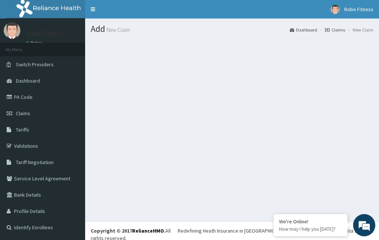
click at [336, 27] on link "Claims" at bounding box center [335, 30] width 20 height 6
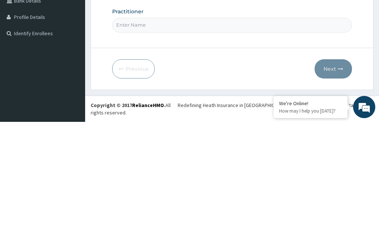
type input "Dp"
type input "Robo Fitness"
type input "1"
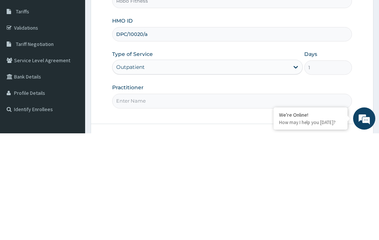
scroll to position [13, 0]
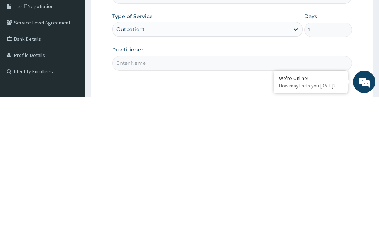
type input "DPC/10020/a"
click at [231, 199] on input "Practitioner" at bounding box center [232, 206] width 240 height 14
type input "No"
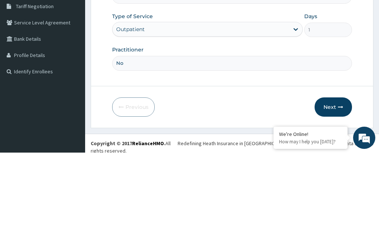
click at [330, 185] on button "Next" at bounding box center [333, 194] width 37 height 19
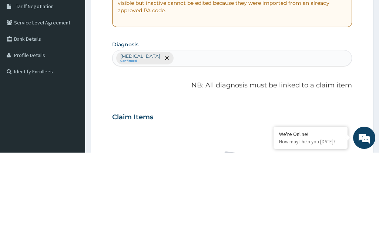
scroll to position [39, 0]
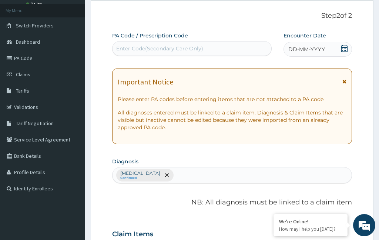
click at [333, 46] on div "DD-MM-YYYY" at bounding box center [318, 49] width 69 height 15
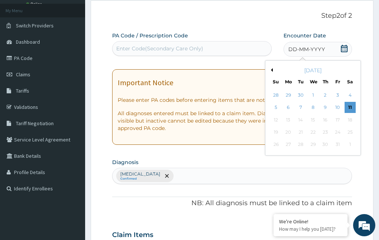
click at [350, 104] on div "11" at bounding box center [350, 107] width 11 height 11
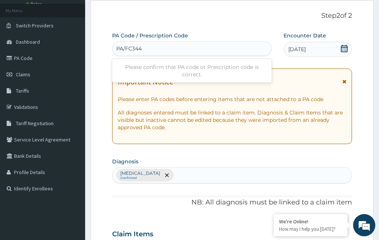
type input "PA/FC344E"
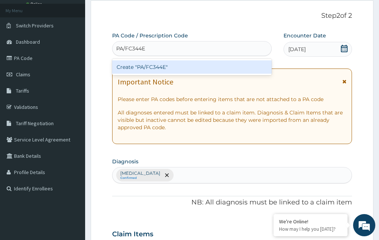
click at [186, 64] on div "Create "PA/FC344E"" at bounding box center [192, 66] width 160 height 13
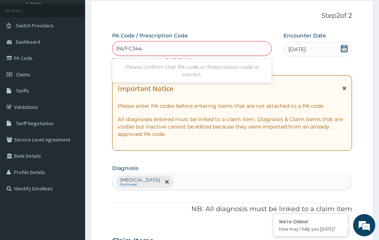
type input "PA/FC344F"
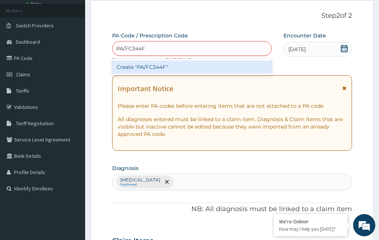
click at [219, 68] on div "Create "PA/FC344F"" at bounding box center [192, 66] width 160 height 13
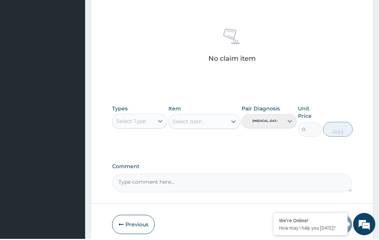
scroll to position [276, 0]
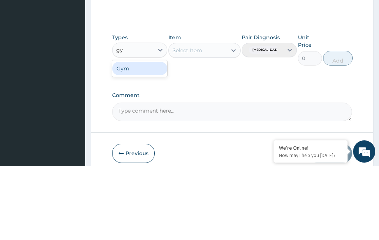
click at [136, 136] on div "Gym" at bounding box center [139, 142] width 55 height 13
type input "gy"
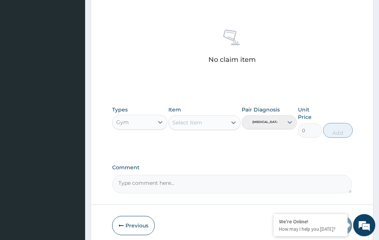
click at [217, 113] on div "Item Select Item" at bounding box center [204, 122] width 72 height 32
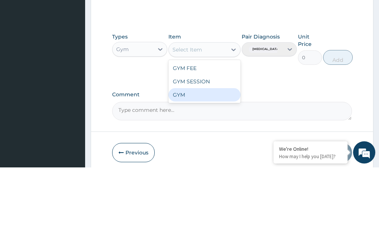
click at [207, 161] on div "GYM" at bounding box center [204, 167] width 72 height 13
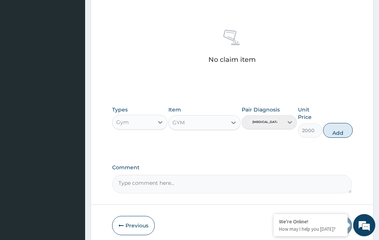
click at [348, 123] on button "Add" at bounding box center [338, 130] width 30 height 15
type input "0"
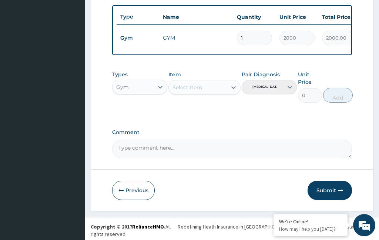
scroll to position [243, 0]
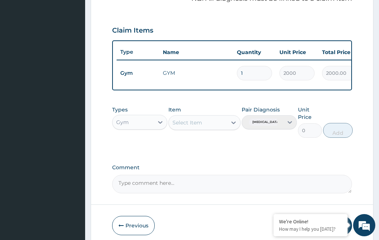
click at [331, 226] on button "Submit" at bounding box center [330, 225] width 44 height 19
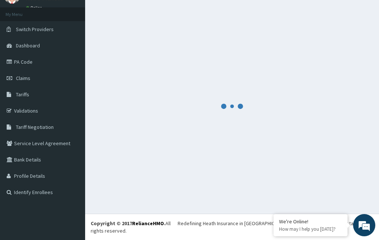
scroll to position [23, 0]
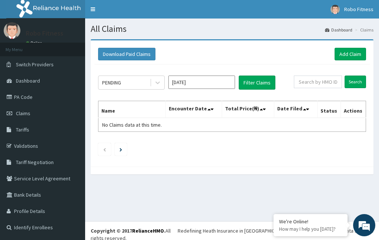
click at [30, 118] on link "Claims" at bounding box center [42, 113] width 85 height 16
click at [158, 75] on div "PENDING [DATE] Filter Claims Search Name Encounter Date Total Price(₦) Date Fil…" at bounding box center [232, 113] width 276 height 99
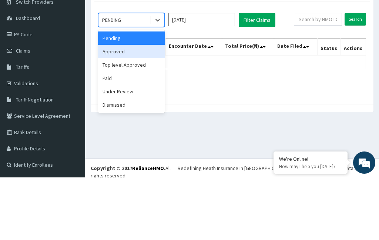
click at [138, 107] on div "Approved" at bounding box center [131, 113] width 67 height 13
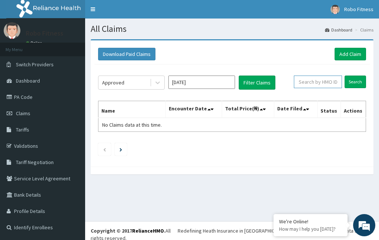
click at [316, 83] on input "text" at bounding box center [318, 82] width 48 height 13
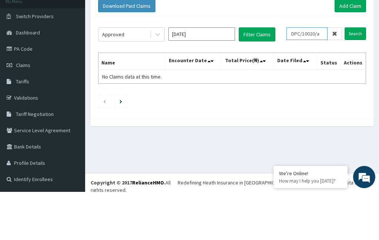
type input "DPC/10020/a"
click at [355, 76] on input "Search" at bounding box center [355, 82] width 21 height 13
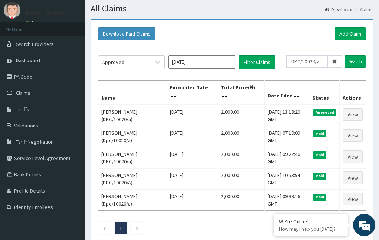
scroll to position [20, 0]
click at [352, 111] on link "View" at bounding box center [353, 114] width 20 height 13
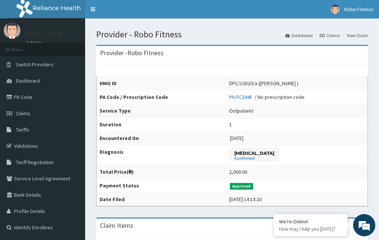
click at [329, 32] on link "Claims" at bounding box center [330, 35] width 20 height 6
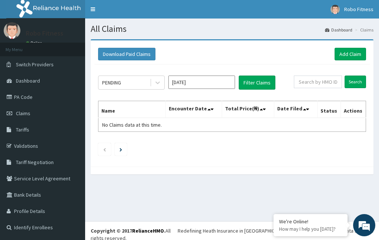
click at [348, 51] on link "Add Claim" at bounding box center [350, 54] width 31 height 13
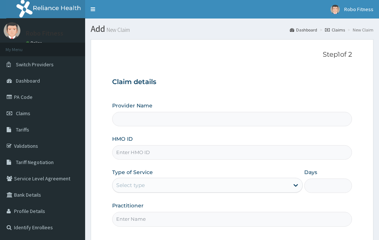
click at [167, 154] on input "HMO ID" at bounding box center [232, 152] width 240 height 14
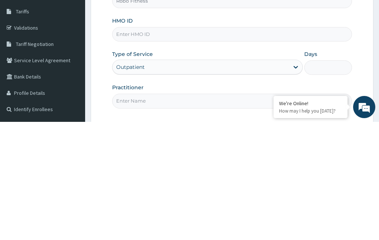
type input "Robo Fitness"
type input "1"
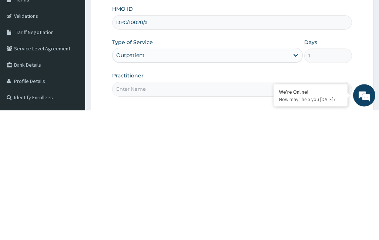
type input "DPC/10020/a"
click at [157, 212] on input "Practitioner" at bounding box center [232, 219] width 240 height 14
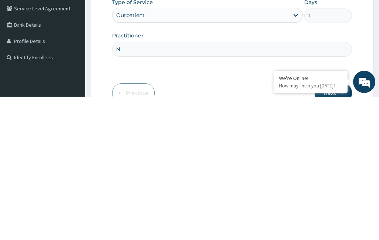
type input "No"
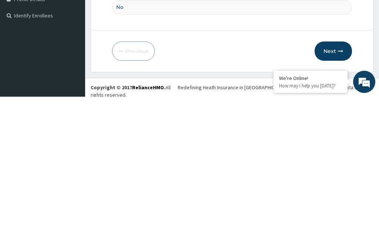
click at [333, 185] on button "Next" at bounding box center [333, 194] width 37 height 19
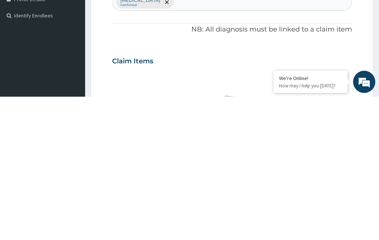
scroll to position [39, 0]
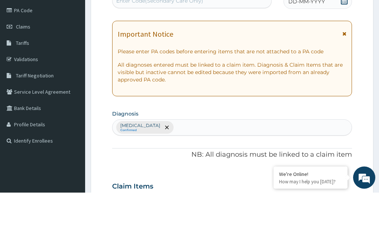
click at [340, 42] on div "DD-MM-YYYY" at bounding box center [318, 49] width 69 height 15
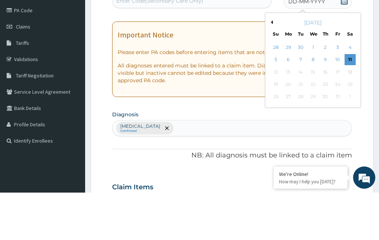
scroll to position [87, 0]
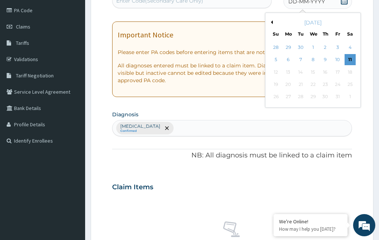
click at [349, 56] on div "11" at bounding box center [350, 59] width 11 height 11
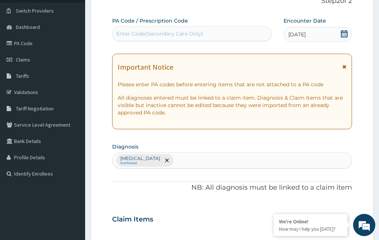
scroll to position [46, 0]
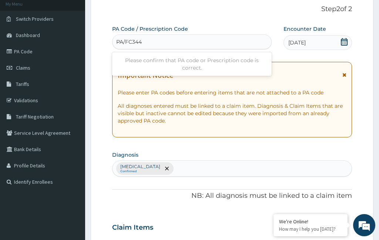
type input "PA/FC344F"
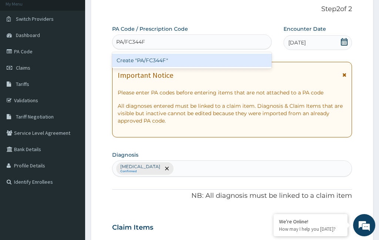
click at [208, 60] on div "Create "PA/FC344F"" at bounding box center [192, 60] width 160 height 13
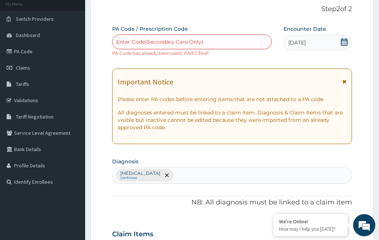
click at [356, 107] on form "Step 2 of 2 PA Code / Prescription Code Enter Code(Secondary Care Only) PA Code…" at bounding box center [232, 239] width 283 height 491
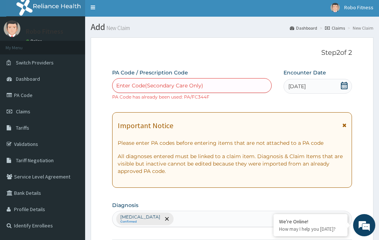
scroll to position [0, 0]
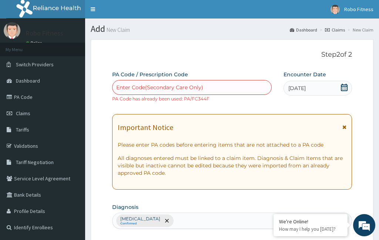
click at [337, 27] on link "Claims" at bounding box center [335, 30] width 20 height 6
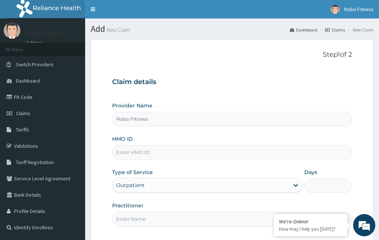
type input "Robo Fitness"
type input "1"
click at [174, 154] on input "HMO ID" at bounding box center [232, 152] width 240 height 14
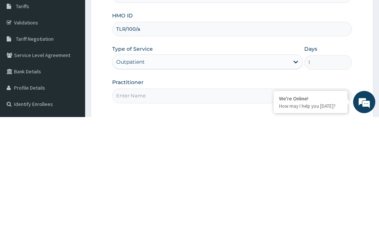
type input "TLR/100/a"
click at [176, 212] on input "Practitioner" at bounding box center [232, 219] width 240 height 14
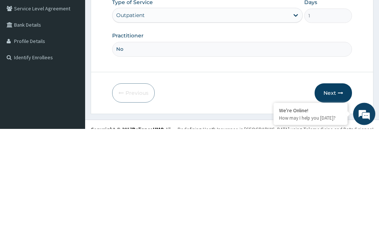
scroll to position [69, 0]
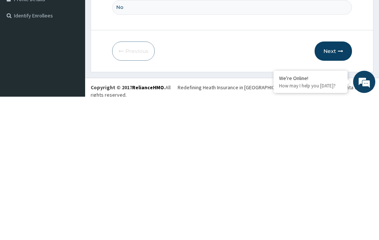
type input "No"
click at [331, 185] on button "Next" at bounding box center [333, 194] width 37 height 19
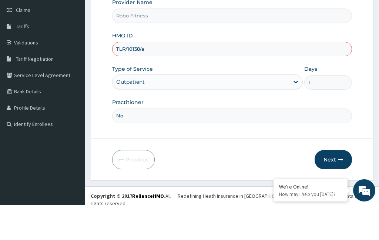
type input "TLR/10138/a"
click at [151, 109] on div "Outpatient" at bounding box center [207, 116] width 191 height 15
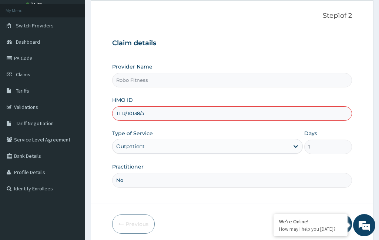
click at [158, 180] on input "No" at bounding box center [232, 180] width 240 height 14
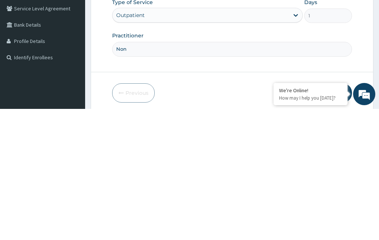
type input "No"
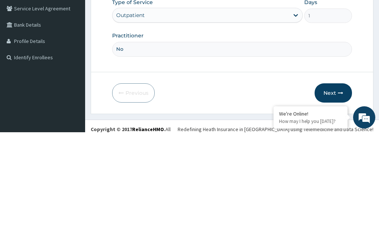
scroll to position [69, 0]
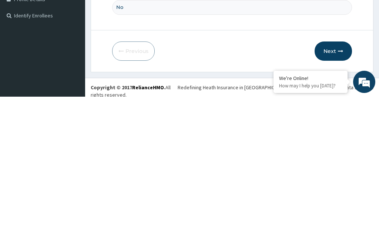
click at [333, 185] on button "Next" at bounding box center [333, 194] width 37 height 19
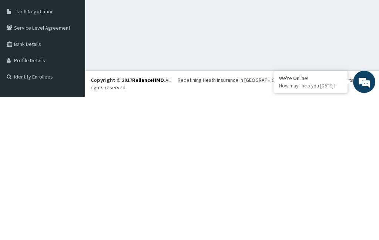
scroll to position [0, 0]
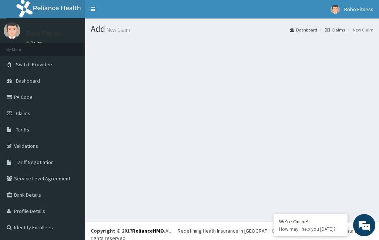
click at [333, 29] on link "Claims" at bounding box center [335, 30] width 20 height 6
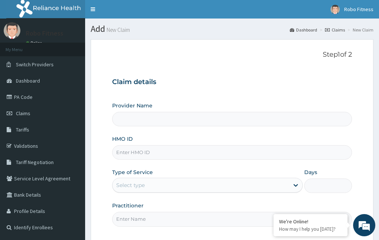
click at [167, 149] on input "HMO ID" at bounding box center [232, 152] width 240 height 14
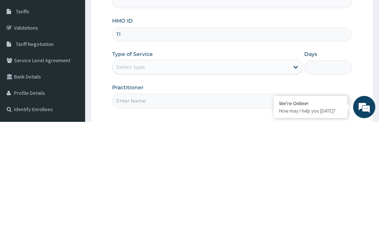
type input "Tlr"
type input "Robo Fitness"
type input "1"
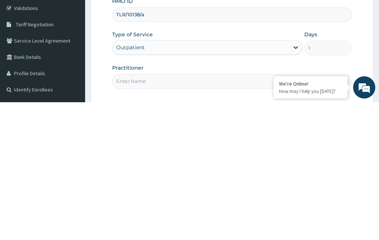
type input "TLR/10138/a"
click at [164, 212] on input "Practitioner" at bounding box center [232, 219] width 240 height 14
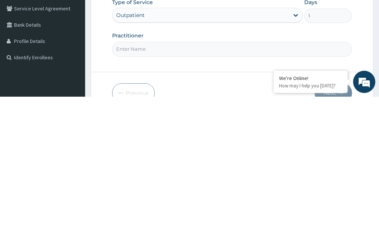
type input "A"
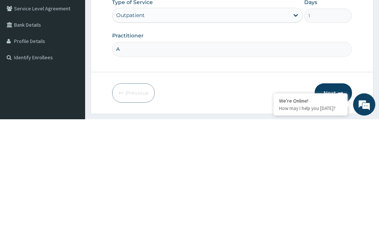
scroll to position [50, 0]
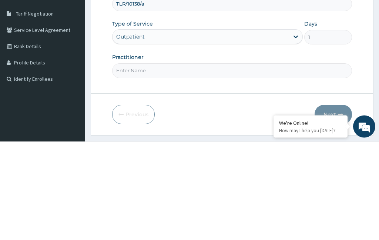
click at [173, 162] on input "Practitioner" at bounding box center [232, 169] width 240 height 14
type input "No"
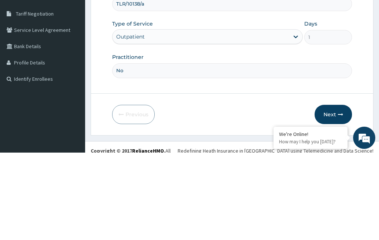
scroll to position [69, 0]
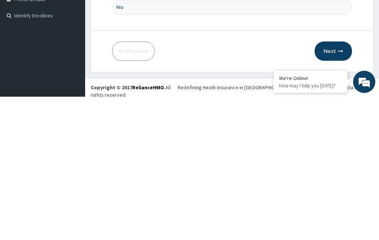
click at [337, 185] on button "Next" at bounding box center [333, 194] width 37 height 19
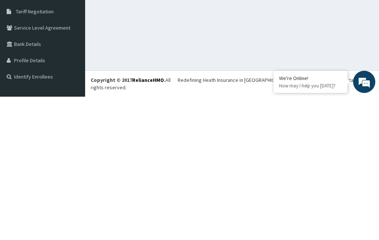
scroll to position [0, 0]
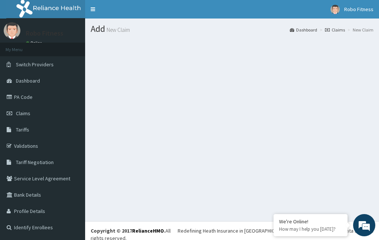
click at [337, 27] on link "Claims" at bounding box center [335, 30] width 20 height 6
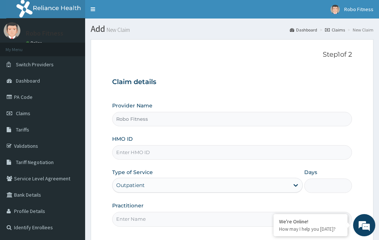
type input "Robo Fitness"
type input "1"
click at [213, 150] on input "HMO ID" at bounding box center [232, 152] width 240 height 14
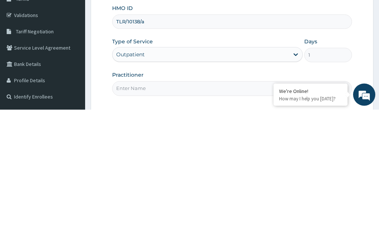
type input "TLR/10138/a"
click at [147, 212] on input "Practitioner" at bounding box center [232, 219] width 240 height 14
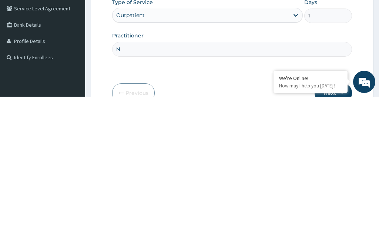
type input "No"
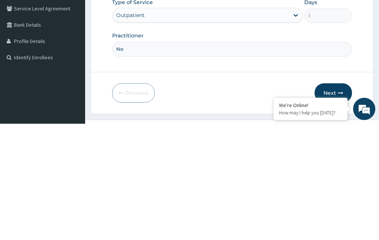
scroll to position [69, 0]
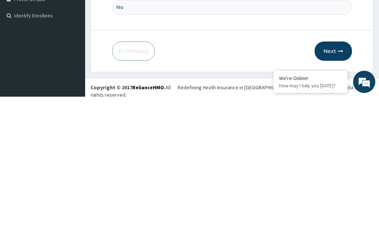
click at [337, 185] on button "Next" at bounding box center [333, 194] width 37 height 19
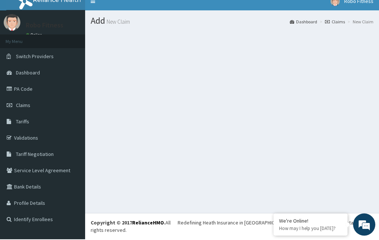
scroll to position [0, 0]
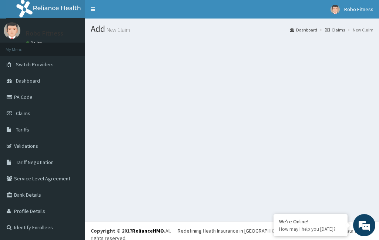
click at [334, 27] on link "Claims" at bounding box center [335, 30] width 20 height 6
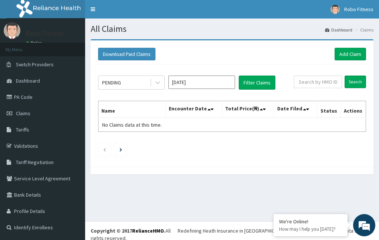
click at [358, 55] on link "Add Claim" at bounding box center [350, 54] width 31 height 13
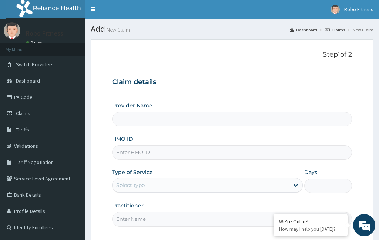
click at [188, 150] on input "HMO ID" at bounding box center [232, 152] width 240 height 14
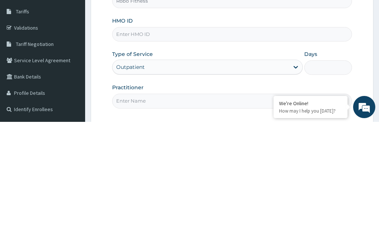
type input "Robo Fitness"
type input "1"
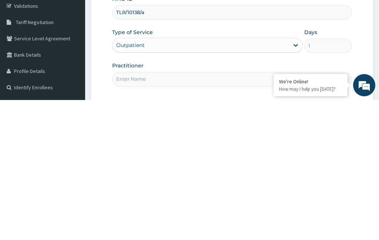
type input "TLR/10138/a"
click at [195, 212] on input "Practitioner" at bounding box center [232, 219] width 240 height 14
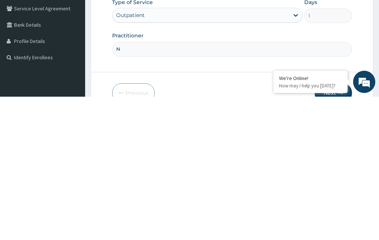
type input "No"
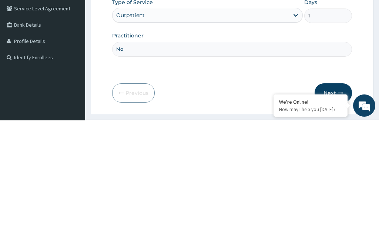
scroll to position [69, 0]
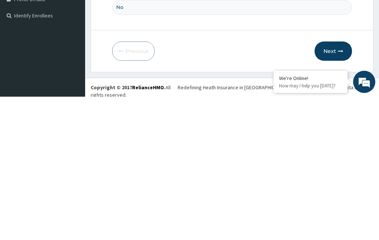
click at [342, 192] on icon "button" at bounding box center [340, 194] width 5 height 5
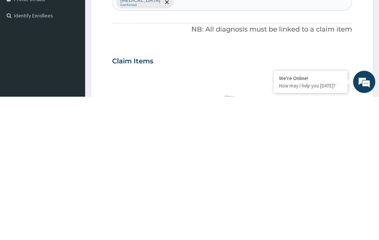
scroll to position [39, 0]
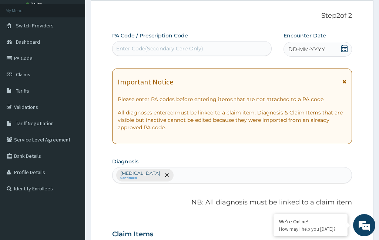
click at [332, 48] on div "DD-MM-YYYY" at bounding box center [318, 49] width 69 height 15
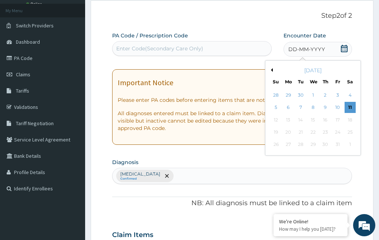
click at [351, 107] on div "11" at bounding box center [350, 107] width 11 height 11
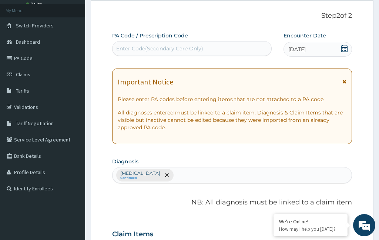
click at [205, 40] on div "PA Code / Prescription Code Enter Code(Secondary Care Only)" at bounding box center [192, 44] width 160 height 24
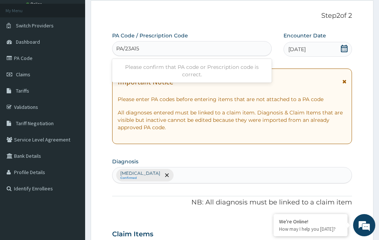
type input "PA/23A15C"
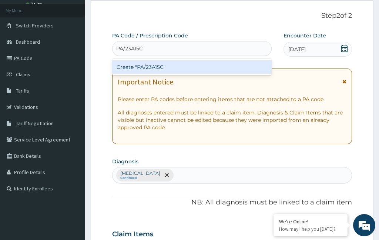
click at [217, 63] on div "Create "PA/23A15C"" at bounding box center [192, 66] width 160 height 13
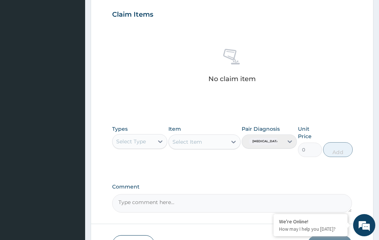
scroll to position [278, 0]
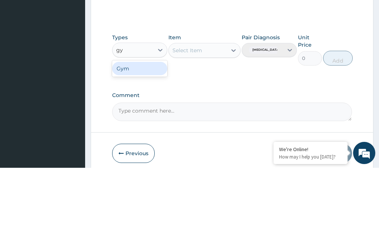
click at [151, 134] on div "Gym" at bounding box center [139, 140] width 55 height 13
type input "gy"
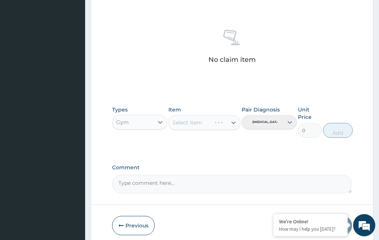
click at [213, 117] on div "Select Item" at bounding box center [204, 122] width 72 height 15
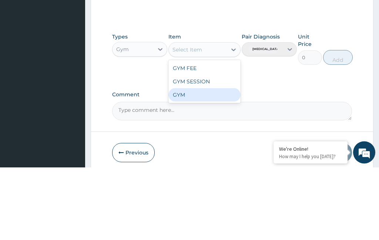
click at [212, 161] on div "GYM" at bounding box center [204, 167] width 72 height 13
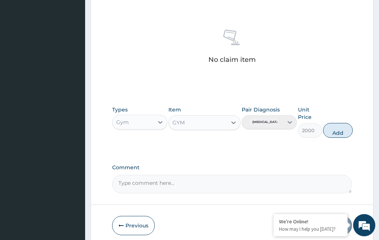
click at [339, 127] on button "Add" at bounding box center [338, 130] width 30 height 15
type input "0"
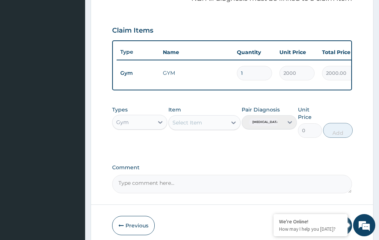
scroll to position [272, 0]
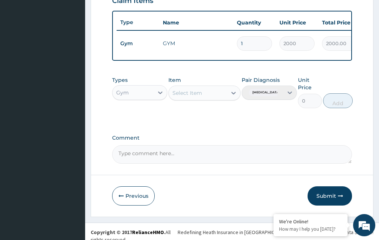
click at [328, 192] on button "Submit" at bounding box center [330, 195] width 44 height 19
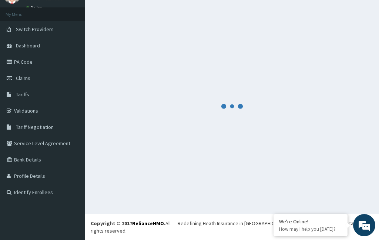
scroll to position [28, 0]
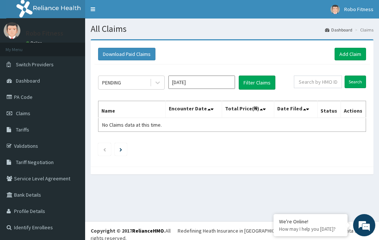
click at [349, 50] on link "Add Claim" at bounding box center [350, 54] width 31 height 13
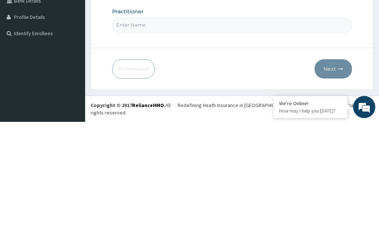
type input "Robo Fitness"
type input "1"
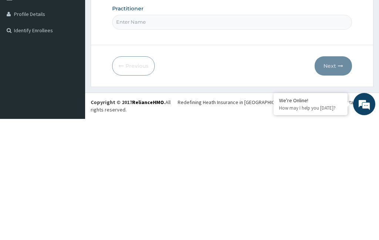
type input "Rel/10129/a"
click at [192, 136] on input "Practitioner" at bounding box center [232, 143] width 240 height 14
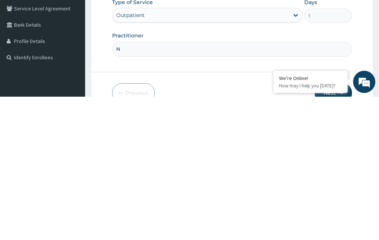
type input "No"
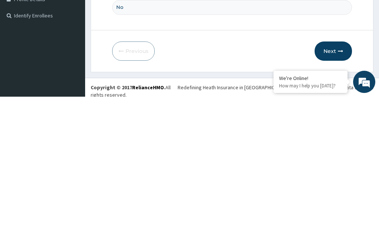
click at [332, 185] on button "Next" at bounding box center [333, 194] width 37 height 19
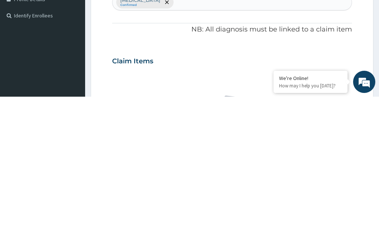
scroll to position [39, 0]
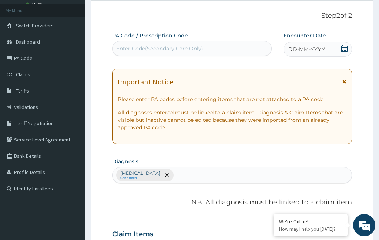
click at [336, 46] on div "DD-MM-YYYY" at bounding box center [318, 49] width 69 height 15
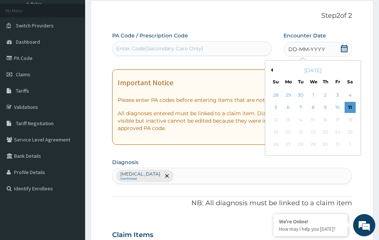
click at [345, 107] on div "11" at bounding box center [350, 107] width 11 height 11
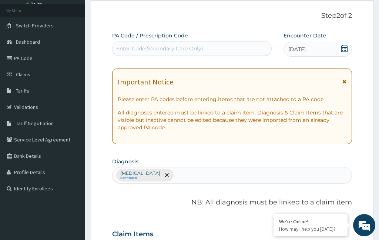
click at [223, 40] on div "PA Code / Prescription Code Enter Code(Secondary Care Only)" at bounding box center [192, 44] width 160 height 24
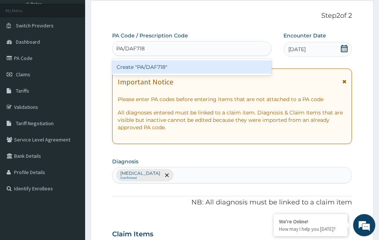
click at [237, 60] on div "Create "PA/DAF718"" at bounding box center [192, 66] width 160 height 13
type input "PA/DAF718"
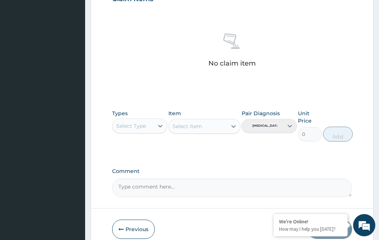
scroll to position [278, 0]
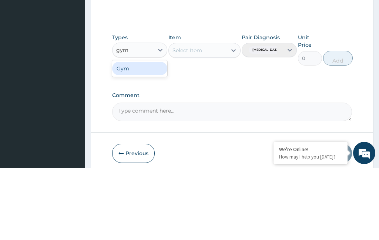
click at [145, 134] on div "Gym" at bounding box center [139, 140] width 55 height 13
type input "gym"
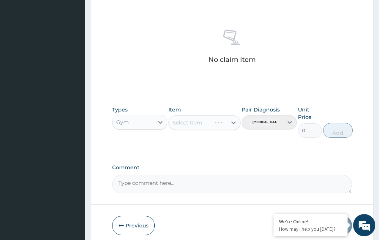
click at [200, 124] on div "Select Item" at bounding box center [204, 122] width 72 height 15
click at [218, 112] on div "Item Select Item" at bounding box center [204, 122] width 72 height 32
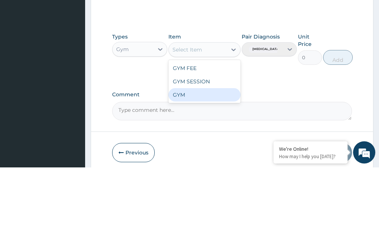
click at [218, 161] on div "GYM" at bounding box center [204, 167] width 72 height 13
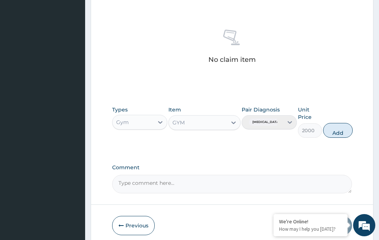
click at [342, 126] on button "Add" at bounding box center [338, 130] width 30 height 15
type input "0"
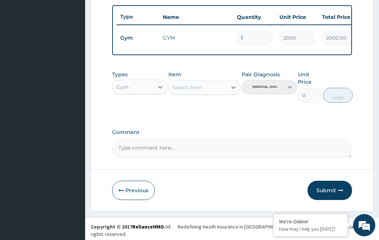
scroll to position [243, 0]
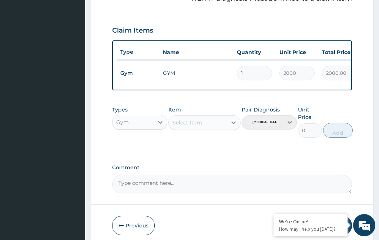
click at [324, 220] on button "Submit" at bounding box center [330, 225] width 44 height 19
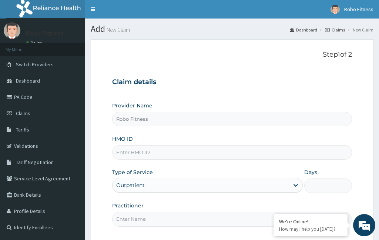
type input "Robo Fitness"
type input "1"
click at [200, 150] on input "HMO ID" at bounding box center [232, 152] width 240 height 14
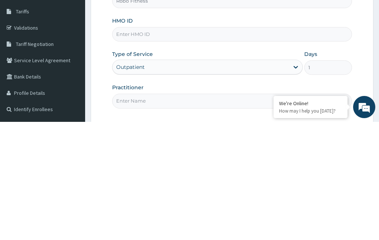
type input "H"
type input "B"
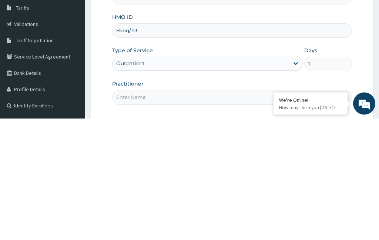
type input "Fbnq/113"
click at [193, 212] on input "Practitioner" at bounding box center [232, 219] width 240 height 14
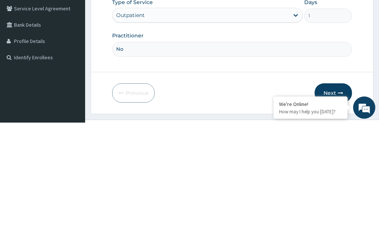
scroll to position [54, 0]
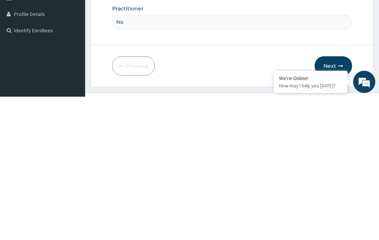
type input "No"
click at [331, 200] on button "Next" at bounding box center [333, 209] width 37 height 19
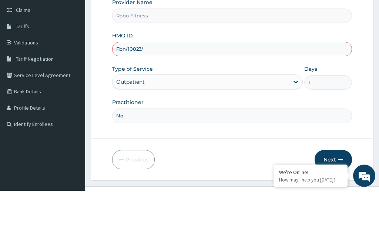
type input "Fbn/10023/a"
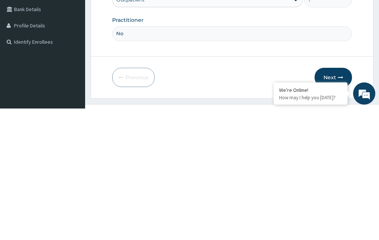
click at [341, 207] on icon "button" at bounding box center [340, 209] width 5 height 5
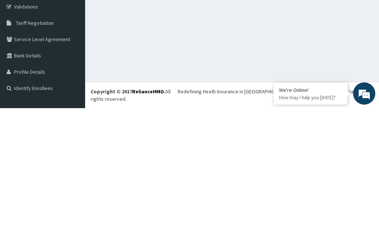
scroll to position [0, 0]
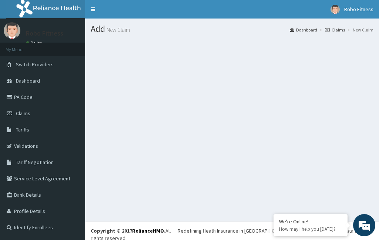
click at [334, 30] on link "Claims" at bounding box center [335, 30] width 20 height 6
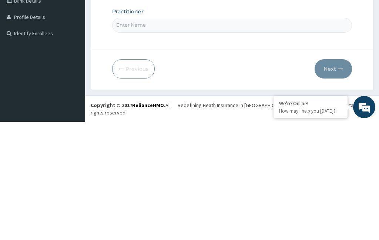
type input "Fbn"
type input "Robo Fitness"
type input "1"
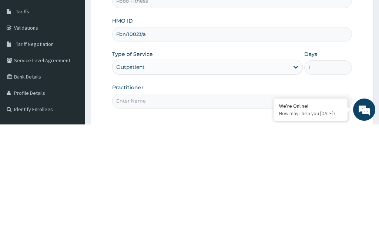
scroll to position [5, 0]
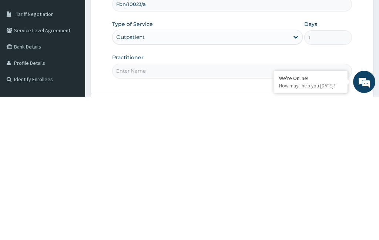
type input "Fbn/10023/a"
click at [207, 207] on input "Practitioner" at bounding box center [232, 214] width 240 height 14
type input "No"
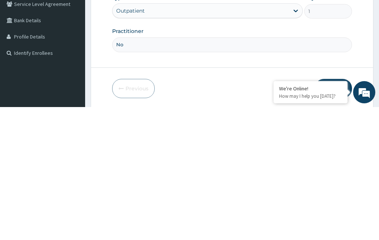
scroll to position [69, 0]
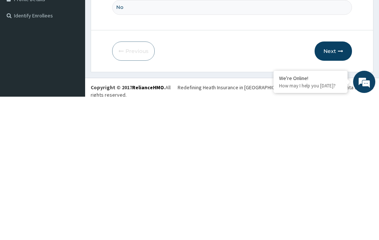
click at [334, 185] on button "Next" at bounding box center [333, 194] width 37 height 19
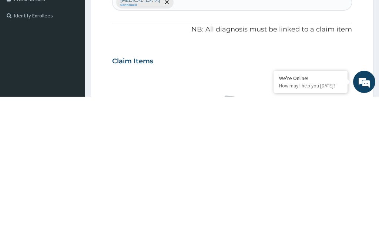
scroll to position [39, 0]
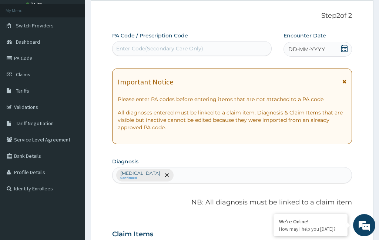
click at [345, 48] on icon at bounding box center [344, 48] width 7 height 7
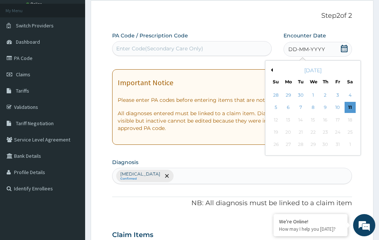
click at [349, 106] on div "11" at bounding box center [350, 107] width 11 height 11
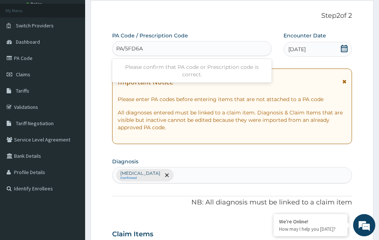
type input "PA/5FD6AE"
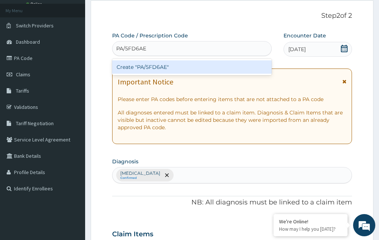
click at [184, 64] on div "Create "PA/5FD6AE"" at bounding box center [192, 66] width 160 height 13
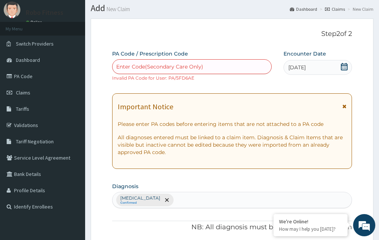
scroll to position [0, 0]
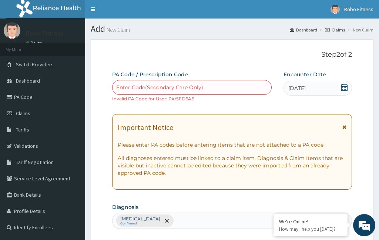
click at [342, 29] on link "Claims" at bounding box center [335, 30] width 20 height 6
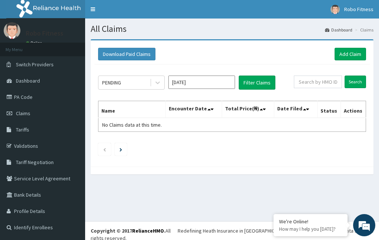
click at [348, 52] on link "Add Claim" at bounding box center [350, 54] width 31 height 13
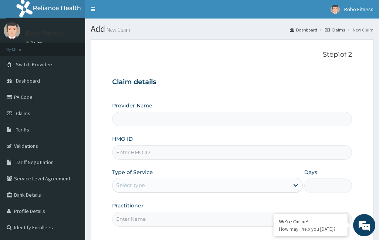
click at [197, 148] on input "HMO ID" at bounding box center [232, 152] width 240 height 14
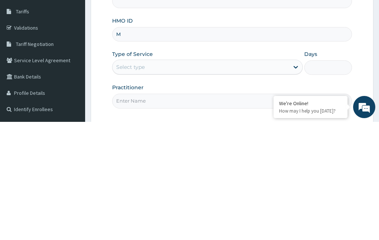
type input "Mh"
type input "Robo Fitness"
type input "1"
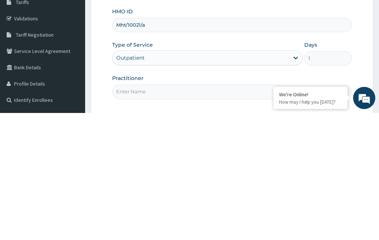
type input "Mht/10021/a"
click at [204, 212] on input "Practitioner" at bounding box center [232, 219] width 240 height 14
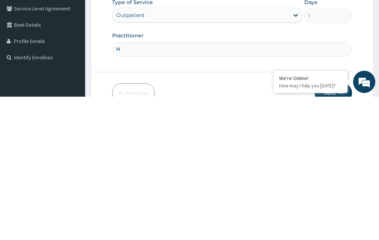
type input "No"
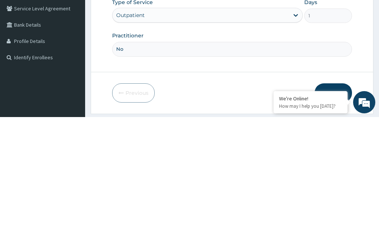
scroll to position [53, 0]
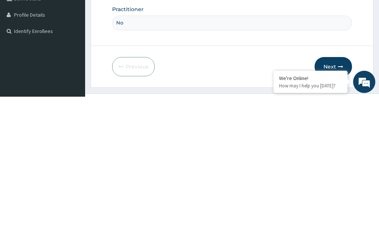
click at [337, 200] on button "Next" at bounding box center [333, 209] width 37 height 19
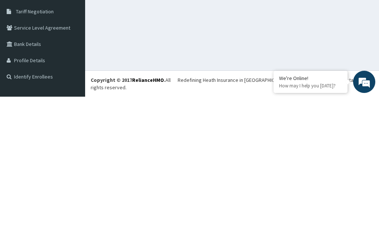
scroll to position [0, 0]
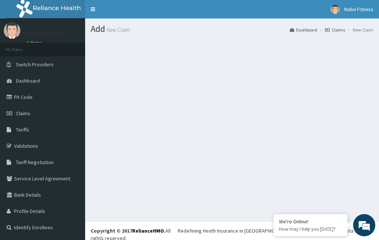
click at [343, 27] on link "Claims" at bounding box center [335, 30] width 20 height 6
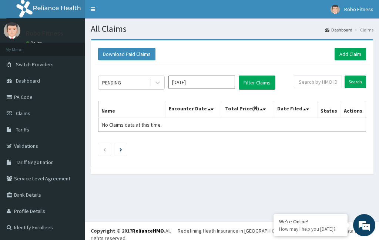
click at [353, 56] on link "Add Claim" at bounding box center [350, 54] width 31 height 13
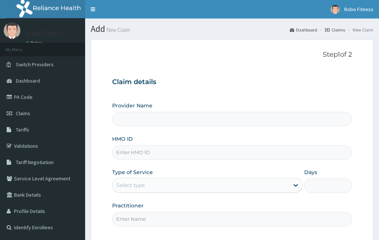
click at [148, 147] on input "HMO ID" at bounding box center [232, 152] width 240 height 14
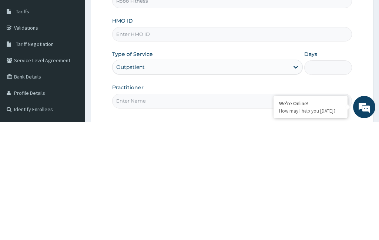
type input "Robo Fitness"
type input "1"
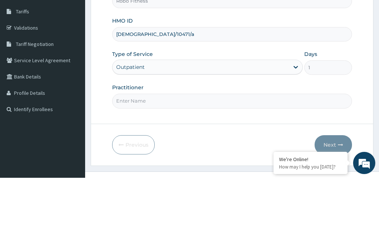
scroll to position [69, 0]
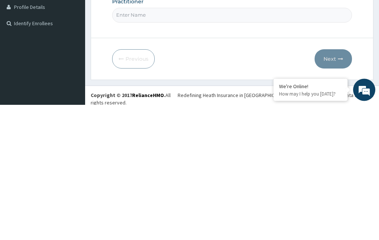
type input "ISW/10471/a"
click at [299, 143] on input "Practitioner" at bounding box center [232, 150] width 240 height 14
type input "No"
click at [325, 185] on button "Next" at bounding box center [333, 194] width 37 height 19
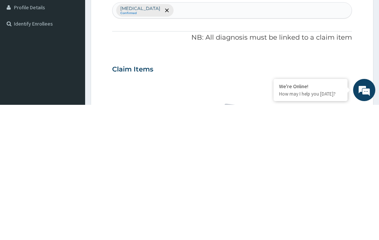
scroll to position [39, 0]
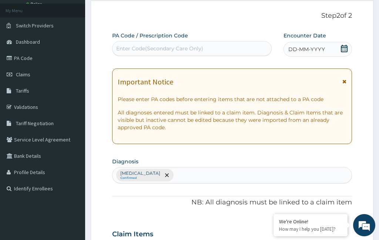
click at [342, 45] on icon at bounding box center [344, 48] width 7 height 7
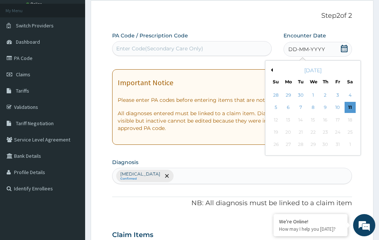
click at [347, 107] on div "11" at bounding box center [350, 107] width 11 height 11
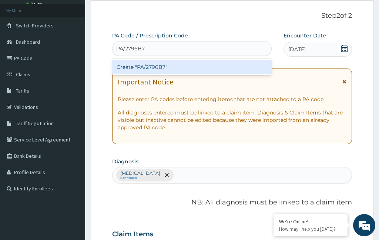
click at [201, 65] on div "Create "PA/2796B7"" at bounding box center [192, 66] width 160 height 13
type input "PA/2796B7"
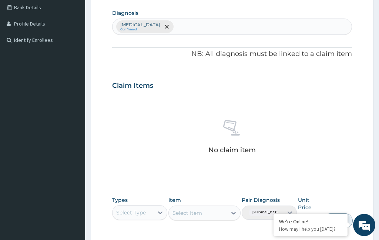
scroll to position [278, 0]
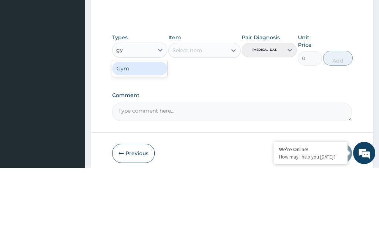
click at [145, 134] on div "Gym" at bounding box center [139, 140] width 55 height 13
type input "gy"
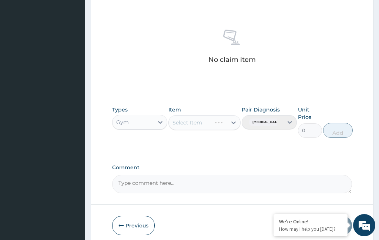
click at [220, 118] on div "Select Item" at bounding box center [204, 122] width 72 height 15
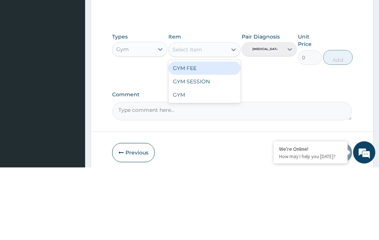
click at [208, 161] on div "GYM" at bounding box center [204, 167] width 72 height 13
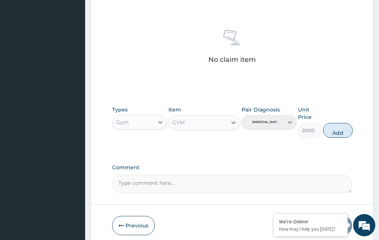
click at [343, 129] on button "Add" at bounding box center [338, 130] width 30 height 15
type input "0"
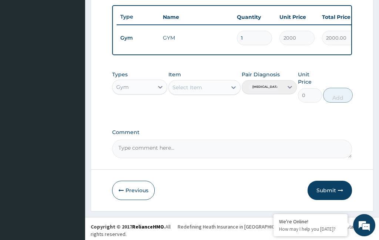
scroll to position [243, 0]
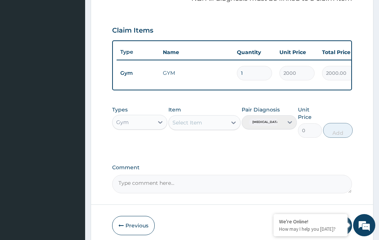
click at [333, 224] on button "Submit" at bounding box center [330, 225] width 44 height 19
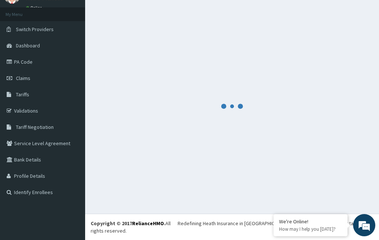
scroll to position [23, 0]
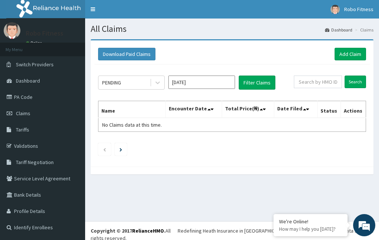
click at [347, 51] on link "Add Claim" at bounding box center [350, 54] width 31 height 13
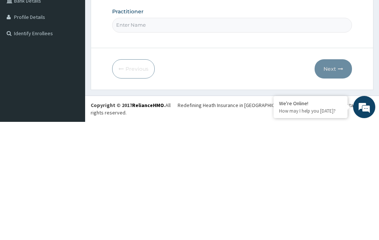
type input "Abp"
type input "Robo Fitness"
type input "1"
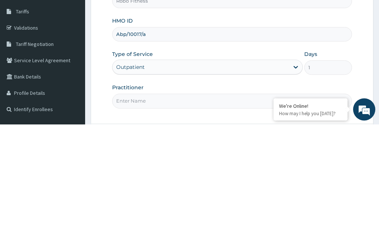
scroll to position [7, 0]
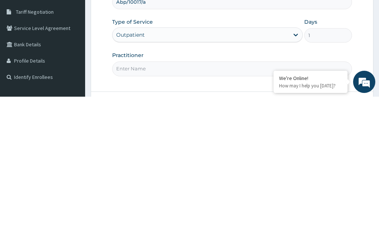
type input "Abp/10017/a"
click at [186, 205] on input "Practitioner" at bounding box center [232, 212] width 240 height 14
type input "No"
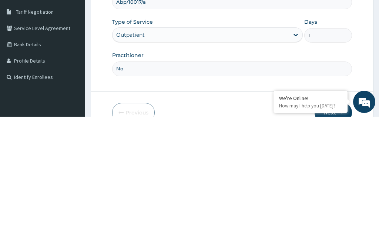
scroll to position [36, 0]
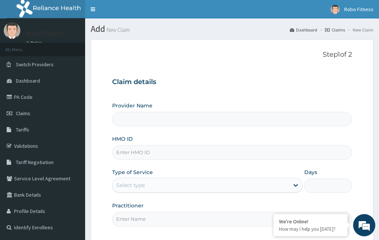
type input "Robo Fitness"
type input "1"
click at [172, 151] on input "HMO ID" at bounding box center [232, 152] width 240 height 14
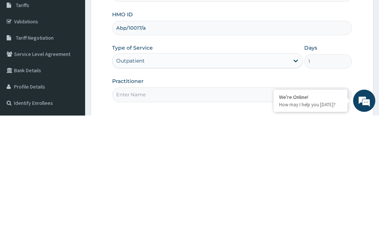
type input "Abp/10017/a"
click at [208, 212] on input "Practitioner" at bounding box center [232, 219] width 240 height 14
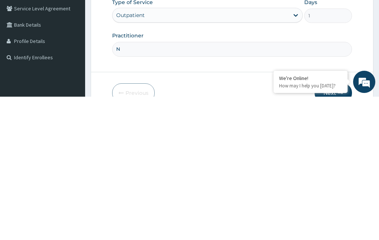
type input "No"
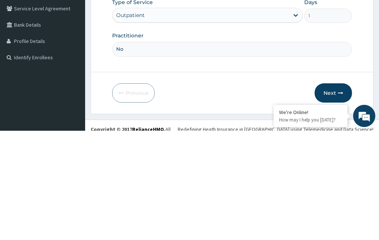
scroll to position [64, 0]
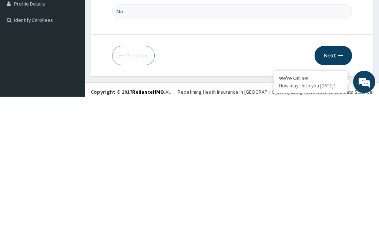
click at [338, 189] on button "Next" at bounding box center [333, 198] width 37 height 19
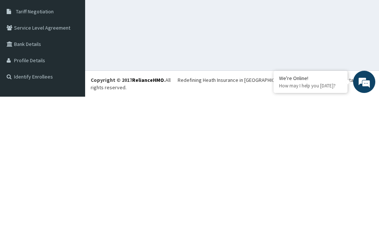
scroll to position [0, 0]
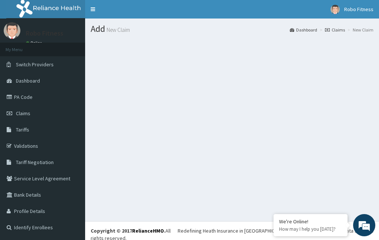
click at [338, 27] on link "Claims" at bounding box center [335, 30] width 20 height 6
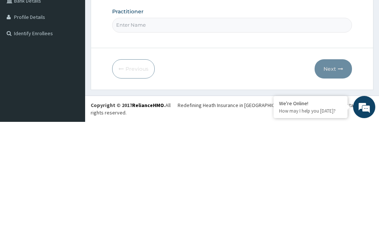
type input "Abp/1"
type input "Robo Fitness"
type input "1"
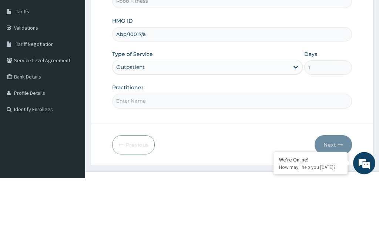
scroll to position [69, 0]
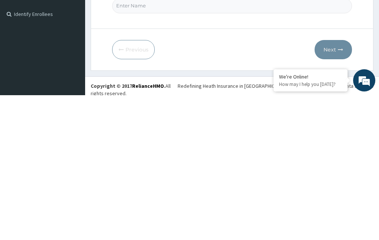
type input "Abp/10017/a"
click at [254, 143] on input "Practitioner" at bounding box center [232, 150] width 240 height 14
type input "No"
click at [341, 192] on icon "button" at bounding box center [340, 194] width 5 height 5
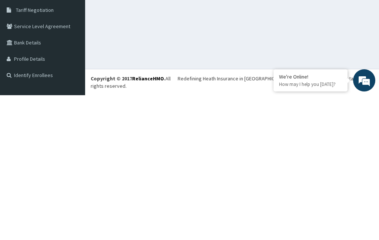
scroll to position [0, 0]
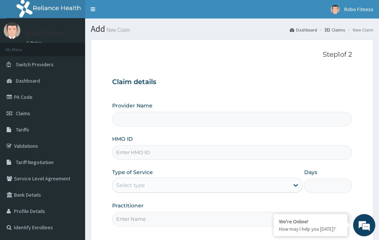
type input "Robo Fitness"
type input "1"
click at [173, 147] on input "HMO ID" at bounding box center [232, 152] width 240 height 14
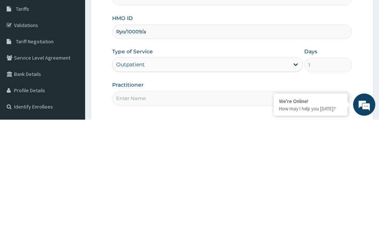
type input "Ryo/10009/a"
click at [172, 212] on input "Practitioner" at bounding box center [232, 219] width 240 height 14
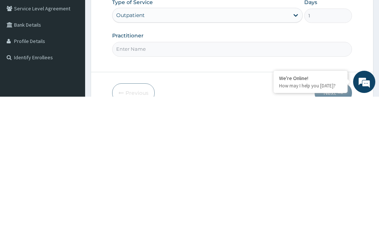
type input "A"
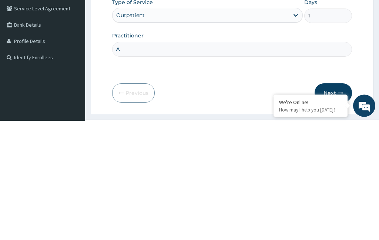
scroll to position [51, 0]
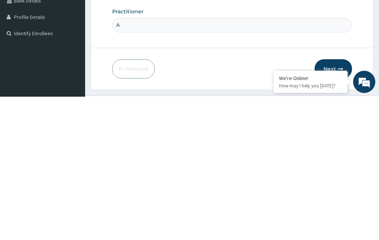
click at [338, 203] on button "Next" at bounding box center [333, 212] width 37 height 19
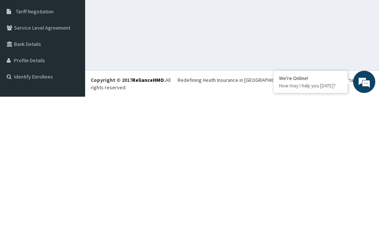
scroll to position [0, 0]
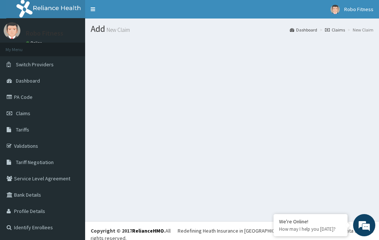
click at [337, 25] on ol "Dashboard Claims New Claim" at bounding box center [331, 29] width 87 height 11
click at [338, 20] on section "Add New Claim Dashboard Claims New Claim" at bounding box center [232, 26] width 294 height 15
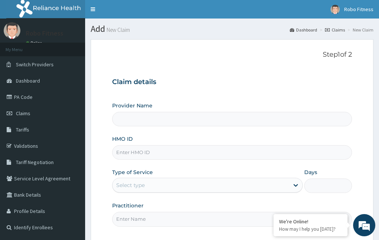
click at [180, 152] on input "HMO ID" at bounding box center [232, 152] width 240 height 14
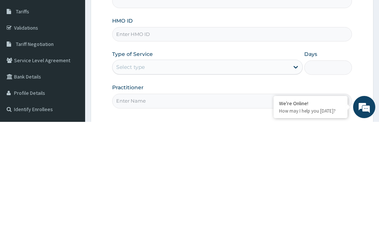
type input "Robo Fitness"
type input "1"
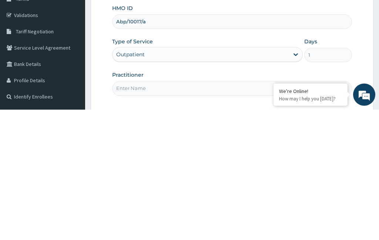
type input "Abp/10017/a"
click at [221, 212] on input "Practitioner" at bounding box center [232, 219] width 240 height 14
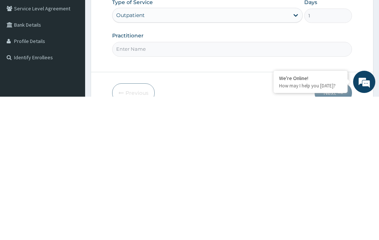
type input "A"
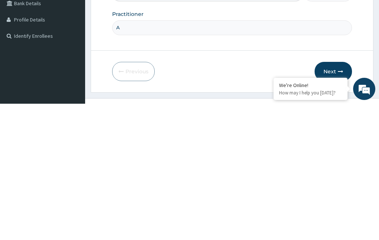
scroll to position [60, 0]
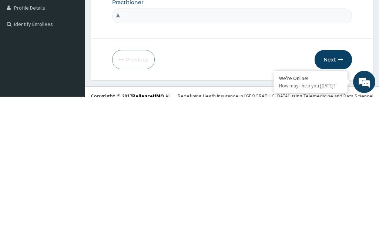
click at [330, 193] on button "Next" at bounding box center [333, 202] width 37 height 19
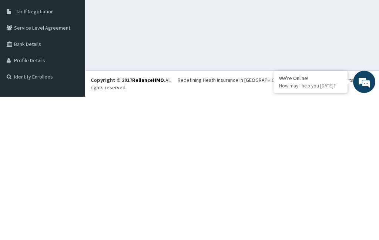
scroll to position [0, 0]
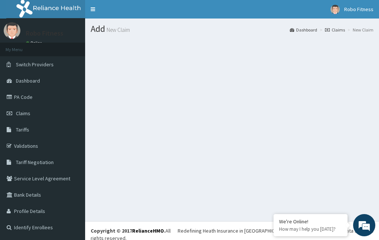
click at [337, 29] on link "Claims" at bounding box center [335, 30] width 20 height 6
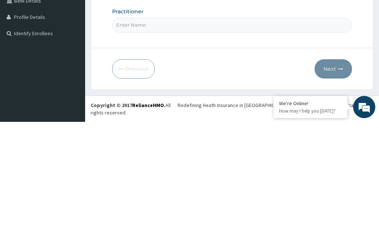
type input "Abp"
type input "Robo Fitness"
type input "1"
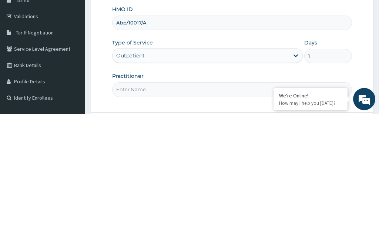
scroll to position [4, 0]
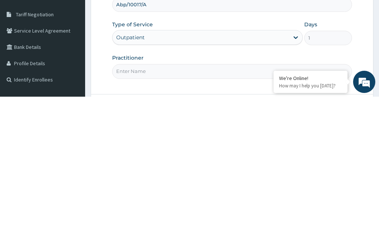
type input "Abp/10017/A"
click at [211, 207] on input "Practitioner" at bounding box center [232, 214] width 240 height 14
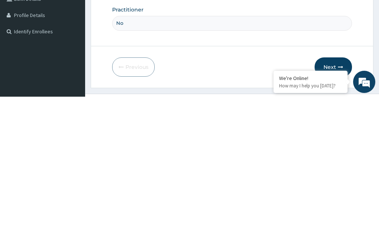
type input "No"
click at [340, 52] on form "Step 1 of 2 Claim details Provider Name Robo Fitness HMO ID Abp/10017/A Type of…" at bounding box center [232, 109] width 283 height 245
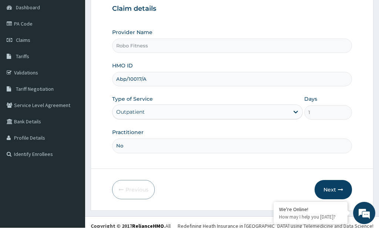
scroll to position [61, 0]
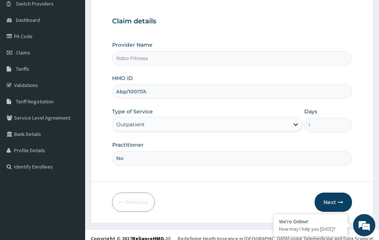
click at [337, 212] on button "Next" at bounding box center [333, 202] width 37 height 19
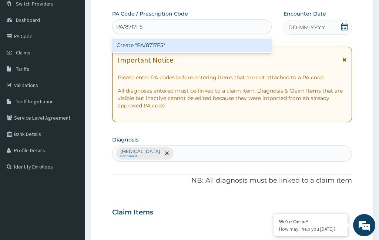
click at [262, 47] on div "Create "PA/8717F5"" at bounding box center [192, 45] width 160 height 13
type input "PA/8717F5"
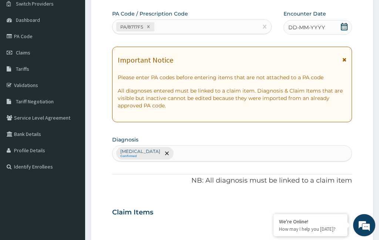
click at [345, 23] on icon at bounding box center [344, 26] width 7 height 7
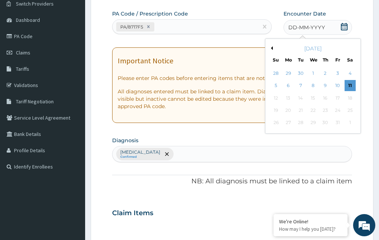
click at [348, 83] on div "11" at bounding box center [350, 85] width 11 height 11
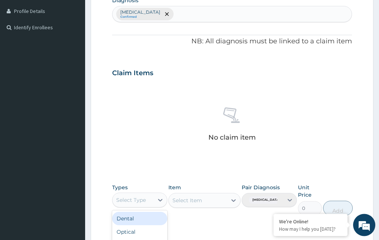
scroll to position [207, 0]
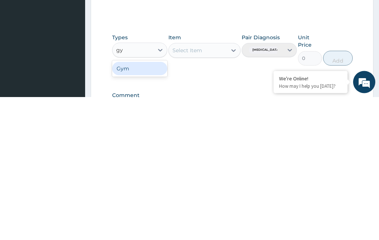
click at [140, 205] on div "Gym" at bounding box center [139, 211] width 55 height 13
type input "gy"
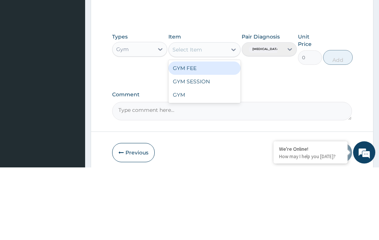
click at [196, 161] on div "GYM" at bounding box center [204, 167] width 72 height 13
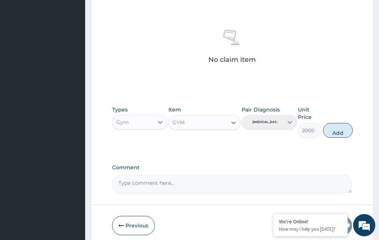
click at [344, 126] on button "Add" at bounding box center [338, 130] width 30 height 15
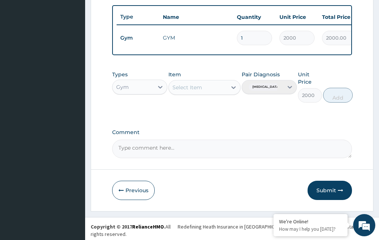
type input "0"
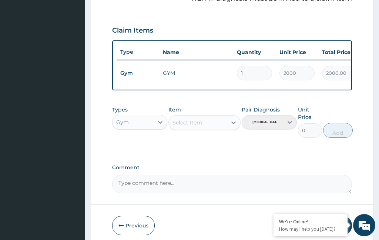
click at [331, 221] on button "Submit" at bounding box center [330, 225] width 44 height 19
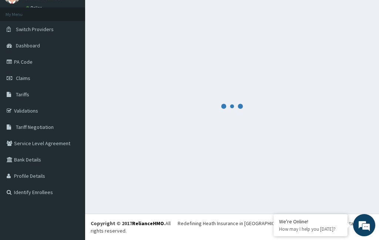
scroll to position [23, 0]
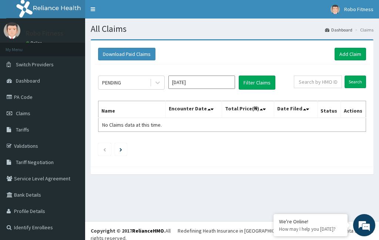
click at [348, 50] on link "Add Claim" at bounding box center [350, 54] width 31 height 13
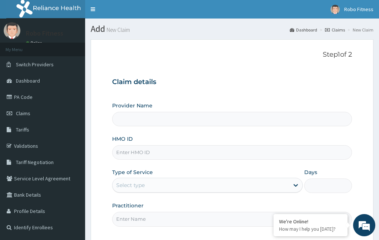
click at [166, 146] on input "HMO ID" at bounding box center [232, 152] width 240 height 14
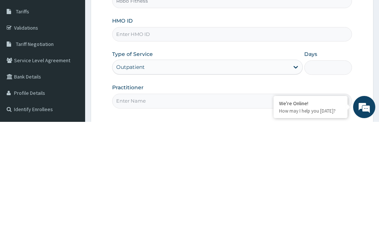
type input "Robo Fitness"
type input "1"
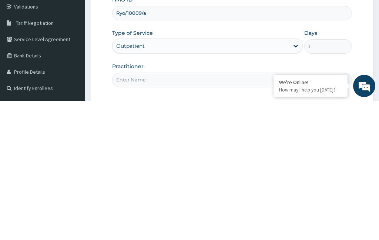
type input "Ryo/10009/a"
click at [180, 212] on input "Practitioner" at bounding box center [232, 219] width 240 height 14
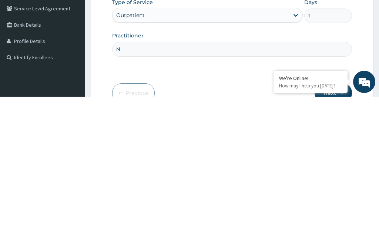
type input "No"
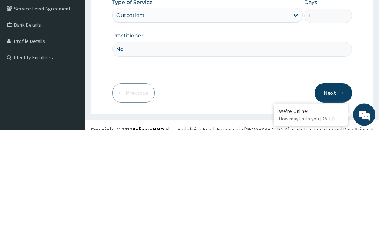
scroll to position [69, 0]
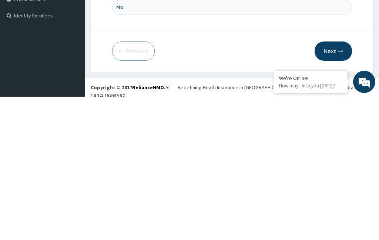
click at [333, 185] on button "Next" at bounding box center [333, 194] width 37 height 19
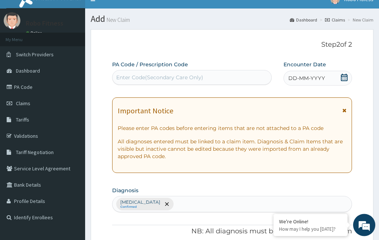
scroll to position [0, 0]
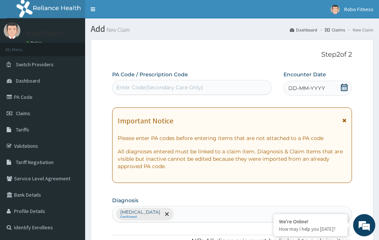
click at [323, 85] on span "DD-MM-YYYY" at bounding box center [306, 87] width 37 height 7
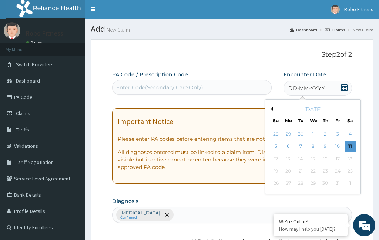
click at [349, 143] on div "11" at bounding box center [350, 146] width 11 height 11
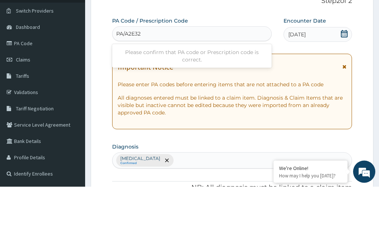
type input "PA/A2E32F"
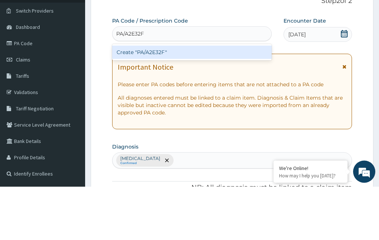
click at [235, 99] on div "Create "PA/A2E32F"" at bounding box center [192, 105] width 160 height 13
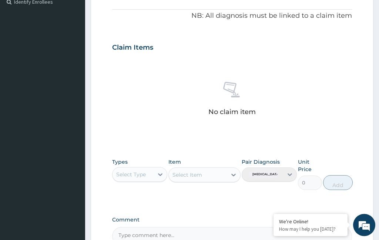
scroll to position [229, 0]
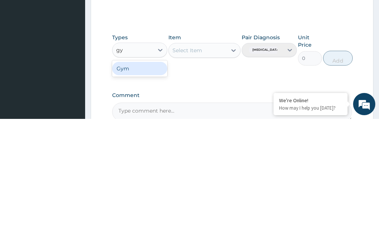
click at [144, 183] on div "Gym" at bounding box center [139, 189] width 55 height 13
type input "gy"
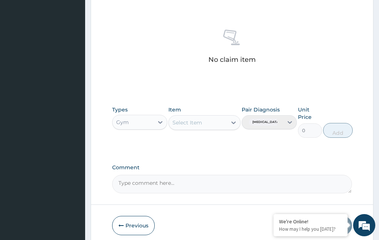
click at [204, 119] on div "Select Item" at bounding box center [198, 123] width 58 height 12
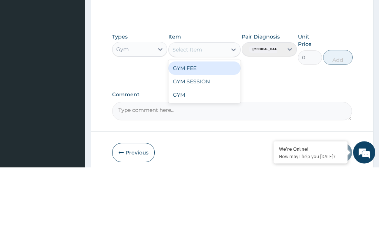
click at [201, 161] on div "GYM" at bounding box center [204, 167] width 72 height 13
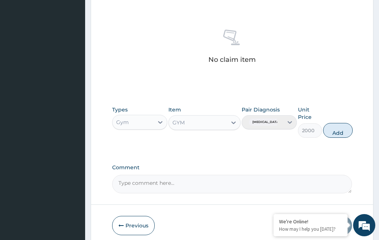
click at [344, 129] on button "Add" at bounding box center [338, 130] width 30 height 15
type input "0"
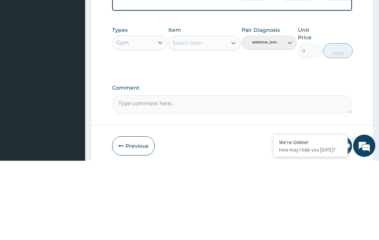
scroll to position [272, 0]
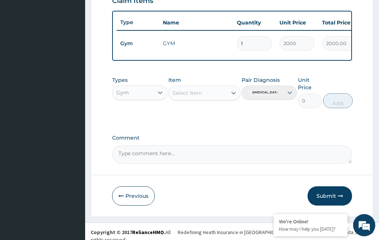
click at [326, 191] on button "Submit" at bounding box center [330, 195] width 44 height 19
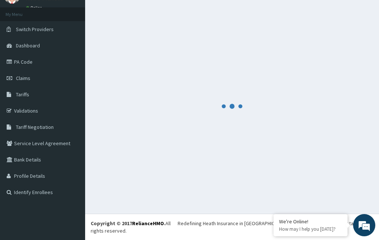
scroll to position [28, 0]
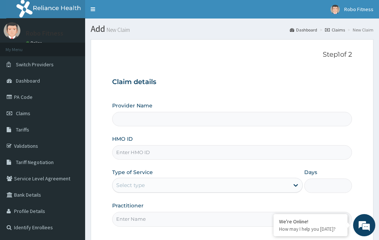
click at [187, 145] on input "HMO ID" at bounding box center [232, 152] width 240 height 14
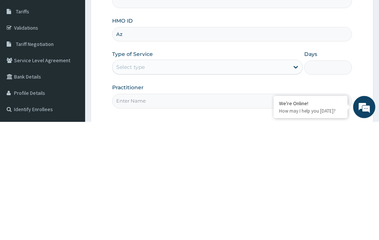
type input "Azg"
type input "Robo Fitness"
type input "1"
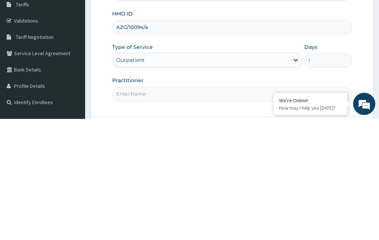
scroll to position [4, 0]
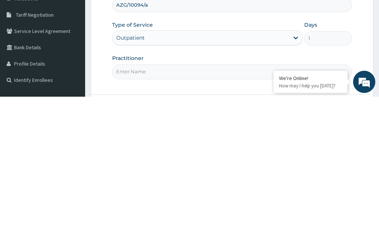
click at [200, 208] on input "Practitioner" at bounding box center [232, 215] width 240 height 14
click at [169, 141] on input "AZG/10094/a" at bounding box center [232, 148] width 240 height 14
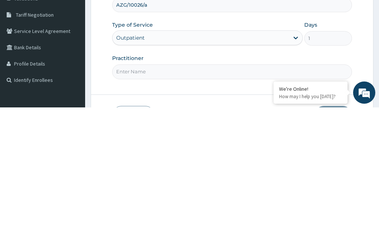
scroll to position [43, 0]
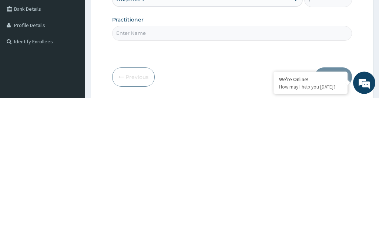
type input "AZG/10026/a"
click at [218, 168] on input "Practitioner" at bounding box center [232, 175] width 240 height 14
type input "No"
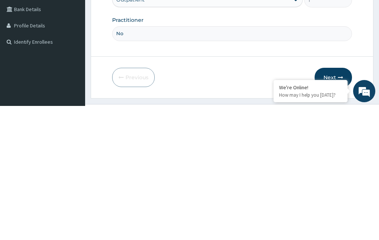
scroll to position [69, 0]
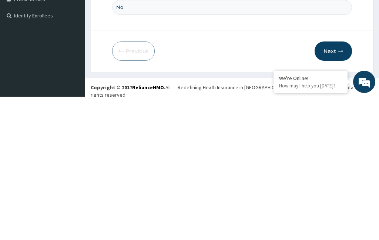
click at [334, 185] on button "Next" at bounding box center [333, 194] width 37 height 19
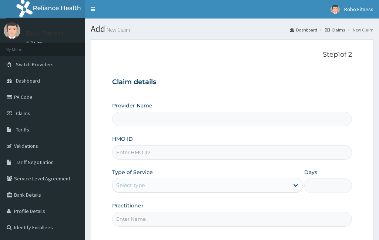
click at [162, 153] on input "HMO ID" at bounding box center [232, 152] width 240 height 14
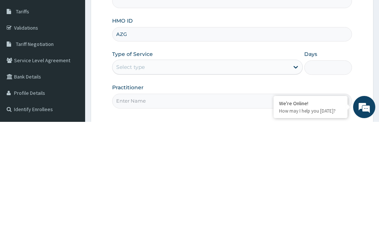
type input "AZG/"
type input "Robo Fitness"
type input "1"
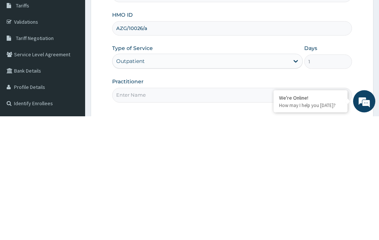
type input "AZG/10026/a"
click at [175, 212] on input "Practitioner" at bounding box center [232, 219] width 240 height 14
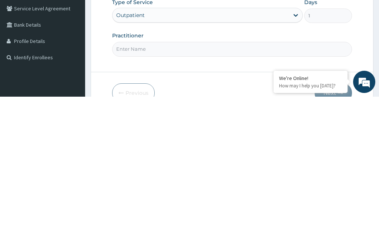
type input "A"
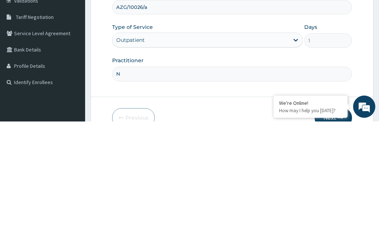
type input "No"
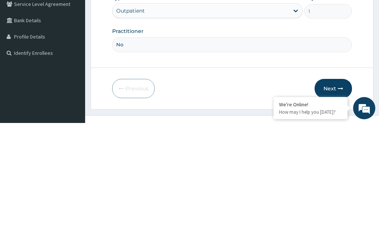
scroll to position [59, 0]
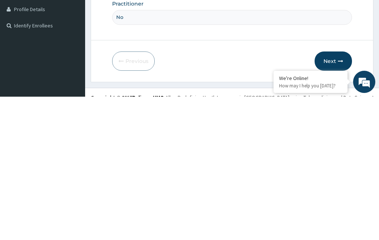
click at [338, 195] on button "Next" at bounding box center [333, 204] width 37 height 19
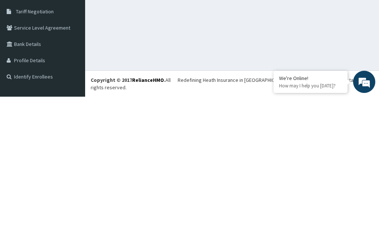
scroll to position [0, 0]
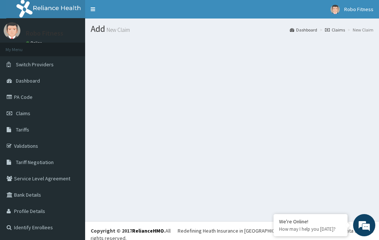
click at [345, 24] on ol "Dashboard Claims New Claim" at bounding box center [331, 29] width 87 height 11
click at [347, 25] on ol "Dashboard Claims New Claim" at bounding box center [331, 29] width 87 height 11
click at [341, 27] on link "Claims" at bounding box center [335, 30] width 20 height 6
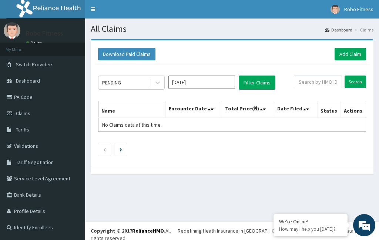
click at [348, 51] on link "Add Claim" at bounding box center [350, 54] width 31 height 13
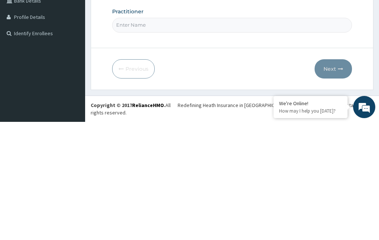
type input "Azg"
type input "Robo Fitness"
type input "1"
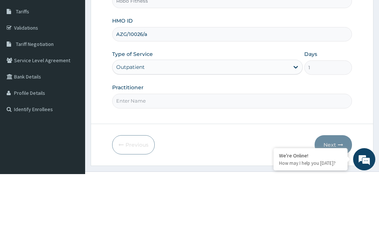
scroll to position [58, 0]
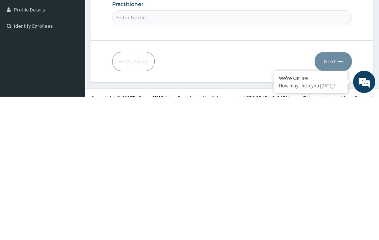
type input "AZG/10026/a"
click at [212, 154] on input "Practitioner" at bounding box center [232, 161] width 240 height 14
type input "No"
click at [337, 195] on button "Next" at bounding box center [333, 204] width 37 height 19
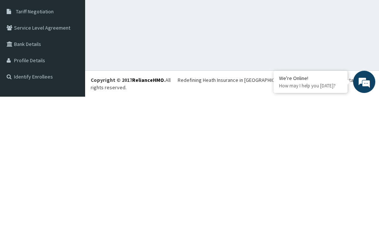
scroll to position [0, 0]
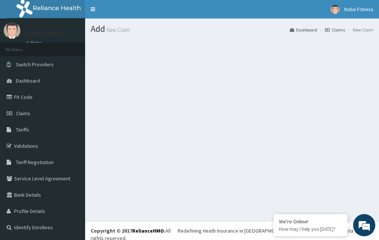
click at [343, 28] on link "Claims" at bounding box center [335, 30] width 20 height 6
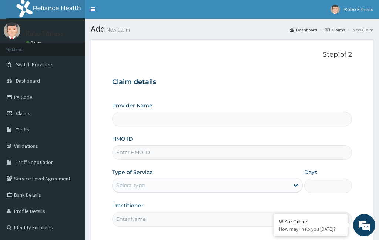
click at [173, 155] on input "HMO ID" at bounding box center [232, 152] width 240 height 14
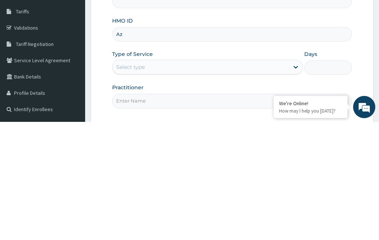
type input "Azg"
type input "Robo Fitness"
type input "1"
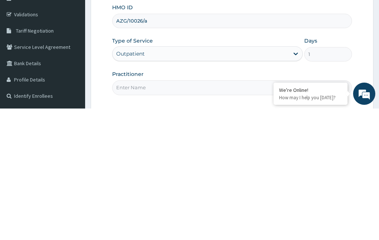
type input "AZG/10026/a"
click at [197, 212] on input "Practitioner" at bounding box center [232, 219] width 240 height 14
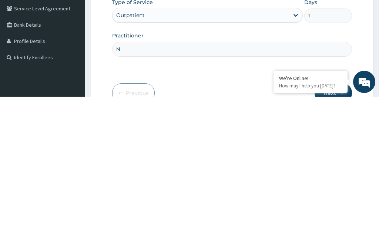
type input "No"
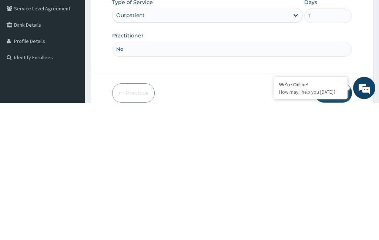
scroll to position [69, 0]
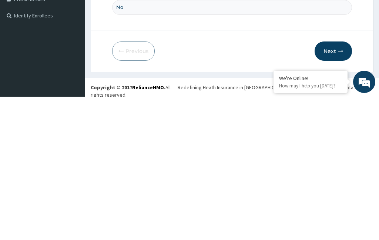
click at [337, 185] on button "Next" at bounding box center [333, 194] width 37 height 19
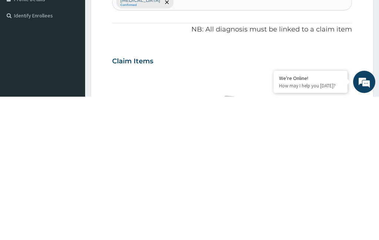
scroll to position [39, 0]
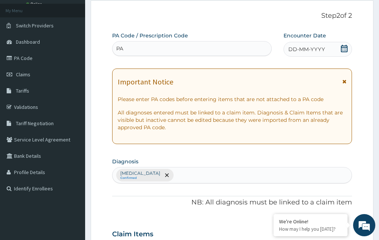
type input "PA/"
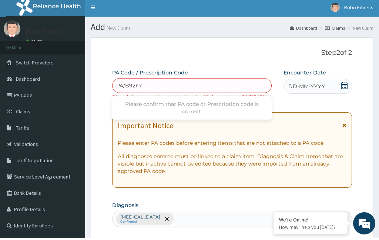
type input "PA/B92F7F"
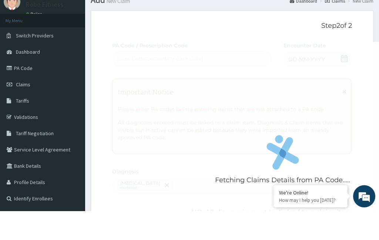
scroll to position [29, 0]
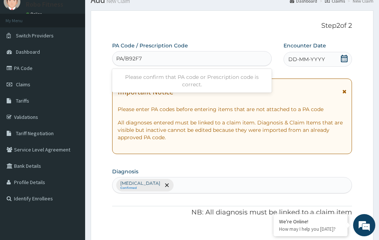
type input "PA/B92F7F"
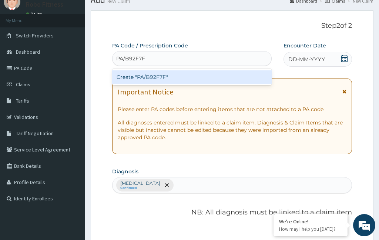
click at [221, 74] on div "Create "PA/B92F7F"" at bounding box center [192, 76] width 160 height 13
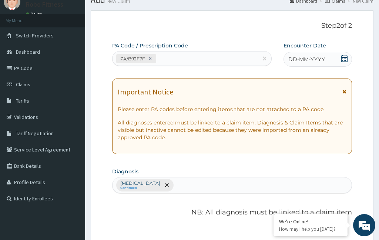
click at [347, 57] on icon at bounding box center [344, 58] width 7 height 7
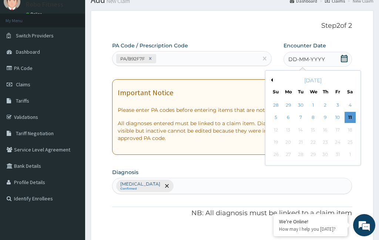
click at [351, 112] on div "11" at bounding box center [350, 117] width 11 height 11
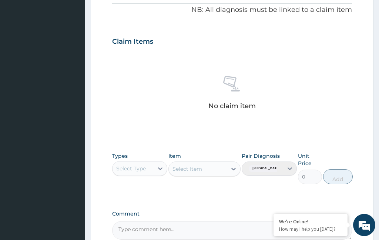
scroll to position [233, 0]
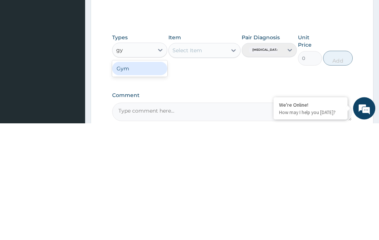
click at [150, 179] on div "Gym" at bounding box center [139, 185] width 55 height 13
type input "gy"
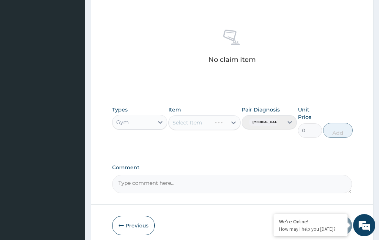
click at [226, 117] on div "Select Item" at bounding box center [204, 122] width 72 height 15
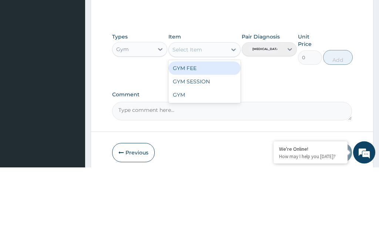
click at [208, 161] on div "GYM" at bounding box center [204, 167] width 72 height 13
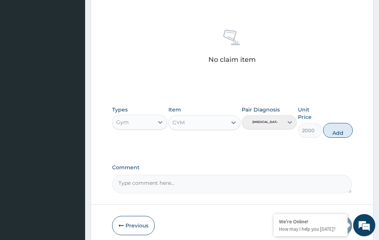
click at [348, 127] on button "Add" at bounding box center [338, 130] width 30 height 15
type input "0"
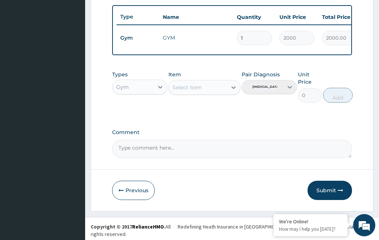
scroll to position [243, 0]
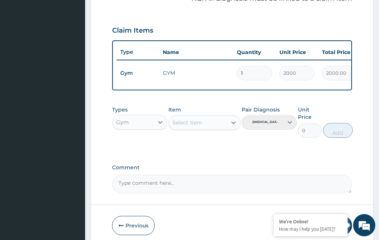
click at [331, 223] on button "Submit" at bounding box center [330, 225] width 44 height 19
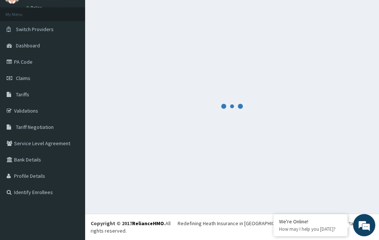
scroll to position [23, 0]
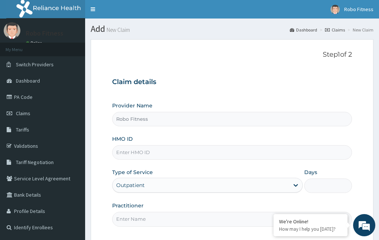
type input "Robo Fitness"
type input "1"
click at [149, 151] on input "HMO ID" at bounding box center [232, 152] width 240 height 14
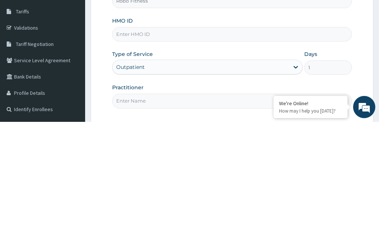
type input "I"
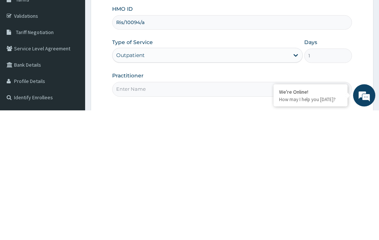
type input "Ris/10094/a"
click at [194, 212] on input "Practitioner" at bounding box center [232, 219] width 240 height 14
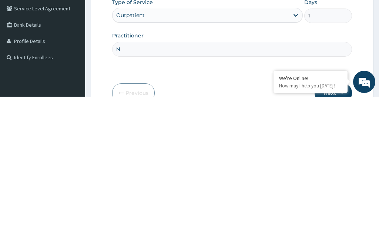
type input "No"
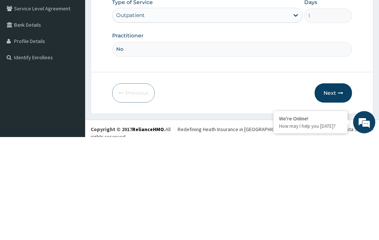
scroll to position [69, 0]
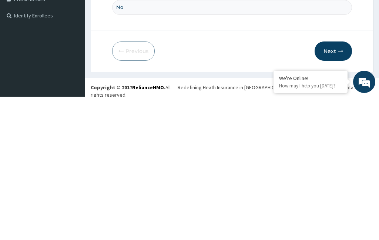
click at [327, 185] on button "Next" at bounding box center [333, 194] width 37 height 19
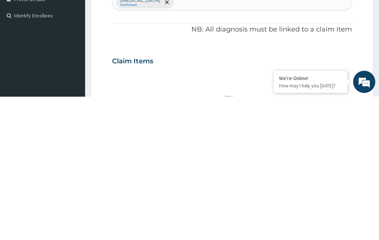
scroll to position [39, 0]
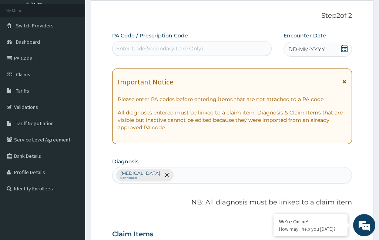
click at [341, 47] on icon at bounding box center [344, 48] width 7 height 7
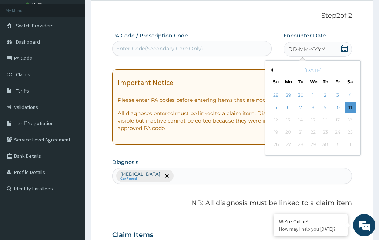
click at [349, 108] on div "11" at bounding box center [350, 107] width 11 height 11
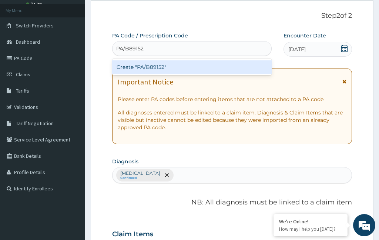
click at [214, 64] on div "Create "PA/B89152"" at bounding box center [192, 66] width 160 height 13
type input "PA/B89152"
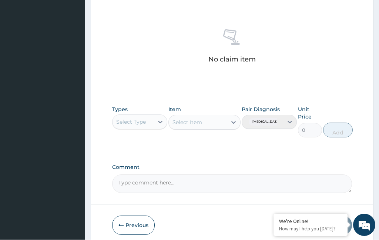
scroll to position [307, 0]
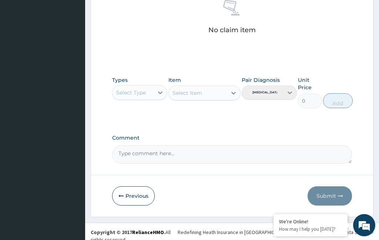
click at [155, 92] on div at bounding box center [160, 92] width 13 height 13
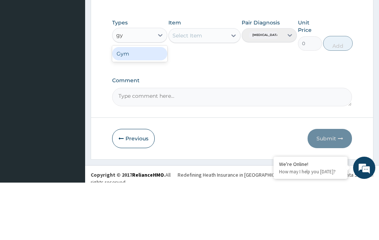
click at [153, 104] on div "Gym" at bounding box center [139, 110] width 55 height 13
type input "gy"
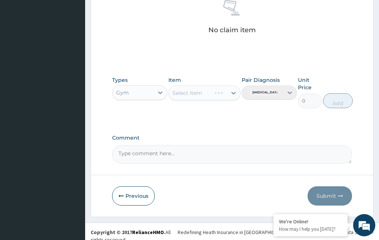
click at [237, 30] on p "No claim item" at bounding box center [231, 29] width 47 height 7
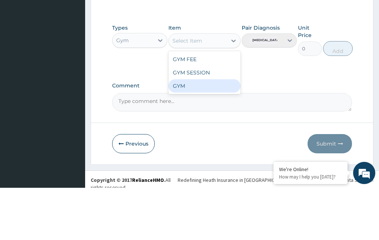
click at [197, 131] on div "GYM" at bounding box center [204, 137] width 72 height 13
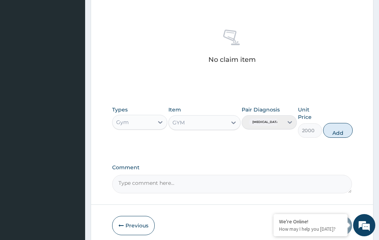
click at [341, 127] on button "Add" at bounding box center [338, 130] width 30 height 15
type input "0"
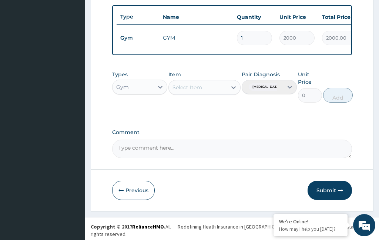
scroll to position [243, 0]
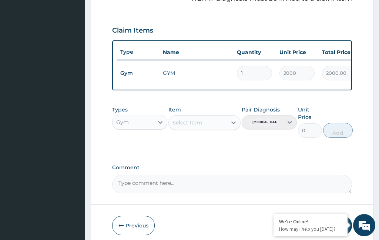
click at [331, 224] on button "Submit" at bounding box center [330, 225] width 44 height 19
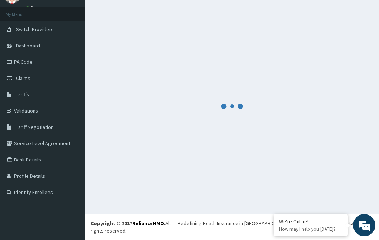
scroll to position [23, 0]
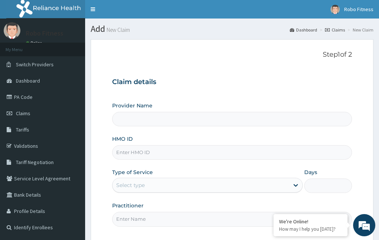
click at [154, 156] on input "HMO ID" at bounding box center [232, 152] width 240 height 14
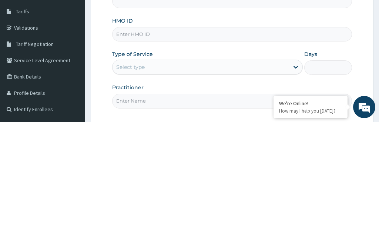
type input "I"
type input "Robo Fitness"
type input "1"
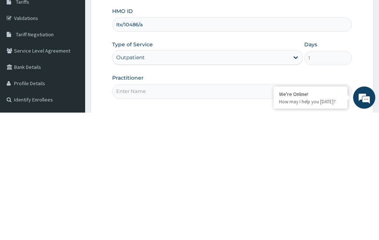
type input "Itx/10486/a"
click at [183, 212] on input "Practitioner" at bounding box center [232, 219] width 240 height 14
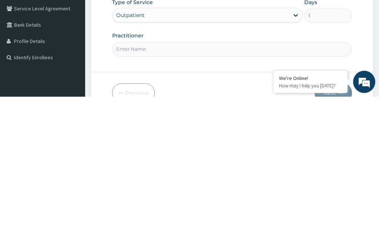
type input "M"
type input "No"
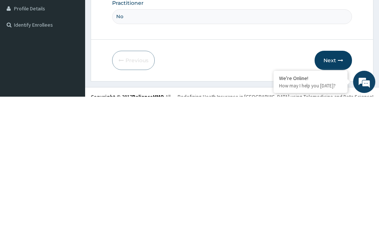
click at [341, 201] on icon "button" at bounding box center [340, 203] width 5 height 5
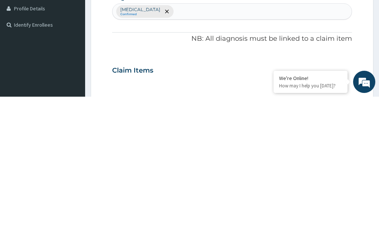
scroll to position [39, 0]
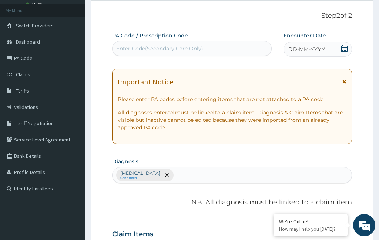
click at [338, 47] on div "DD-MM-YYYY" at bounding box center [318, 49] width 69 height 15
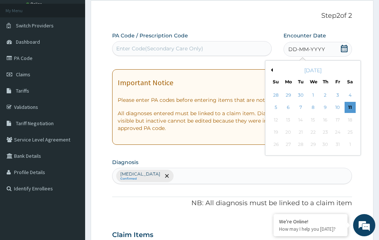
click at [349, 109] on div "11" at bounding box center [350, 107] width 11 height 11
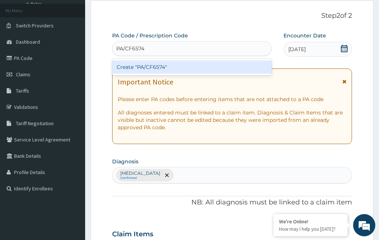
click at [217, 67] on div "Create "PA/CF6574"" at bounding box center [192, 66] width 160 height 13
type input "PA/CF6574"
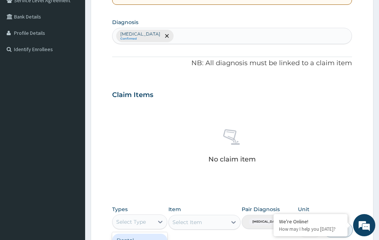
scroll to position [207, 0]
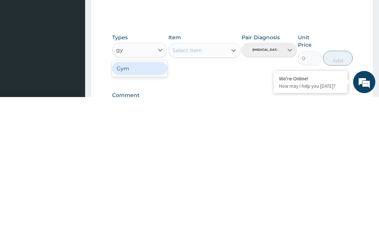
click at [154, 205] on div "Gym" at bounding box center [139, 211] width 55 height 13
type input "gy"
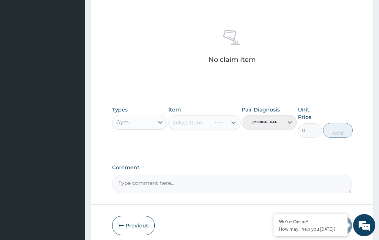
click at [204, 50] on div "No claim item" at bounding box center [232, 47] width 240 height 85
click at [211, 119] on div "Select Item" at bounding box center [190, 123] width 42 height 12
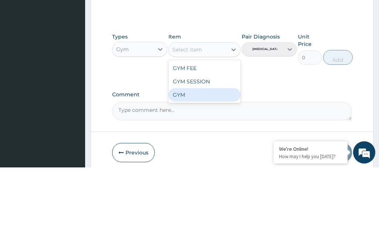
click at [208, 161] on div "GYM" at bounding box center [204, 167] width 72 height 13
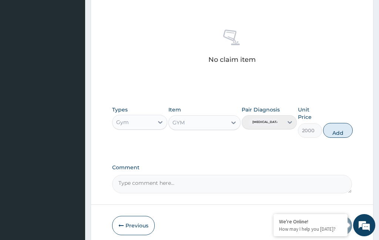
click at [338, 128] on button "Add" at bounding box center [338, 130] width 30 height 15
type input "0"
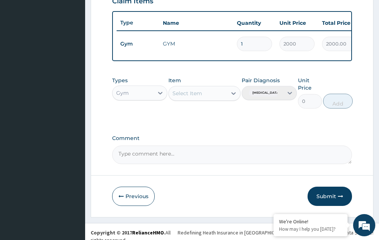
scroll to position [272, 0]
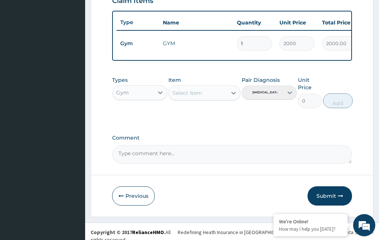
click at [325, 193] on button "Submit" at bounding box center [330, 195] width 44 height 19
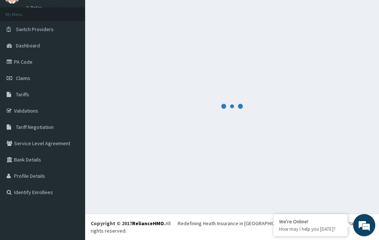
scroll to position [28, 0]
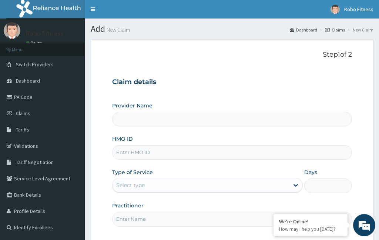
click at [194, 153] on input "HMO ID" at bounding box center [232, 152] width 240 height 14
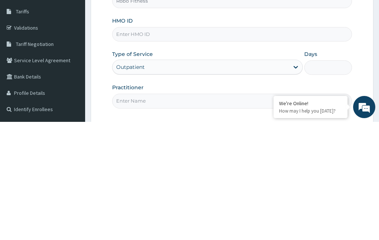
type input "Robo Fitness"
type input "1"
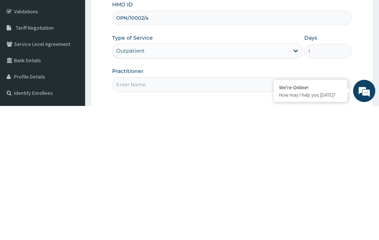
type input "OPN/10002/a"
click at [185, 212] on input "Practitioner" at bounding box center [232, 219] width 240 height 14
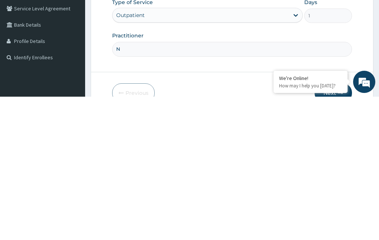
type input "No"
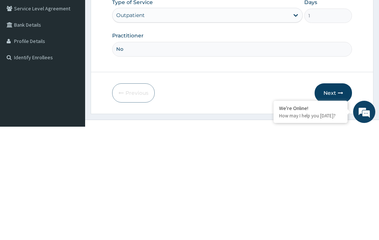
scroll to position [61, 0]
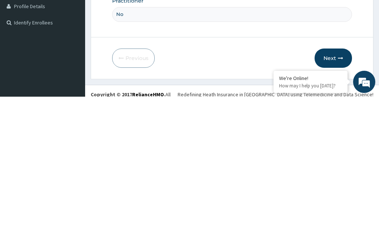
click at [334, 192] on button "Next" at bounding box center [333, 201] width 37 height 19
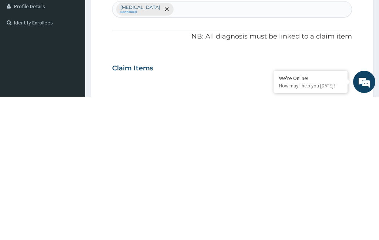
scroll to position [39, 0]
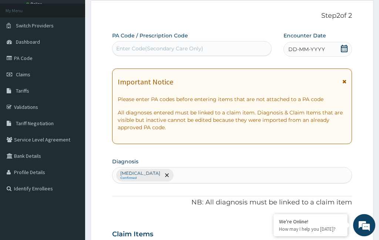
click at [339, 47] on div "DD-MM-YYYY" at bounding box center [318, 49] width 69 height 15
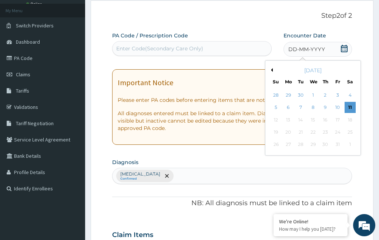
click at [347, 104] on div "11" at bounding box center [350, 107] width 11 height 11
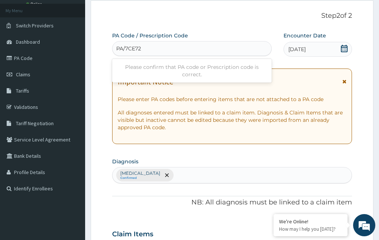
type input "PA/7CE72D"
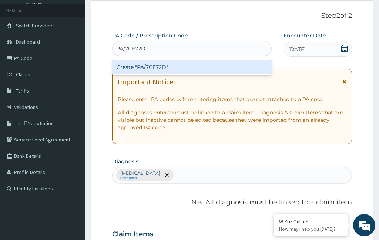
click at [204, 63] on div "Create "PA/7CE72D"" at bounding box center [192, 66] width 160 height 13
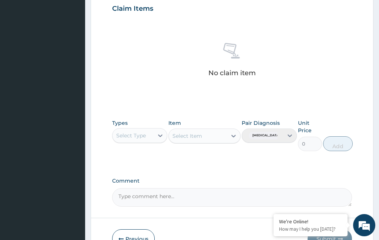
scroll to position [278, 0]
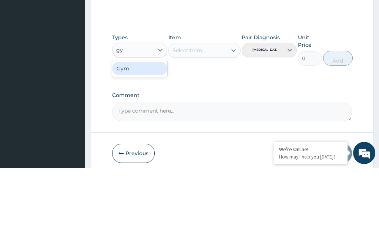
click at [153, 134] on div "Gym" at bounding box center [139, 140] width 55 height 13
type input "gy"
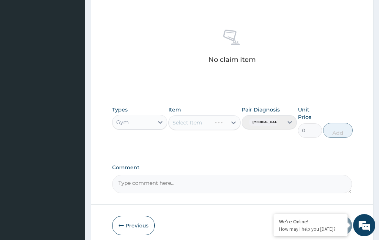
click at [229, 117] on div "Select Item" at bounding box center [204, 122] width 72 height 15
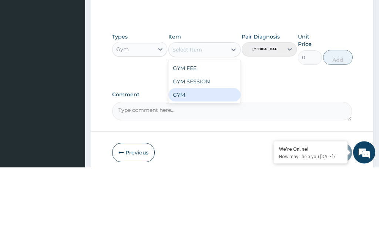
click at [209, 161] on div "GYM" at bounding box center [204, 167] width 72 height 13
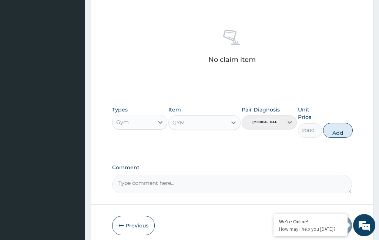
click at [343, 126] on button "Add" at bounding box center [338, 130] width 30 height 15
type input "0"
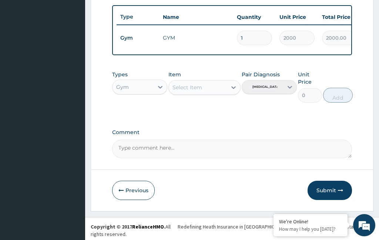
scroll to position [243, 0]
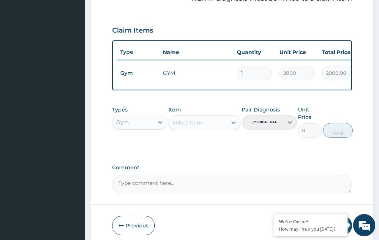
click at [330, 225] on button "Submit" at bounding box center [330, 225] width 44 height 19
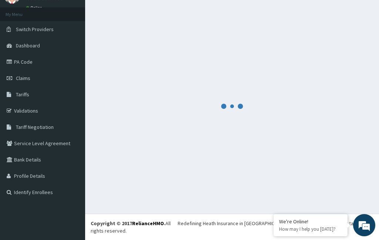
scroll to position [23, 0]
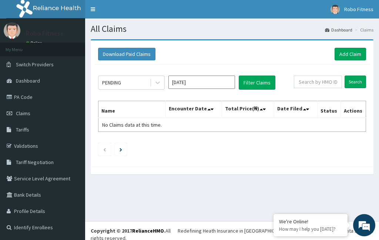
click at [344, 53] on link "Add Claim" at bounding box center [350, 54] width 31 height 13
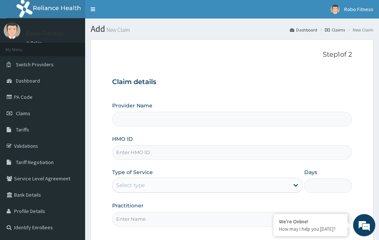
click at [177, 156] on input "HMO ID" at bounding box center [232, 152] width 240 height 14
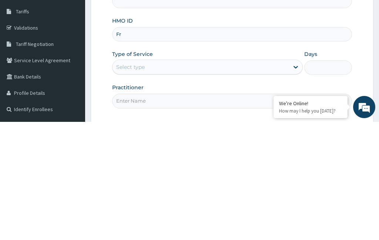
type input "Frc"
type input "Robo Fitness"
type input "1"
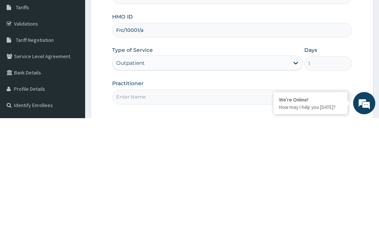
type input "Frc/10001/a"
click at [188, 212] on input "Practitioner" at bounding box center [232, 219] width 240 height 14
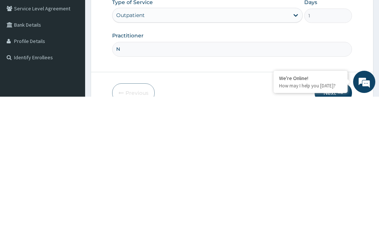
type input "No"
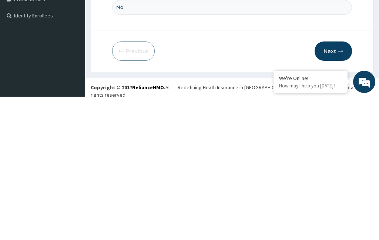
click at [330, 185] on button "Next" at bounding box center [333, 194] width 37 height 19
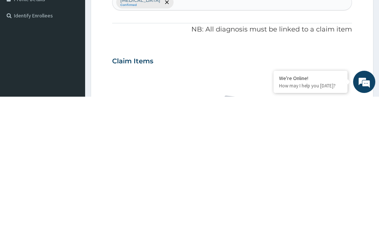
scroll to position [39, 0]
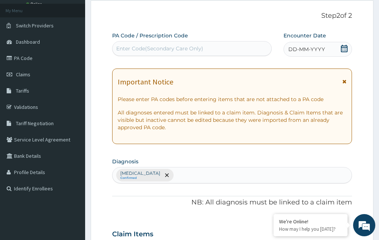
click at [334, 48] on div "DD-MM-YYYY" at bounding box center [318, 49] width 69 height 15
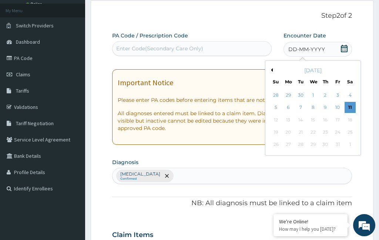
click at [349, 107] on div "11" at bounding box center [350, 107] width 11 height 11
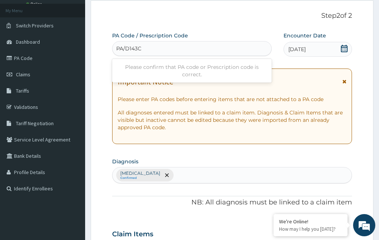
type input "PA/D143CB"
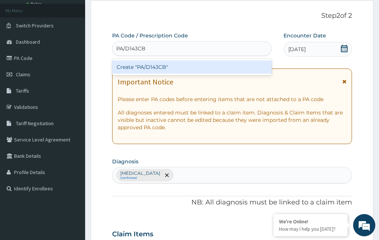
click at [220, 66] on div "Create "PA/D143CB"" at bounding box center [192, 66] width 160 height 13
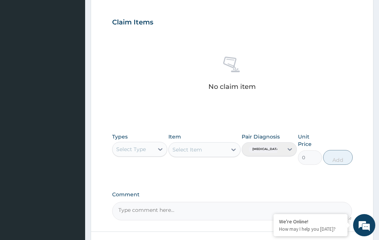
scroll to position [278, 0]
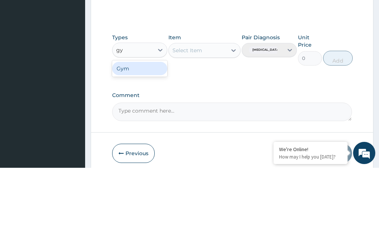
click at [154, 134] on div "Gym" at bounding box center [139, 140] width 55 height 13
type input "gy"
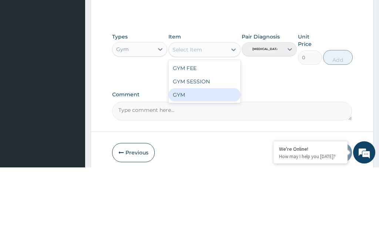
click at [206, 161] on div "GYM" at bounding box center [204, 167] width 72 height 13
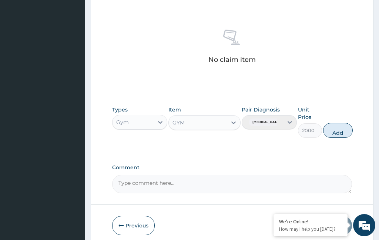
click at [341, 126] on button "Add" at bounding box center [338, 130] width 30 height 15
type input "0"
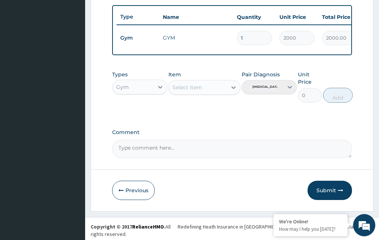
scroll to position [243, 0]
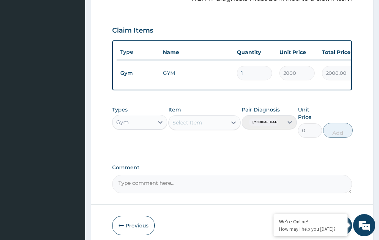
click at [331, 79] on td "2000.00" at bounding box center [339, 73] width 43 height 22
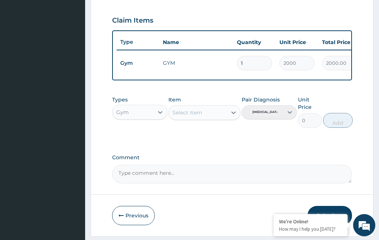
scroll to position [272, 0]
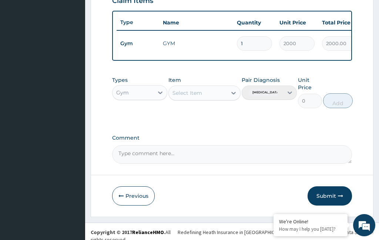
click at [331, 188] on button "Submit" at bounding box center [330, 195] width 44 height 19
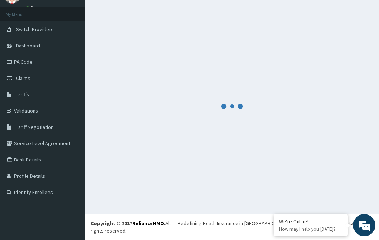
scroll to position [28, 0]
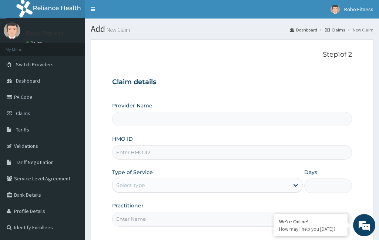
click at [166, 151] on input "HMO ID" at bounding box center [232, 152] width 240 height 14
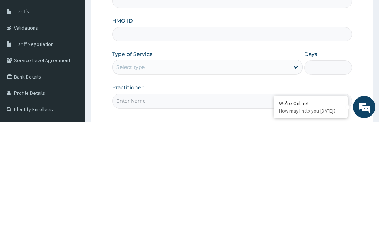
type input "Lw"
type input "Robo Fitness"
type input "1"
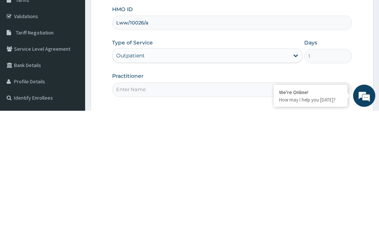
type input "Lww/10026/a"
click at [203, 212] on input "Practitioner" at bounding box center [232, 219] width 240 height 14
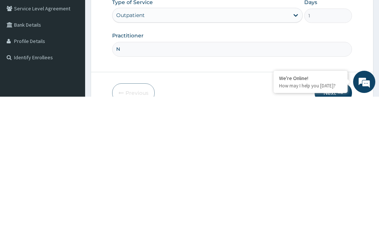
type input "No"
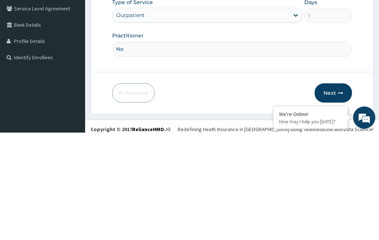
scroll to position [69, 0]
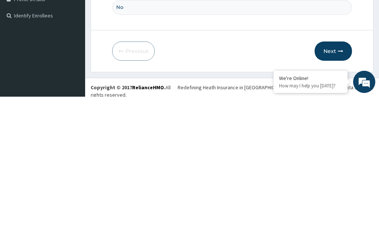
click at [341, 185] on button "Next" at bounding box center [333, 194] width 37 height 19
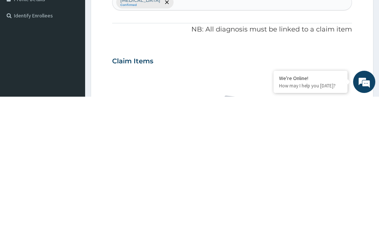
scroll to position [39, 0]
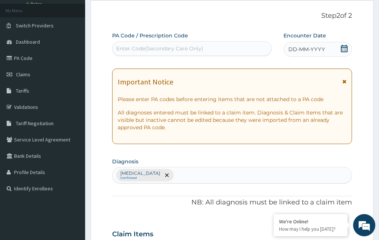
click at [343, 50] on icon at bounding box center [344, 48] width 7 height 7
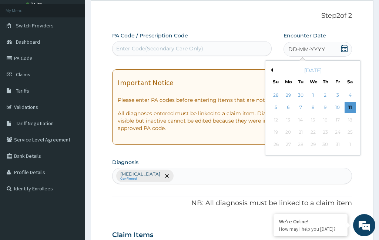
click at [353, 107] on div "11" at bounding box center [350, 107] width 11 height 11
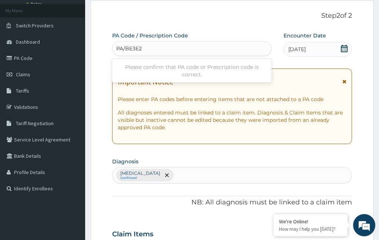
type input "PA/BE3E2F"
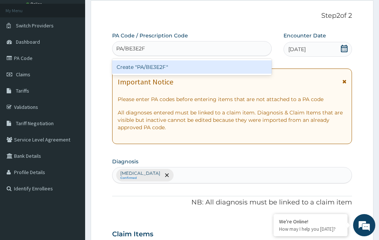
click at [209, 69] on div "Create "PA/BE3E2F"" at bounding box center [192, 66] width 160 height 13
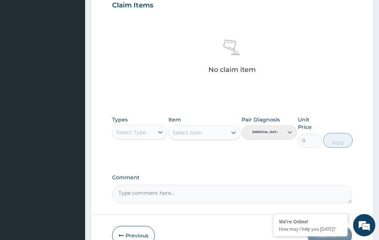
scroll to position [269, 0]
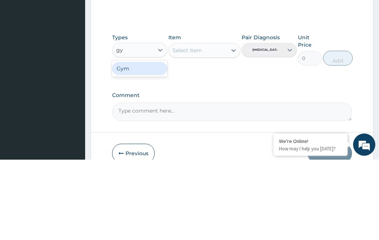
click at [152, 143] on div "Gym" at bounding box center [139, 149] width 55 height 13
type input "gy"
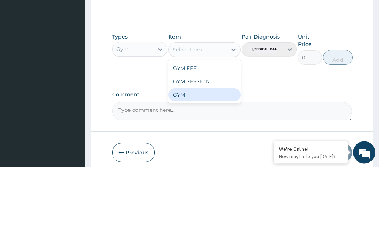
click at [208, 161] on div "GYM" at bounding box center [204, 167] width 72 height 13
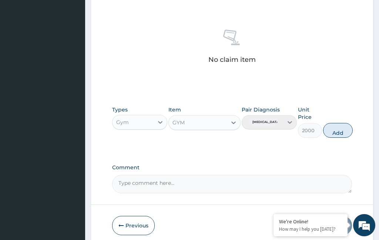
click at [346, 124] on button "Add" at bounding box center [338, 130] width 30 height 15
type input "0"
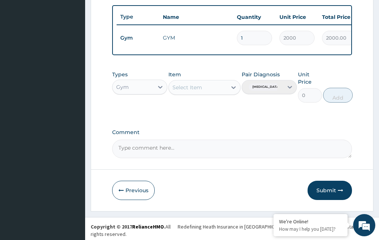
scroll to position [243, 0]
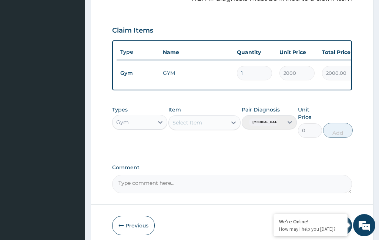
click at [335, 216] on button "Submit" at bounding box center [330, 225] width 44 height 19
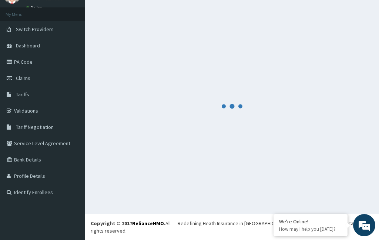
scroll to position [23, 0]
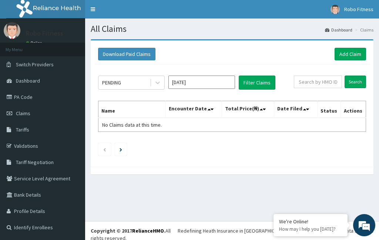
click at [350, 51] on link "Add Claim" at bounding box center [350, 54] width 31 height 13
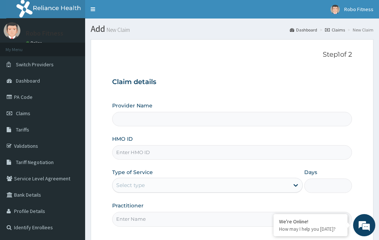
click at [204, 153] on input "HMO ID" at bounding box center [232, 152] width 240 height 14
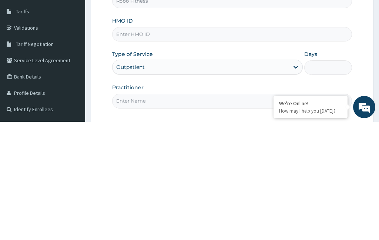
type input "Robo Fitness"
type input "1"
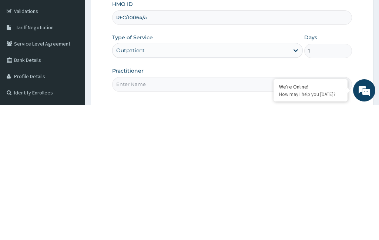
type input "RFC/10064/a"
click at [188, 212] on input "Practitioner" at bounding box center [232, 219] width 240 height 14
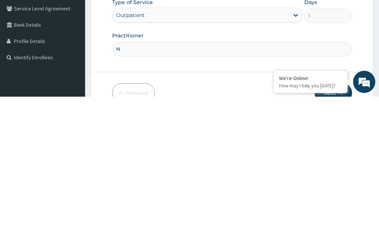
type input "No"
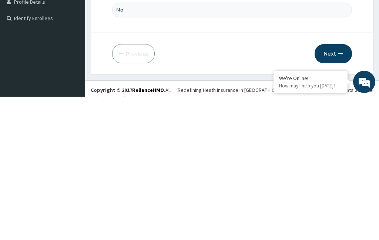
click at [334, 187] on button "Next" at bounding box center [333, 196] width 37 height 19
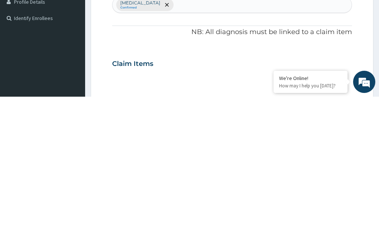
scroll to position [39, 0]
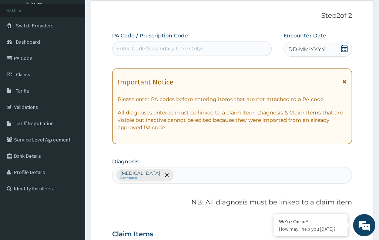
click at [341, 50] on icon at bounding box center [344, 48] width 7 height 7
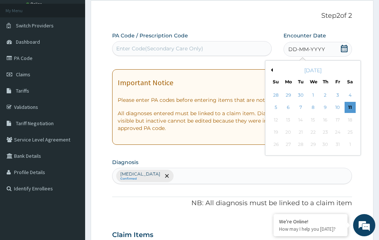
click at [343, 106] on div "10" at bounding box center [337, 107] width 11 height 11
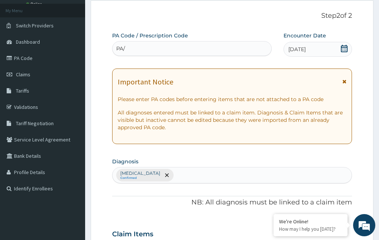
type input "PA/0"
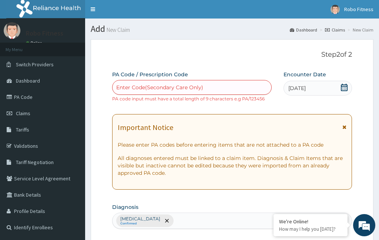
click at [345, 89] on icon at bounding box center [344, 87] width 7 height 7
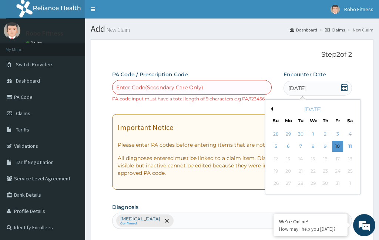
click at [350, 146] on div "11" at bounding box center [350, 146] width 11 height 11
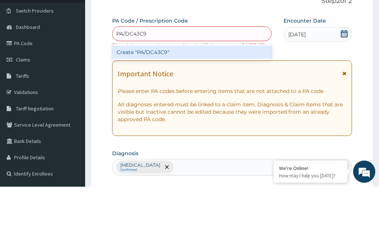
click at [207, 99] on div "Create "PA/DC43C9"" at bounding box center [192, 105] width 160 height 13
type input "PA/DC43C9"
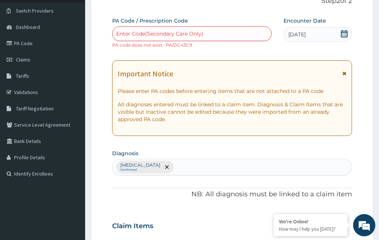
scroll to position [53, 0]
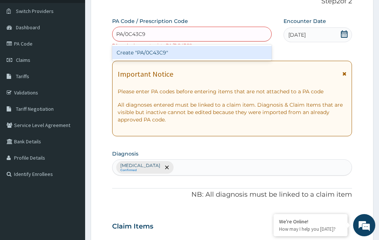
click at [228, 46] on div "Create "PA/0C43C9"" at bounding box center [192, 52] width 160 height 13
type input "PA/0C43C9"
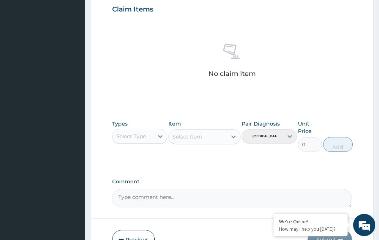
scroll to position [278, 0]
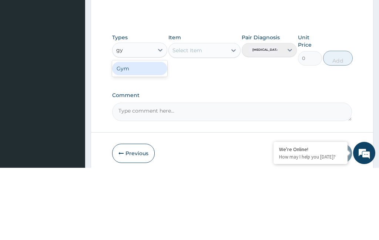
click at [155, 134] on div "Gym" at bounding box center [139, 140] width 55 height 13
type input "gy"
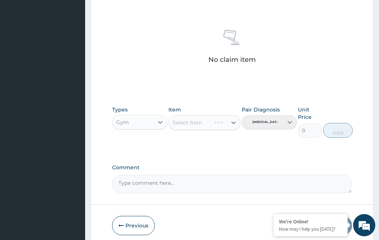
click at [227, 50] on div "No claim item" at bounding box center [232, 47] width 240 height 85
click at [225, 116] on div "Select Item" at bounding box center [204, 122] width 72 height 15
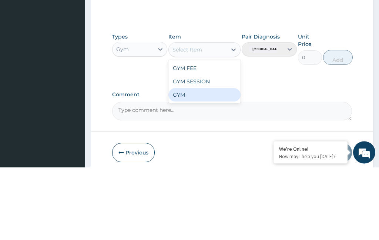
click at [188, 161] on div "GYM" at bounding box center [204, 167] width 72 height 13
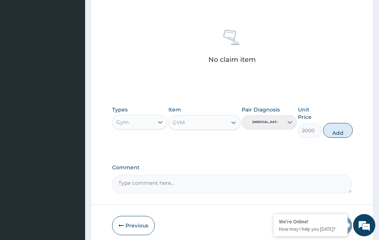
click at [337, 126] on button "Add" at bounding box center [338, 130] width 30 height 15
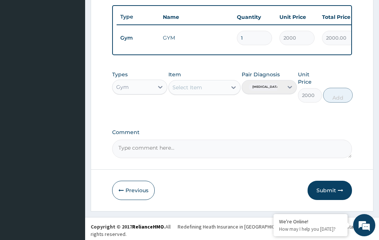
type input "0"
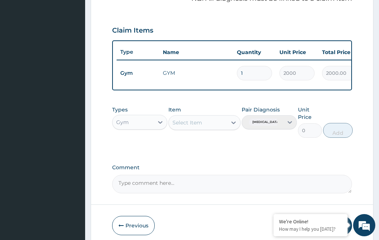
click at [341, 139] on div "Types Gym Item Select Item Pair Diagnosis [MEDICAL_DATA] Unit Price 0 Add" at bounding box center [232, 121] width 240 height 39
click at [327, 229] on button "Submit" at bounding box center [330, 225] width 44 height 19
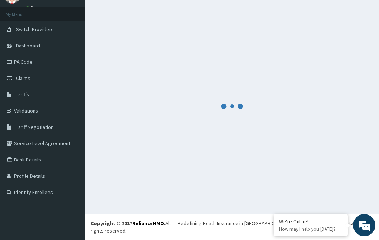
scroll to position [23, 0]
